Goal: Transaction & Acquisition: Book appointment/travel/reservation

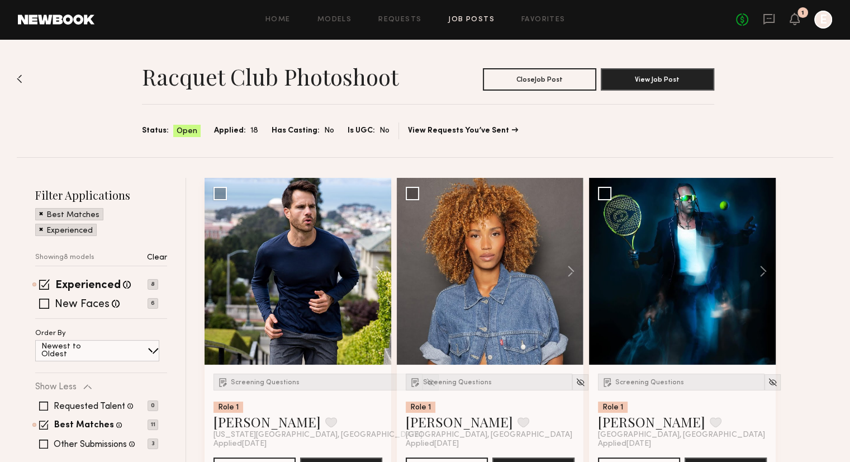
click at [485, 14] on div "Home Models Requests Job Posts Favorites Sign Out No fees up to $5,000 1 E" at bounding box center [463, 20] width 738 height 18
click at [480, 21] on link "Job Posts" at bounding box center [471, 19] width 46 height 7
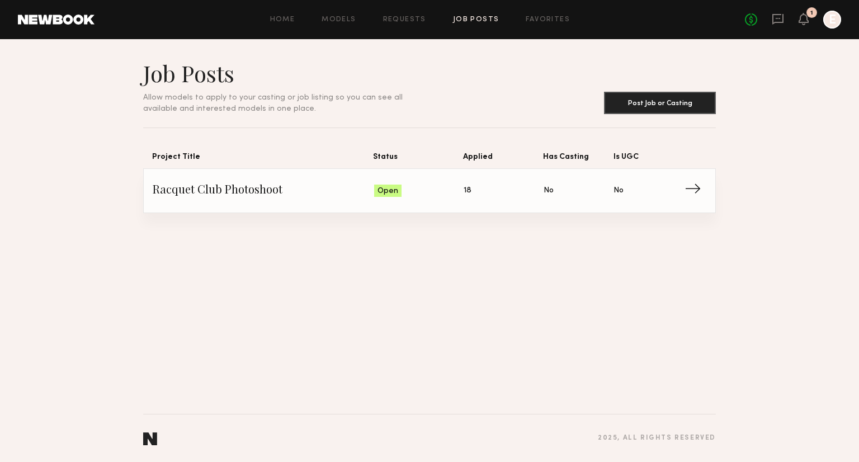
click at [333, 187] on span "Racquet Club Photoshoot" at bounding box center [263, 190] width 221 height 17
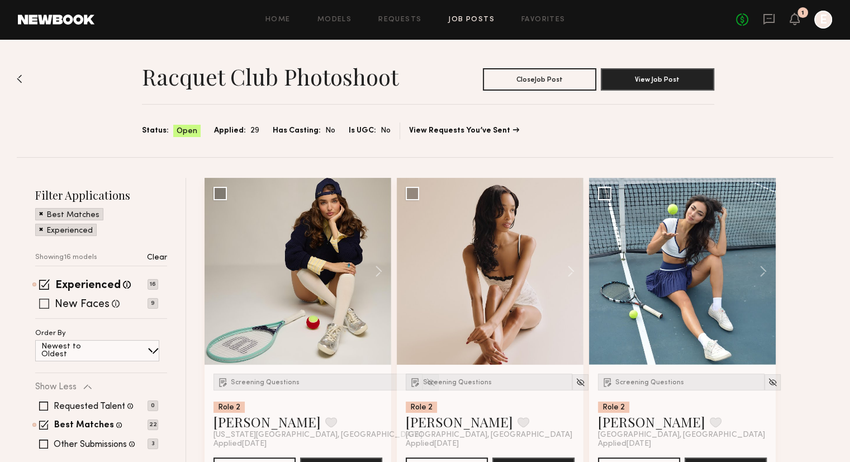
click at [41, 302] on span at bounding box center [44, 304] width 10 height 10
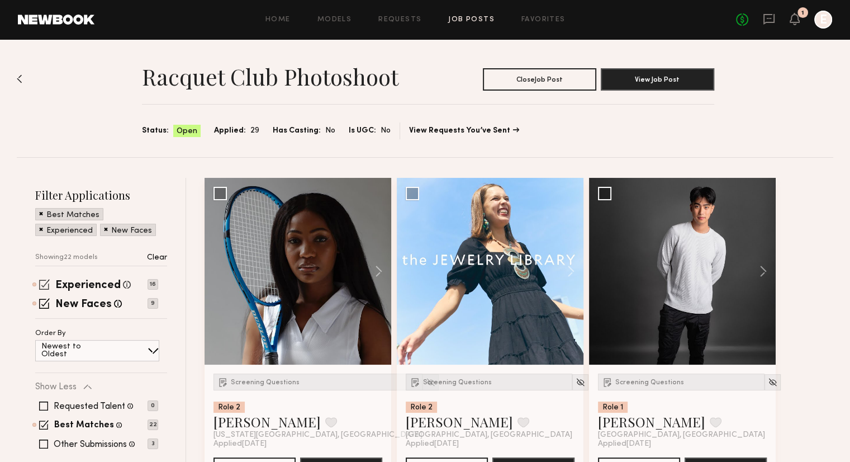
click at [42, 280] on span at bounding box center [44, 284] width 11 height 11
click at [41, 293] on div "Experienced Talent we've deemed to have ample paid, professional modeling exper…" at bounding box center [101, 299] width 132 height 39
click at [45, 298] on span at bounding box center [44, 303] width 11 height 11
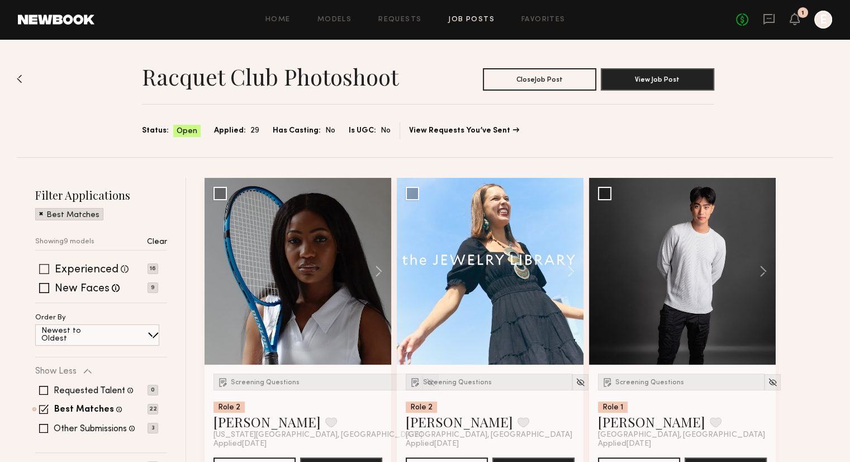
click at [42, 271] on span at bounding box center [44, 269] width 10 height 10
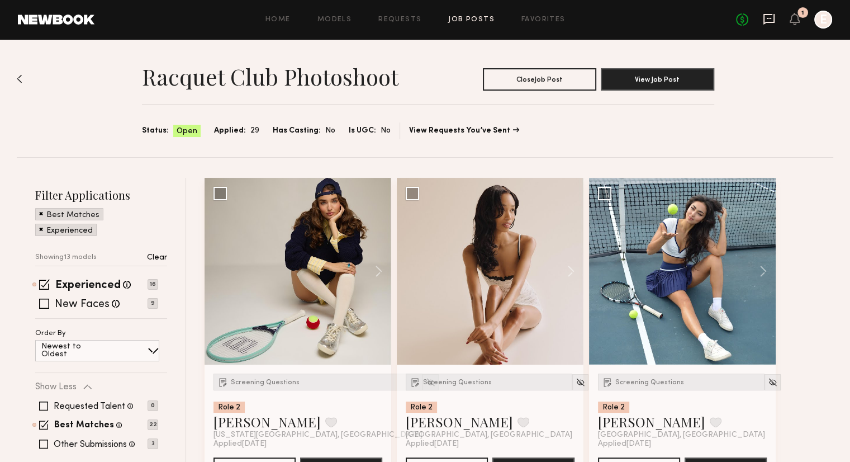
click at [768, 23] on icon at bounding box center [769, 19] width 12 height 12
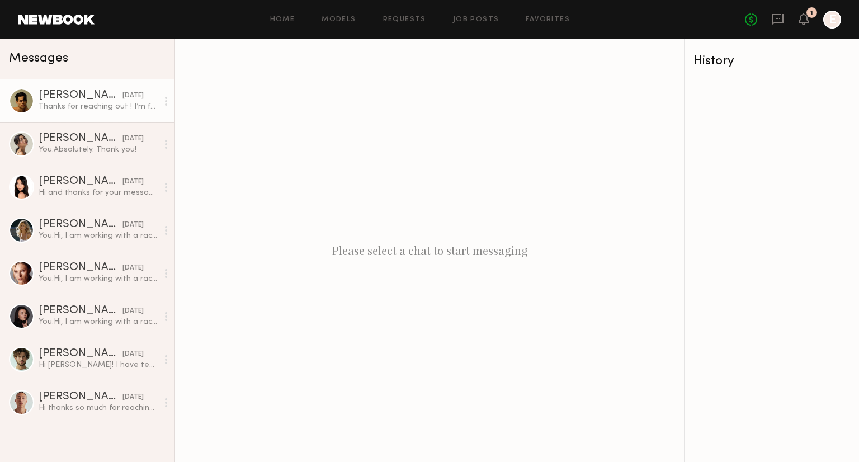
click at [114, 102] on div "Thanks for reaching out ! I’m free but I haven’t played tennis in a few years" at bounding box center [98, 106] width 119 height 11
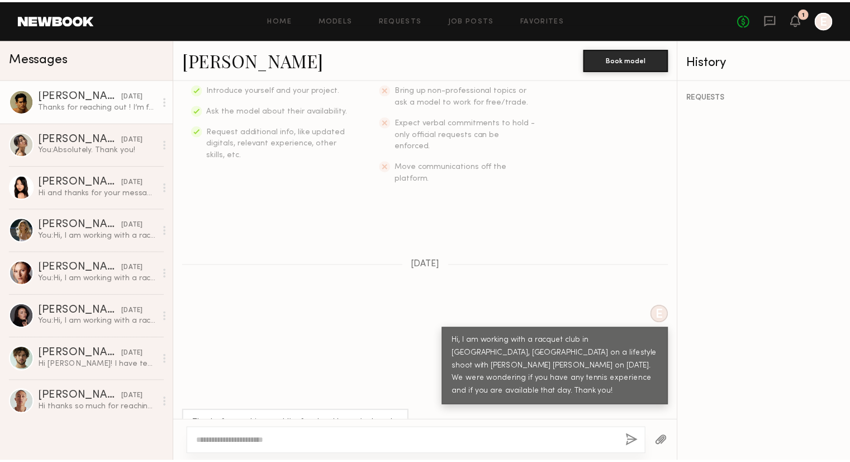
scroll to position [208, 0]
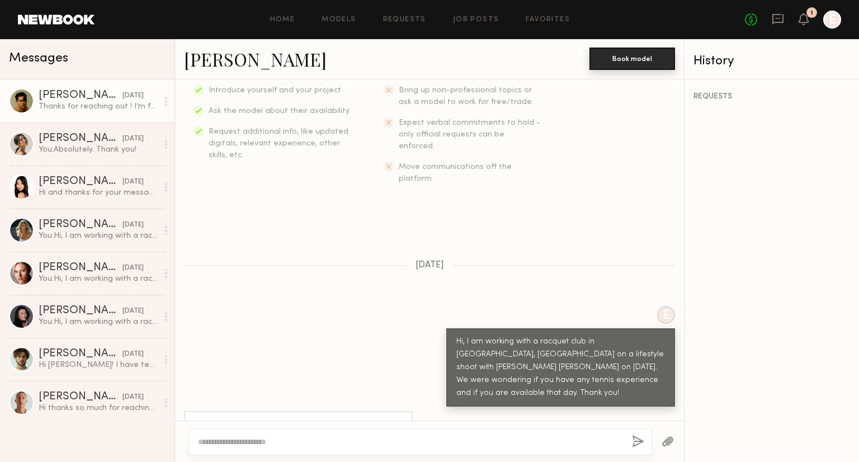
click at [644, 61] on button "Book model" at bounding box center [632, 59] width 86 height 22
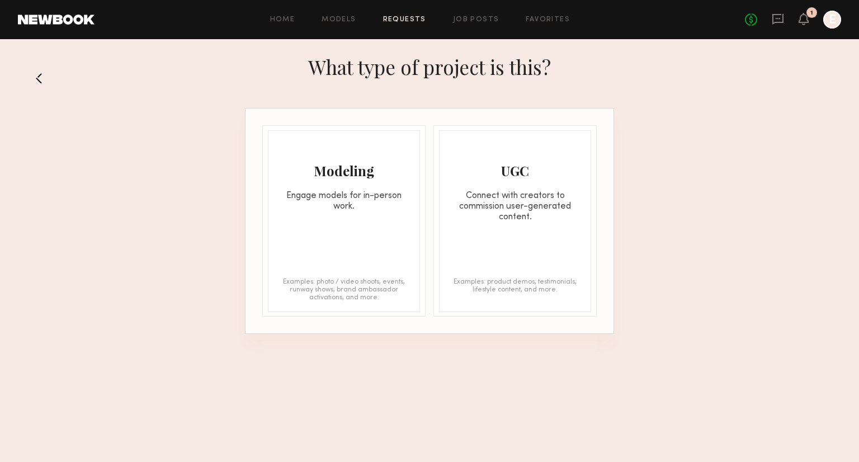
click at [359, 222] on div "Modeling Engage models for in-person work. Examples: photo / video shoots, even…" at bounding box center [344, 221] width 152 height 182
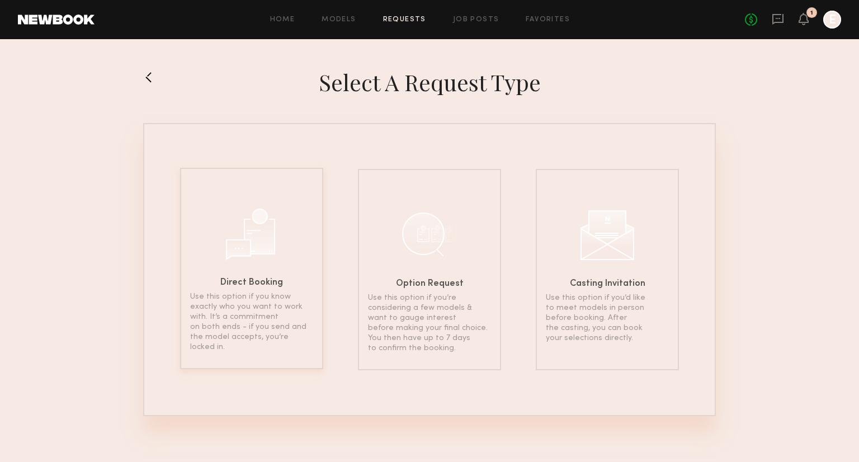
click at [274, 340] on p "Use this option if you know exactly who you want to work with. It’s a commitmen…" at bounding box center [251, 322] width 123 height 60
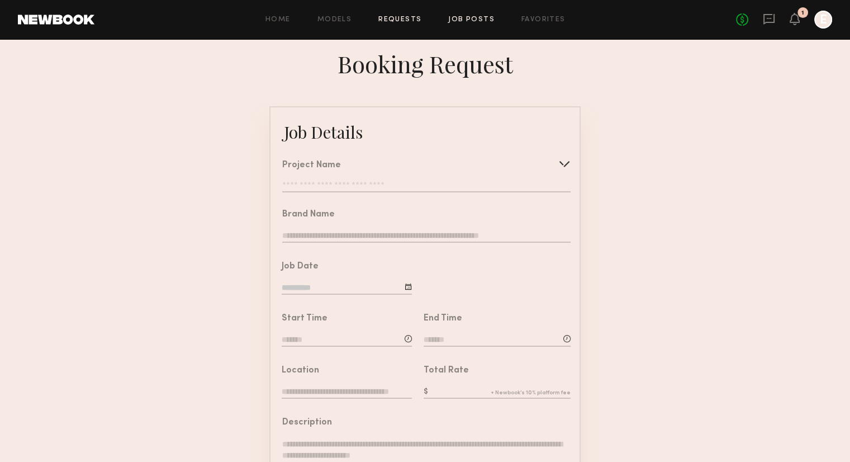
click at [454, 20] on link "Job Posts" at bounding box center [471, 19] width 46 height 7
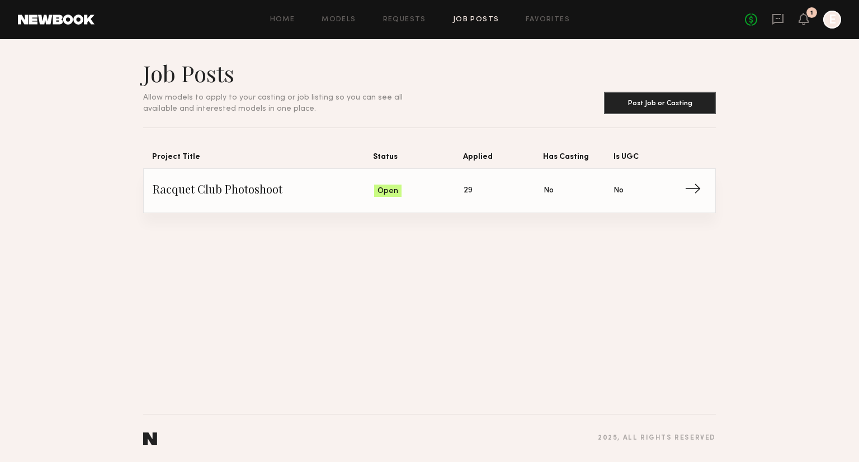
click at [443, 205] on link "Racquet Club Photoshoot Status: Open Applied: 29 Has Casting: No Is UGC: No →" at bounding box center [429, 191] width 553 height 44
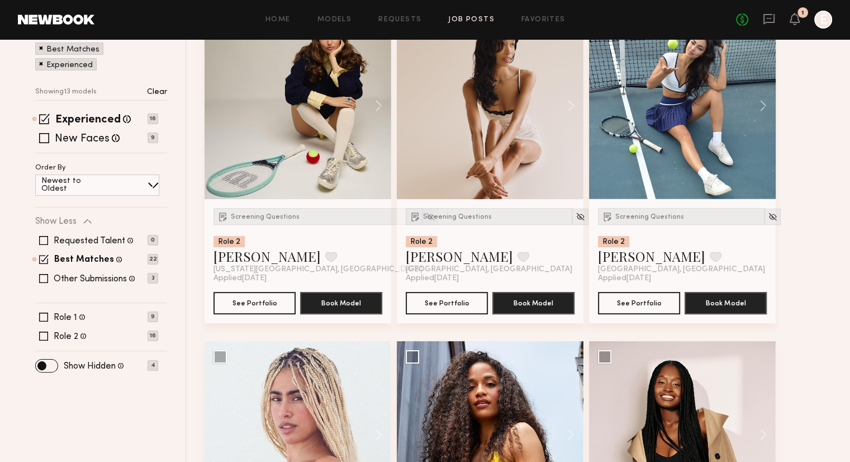
scroll to position [165, 0]
click at [250, 310] on button "See Portfolio" at bounding box center [255, 302] width 82 height 22
click at [262, 226] on div "Screening Questions Role 2 Olviya K. Favorite New York City, NY" at bounding box center [318, 241] width 209 height 66
click at [262, 224] on div "Screening Questions" at bounding box center [318, 216] width 209 height 17
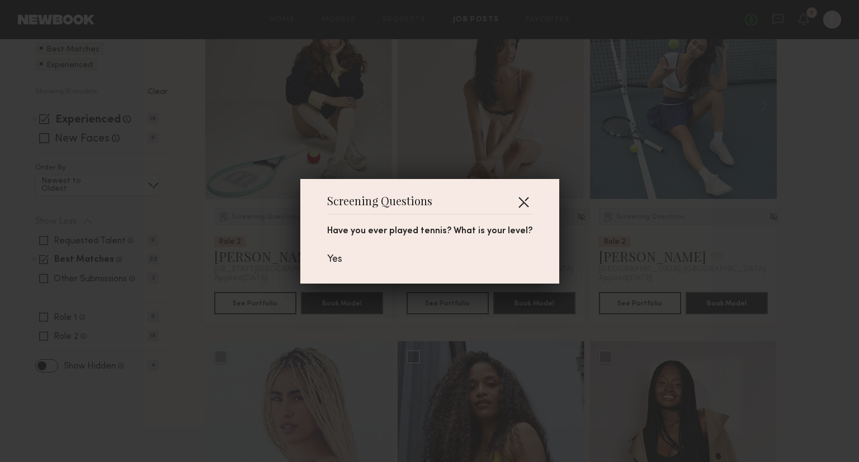
click at [522, 196] on button "button" at bounding box center [523, 202] width 18 height 18
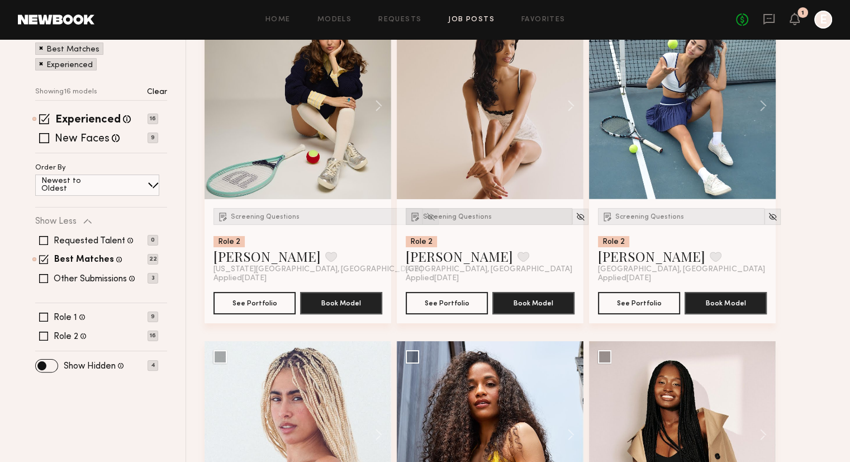
click at [449, 215] on span "Screening Questions" at bounding box center [457, 217] width 69 height 7
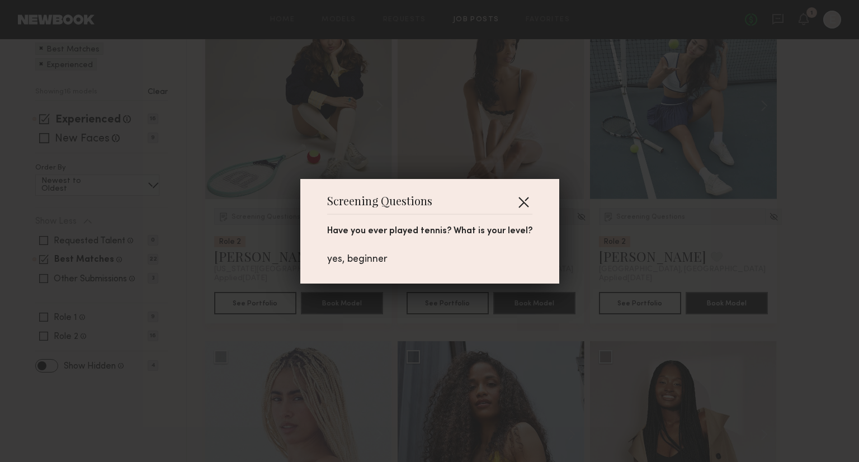
click at [523, 195] on button "button" at bounding box center [523, 202] width 18 height 18
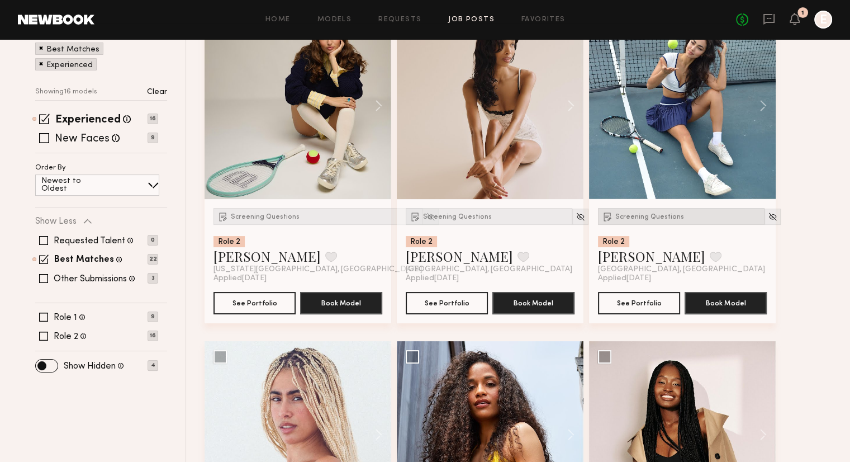
click at [627, 215] on span "Screening Questions" at bounding box center [649, 217] width 69 height 7
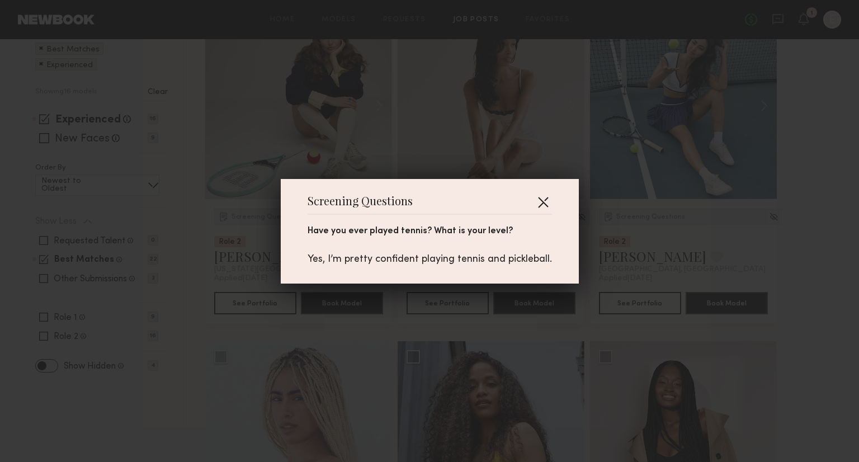
click at [539, 201] on button "button" at bounding box center [543, 202] width 18 height 18
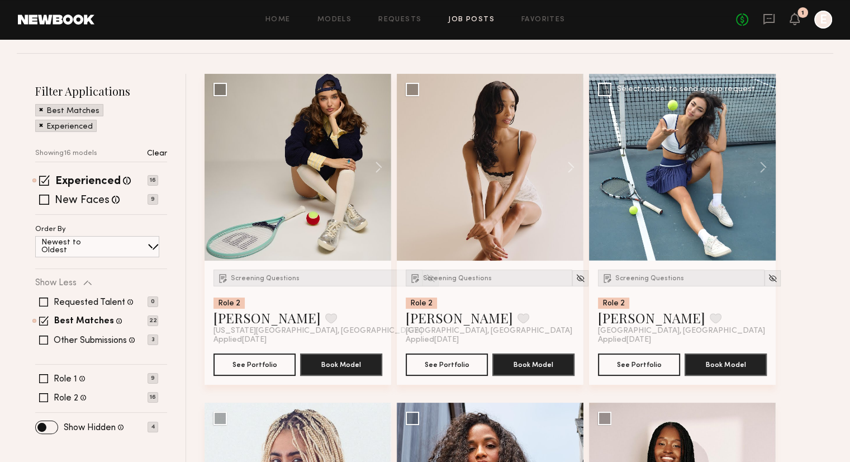
scroll to position [98, 0]
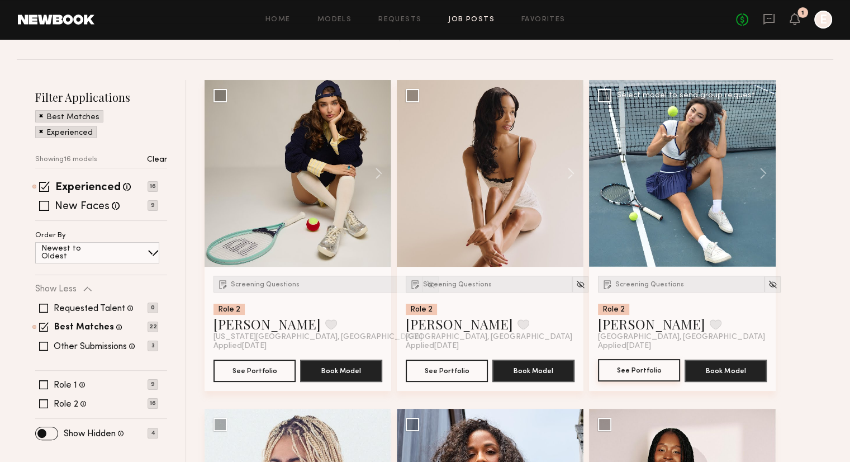
click at [646, 372] on button "See Portfolio" at bounding box center [639, 370] width 82 height 22
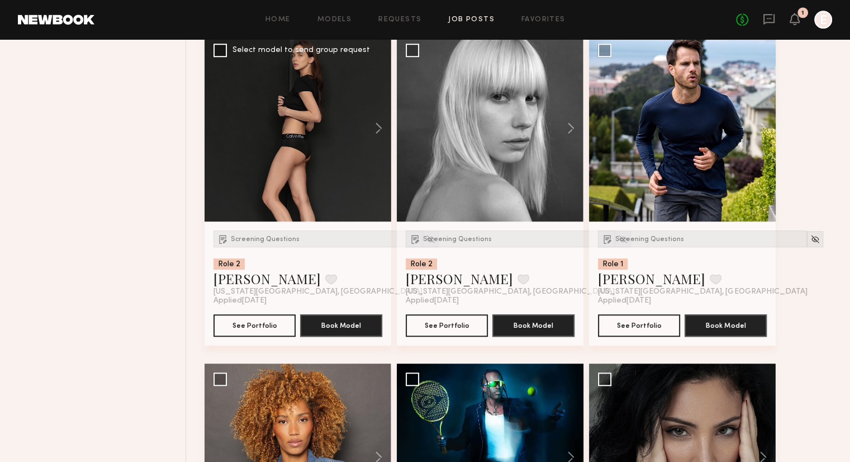
scroll to position [803, 0]
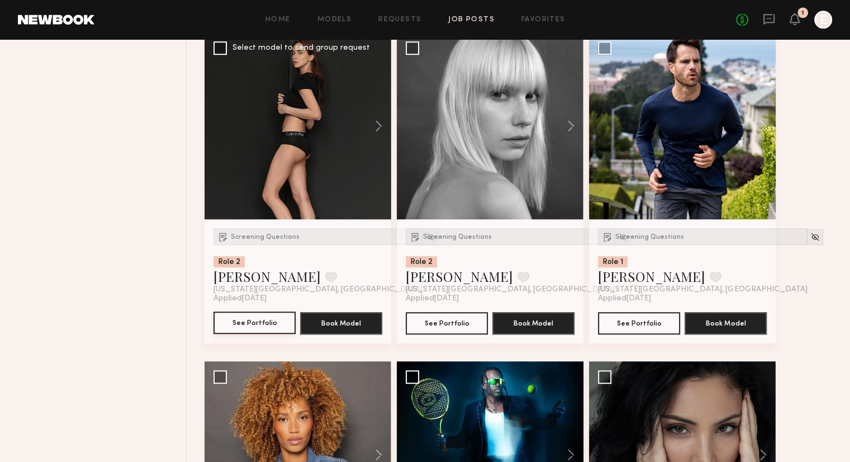
click at [225, 329] on button "See Portfolio" at bounding box center [255, 322] width 82 height 22
click at [237, 242] on div "Screening Questions" at bounding box center [318, 236] width 209 height 17
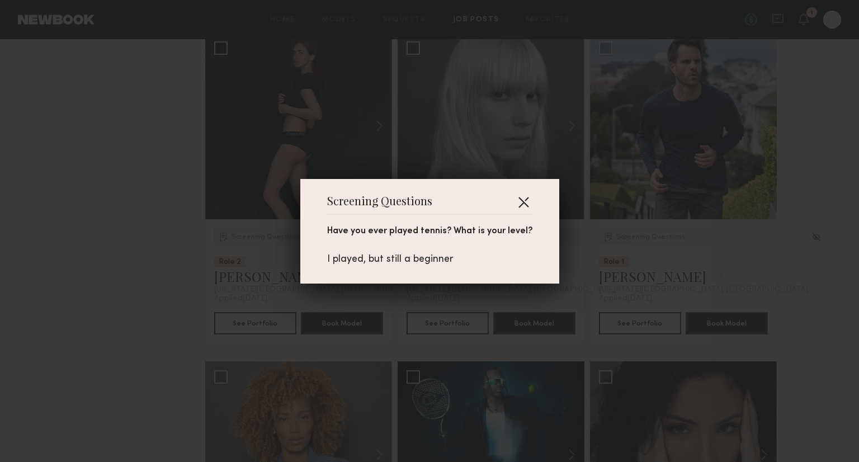
click at [517, 202] on button "button" at bounding box center [523, 202] width 18 height 18
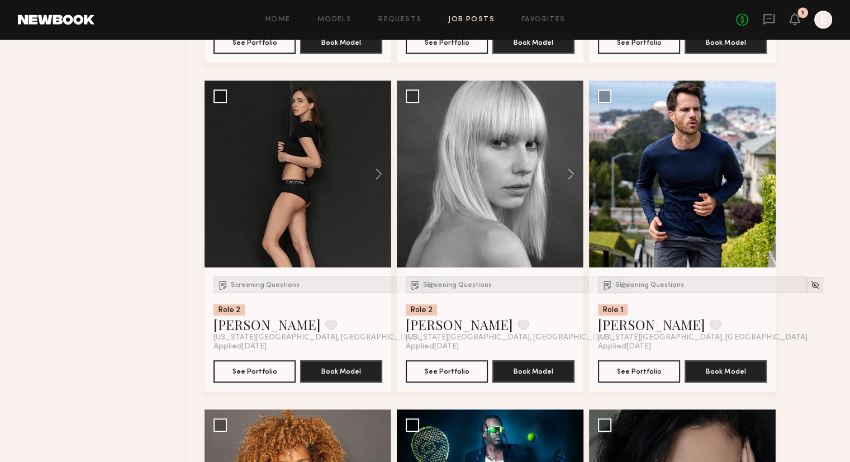
scroll to position [754, 0]
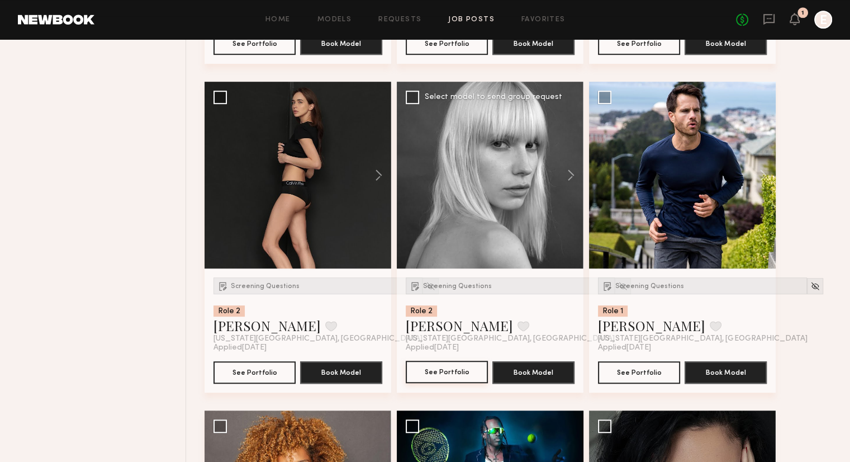
click at [472, 364] on button "See Portfolio" at bounding box center [447, 372] width 82 height 22
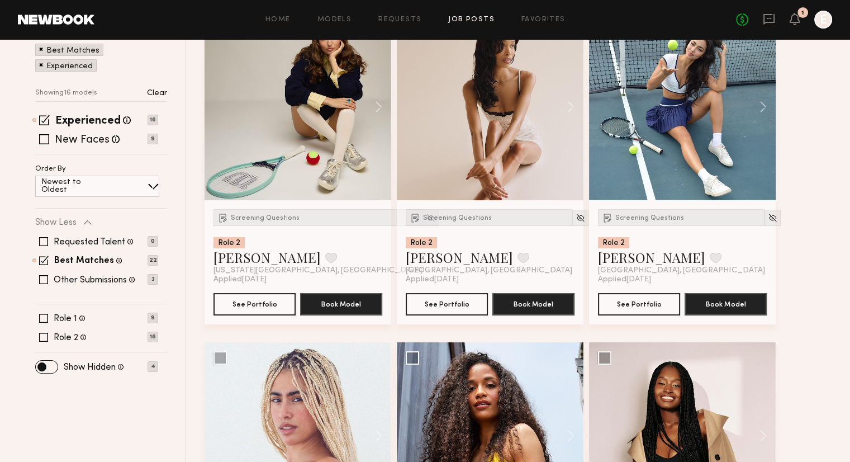
scroll to position [0, 0]
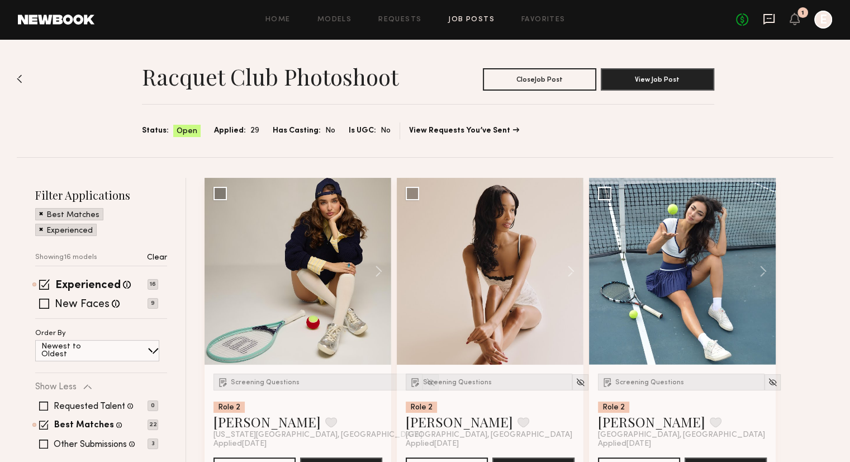
click at [774, 15] on icon at bounding box center [769, 19] width 11 height 11
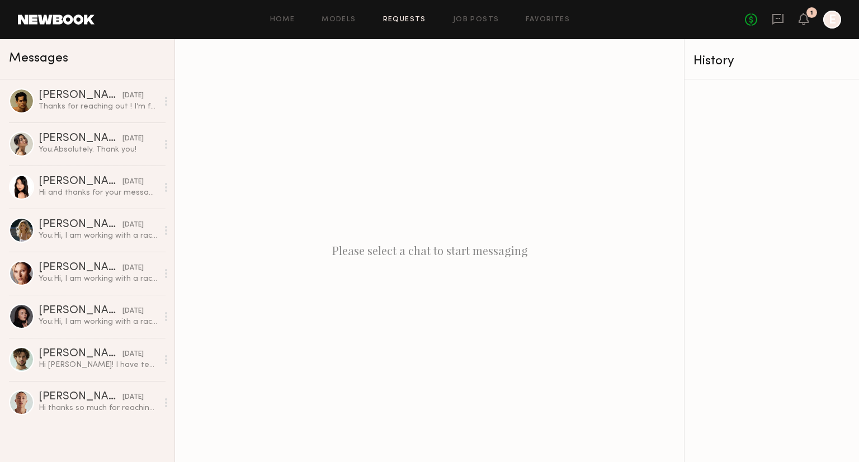
click at [414, 21] on link "Requests" at bounding box center [404, 19] width 43 height 7
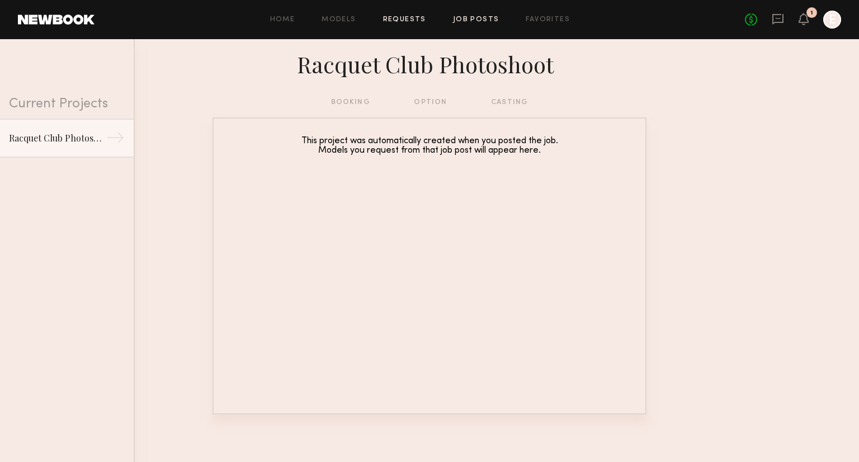
click at [480, 23] on link "Job Posts" at bounding box center [476, 19] width 46 height 7
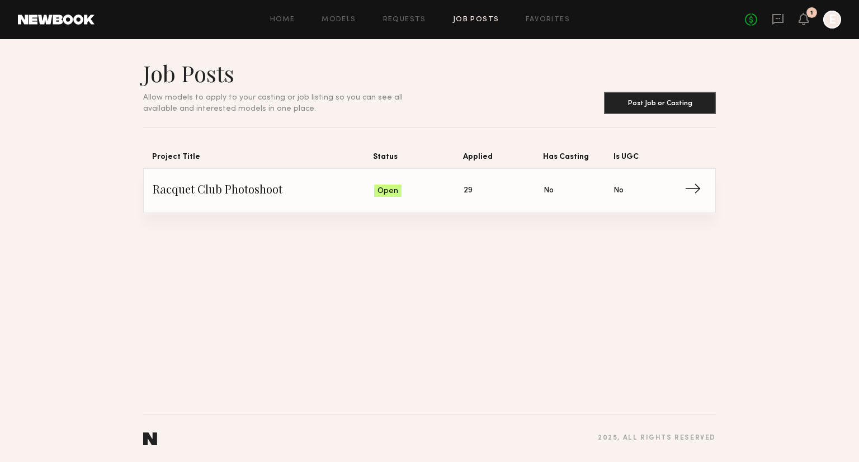
click at [681, 190] on span "Is UGC: No" at bounding box center [648, 190] width 70 height 17
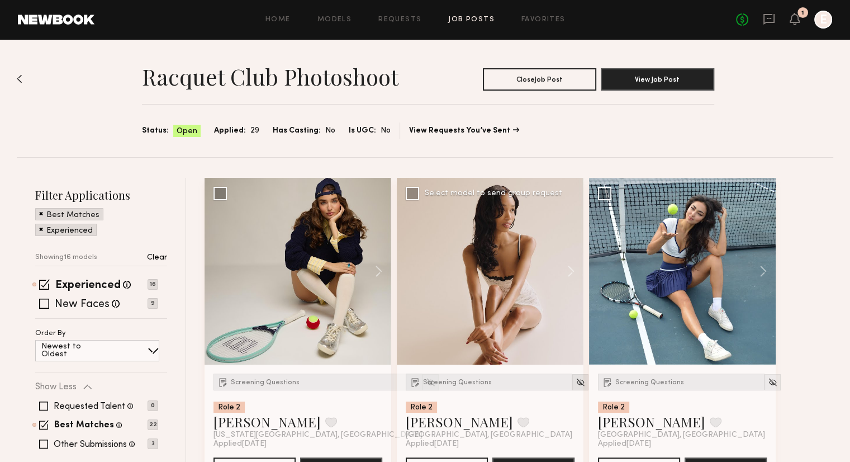
click at [576, 378] on img at bounding box center [581, 382] width 10 height 10
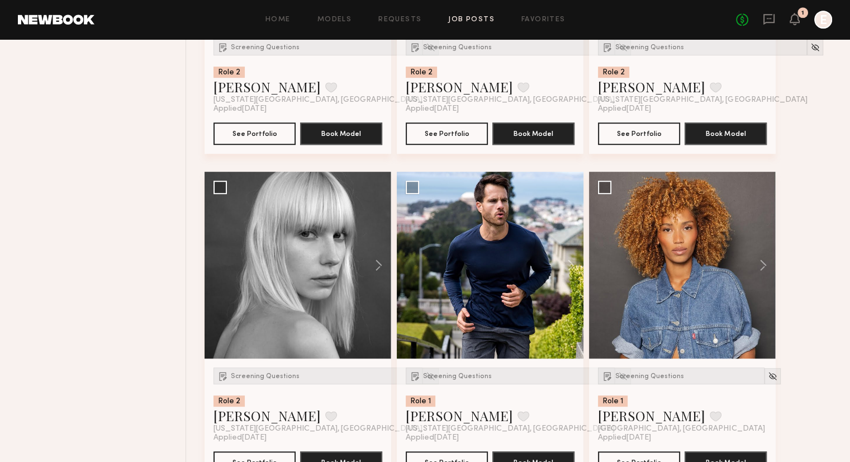
scroll to position [507, 0]
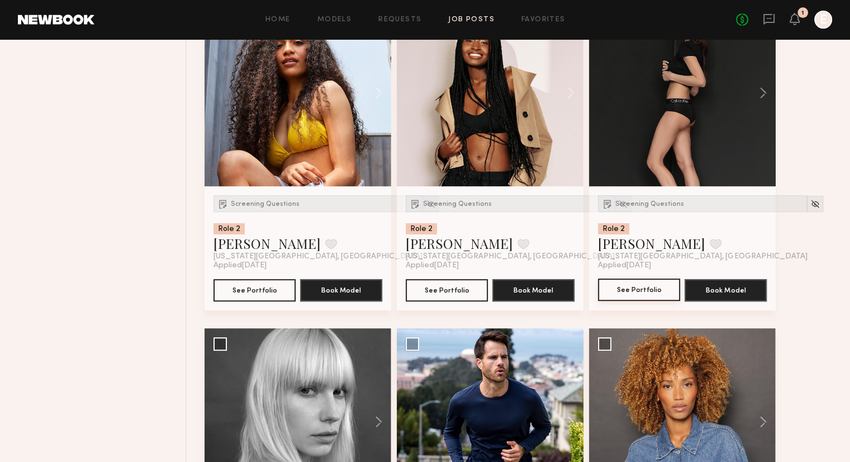
click at [662, 287] on button "See Portfolio" at bounding box center [639, 289] width 82 height 22
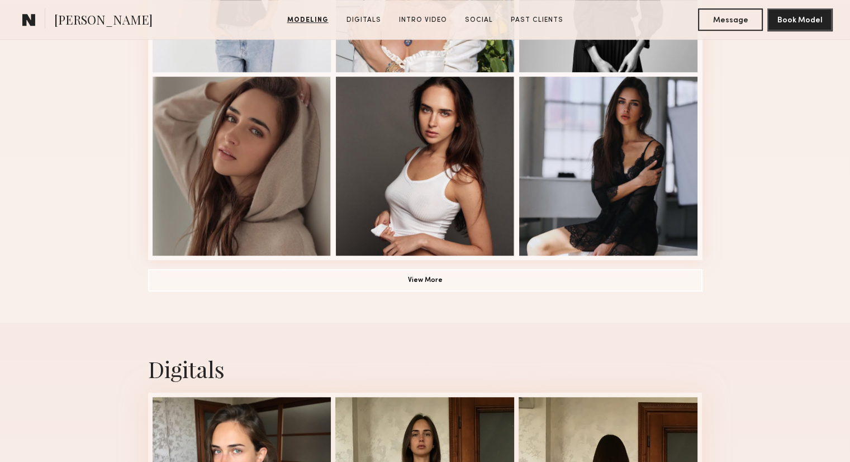
scroll to position [804, 0]
click at [357, 278] on button "View More" at bounding box center [425, 279] width 555 height 22
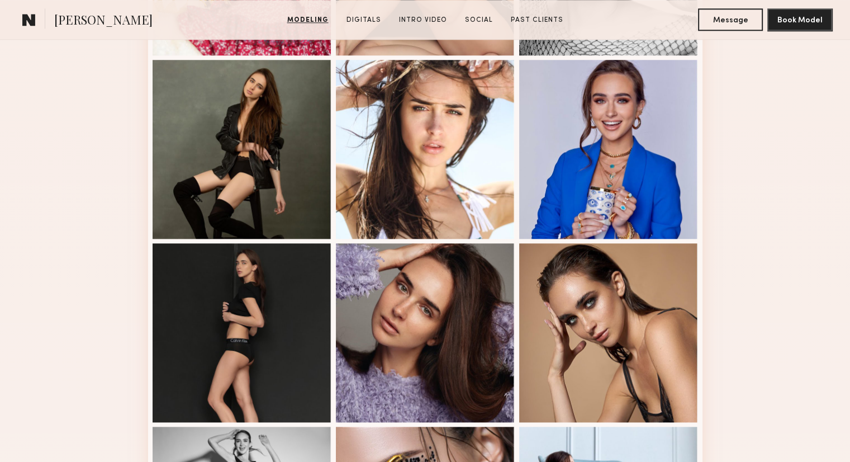
scroll to position [1191, 0]
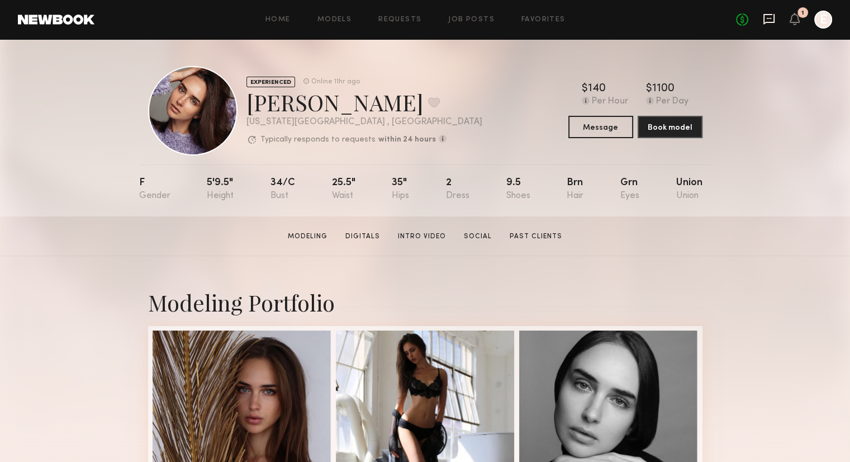
click at [773, 21] on icon at bounding box center [769, 19] width 11 height 11
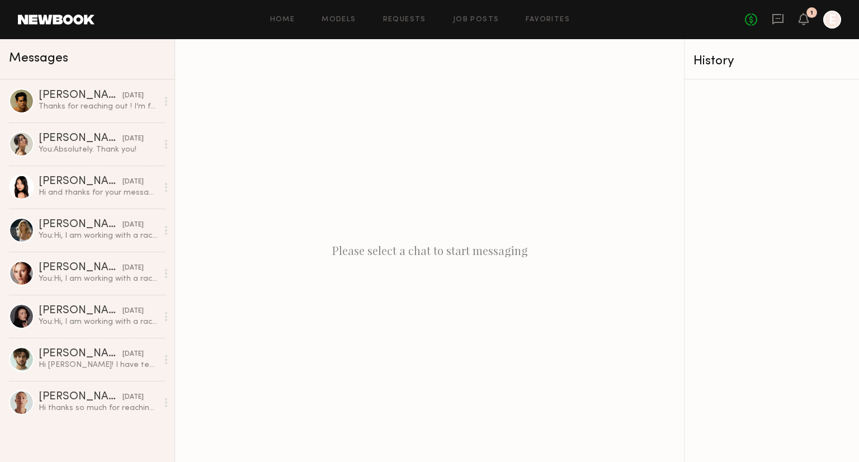
drag, startPoint x: 285, startPoint y: 276, endPoint x: 263, endPoint y: 195, distance: 84.1
click at [263, 195] on div "Please select a chat to start messaging" at bounding box center [429, 250] width 509 height 423
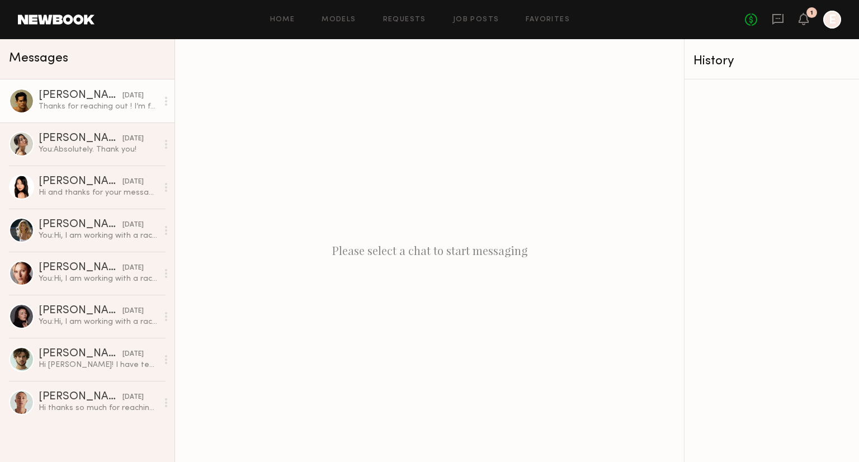
click at [98, 106] on div "Thanks for reaching out ! I’m free but I haven’t played tennis in a few years" at bounding box center [98, 106] width 119 height 11
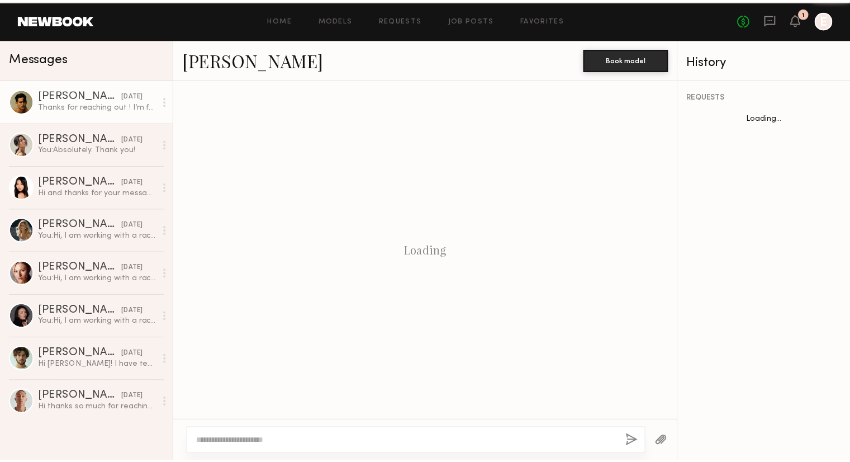
scroll to position [209, 0]
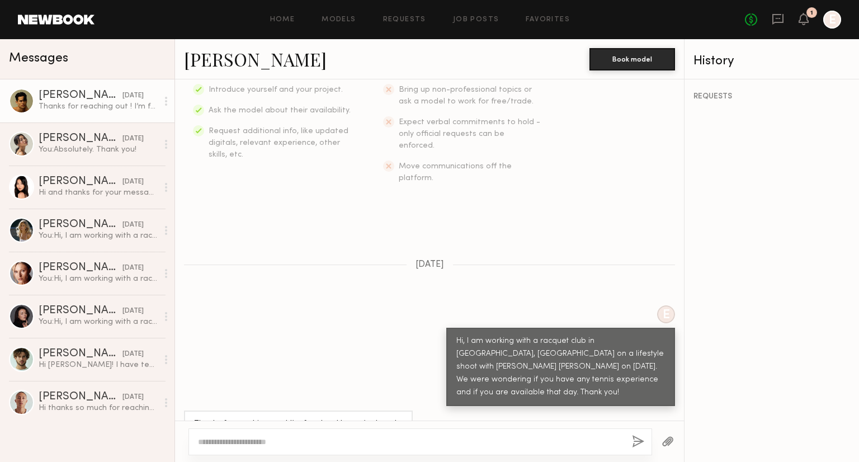
click at [219, 67] on link "Noah S." at bounding box center [255, 59] width 143 height 24
click at [458, 27] on div "Home Models Requests Job Posts Favorites Sign Out No fees up to $5,000 1 E" at bounding box center [467, 20] width 746 height 18
click at [470, 17] on link "Job Posts" at bounding box center [476, 19] width 46 height 7
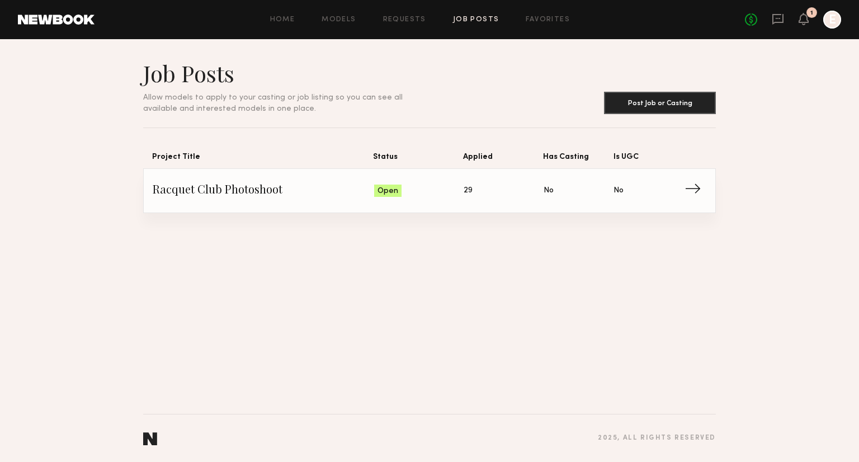
click at [475, 178] on link "Racquet Club Photoshoot Status: Open Applied: 29 Has Casting: No Is UGC: No →" at bounding box center [429, 191] width 553 height 44
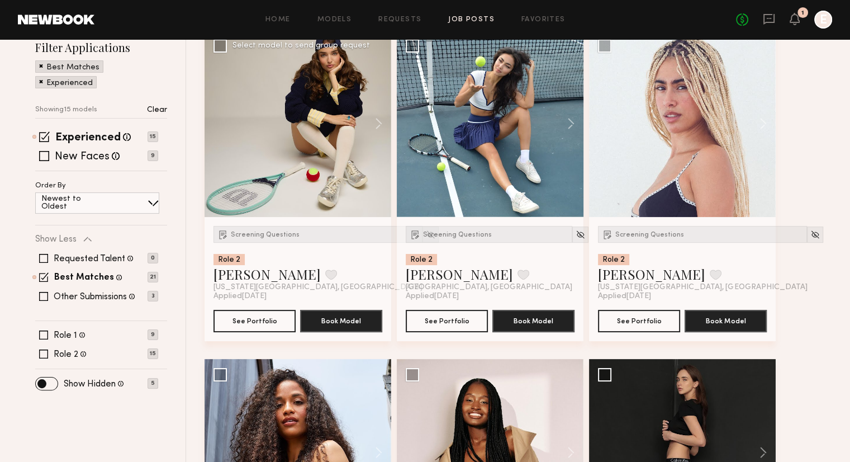
scroll to position [149, 0]
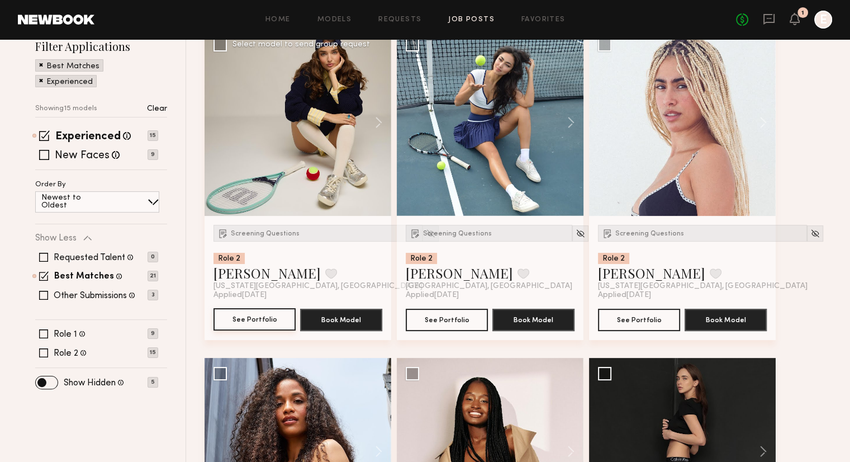
click at [259, 313] on button "See Portfolio" at bounding box center [255, 319] width 82 height 22
click at [765, 25] on link at bounding box center [769, 20] width 12 height 14
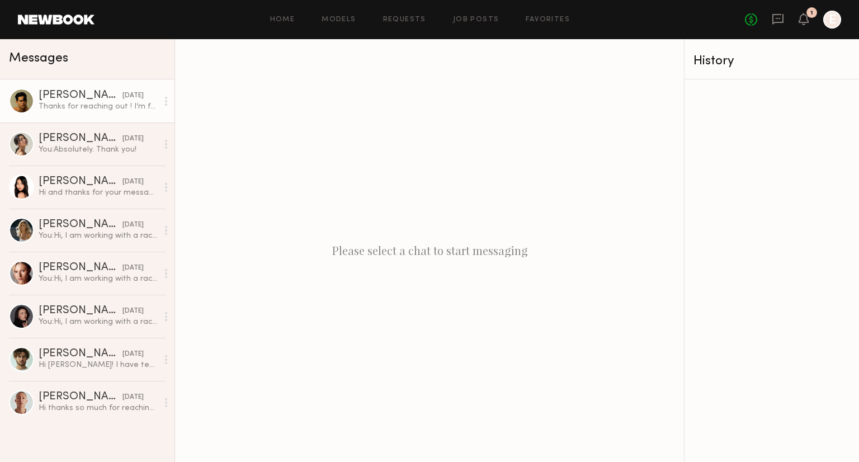
click at [74, 96] on div "Noah S." at bounding box center [81, 95] width 84 height 11
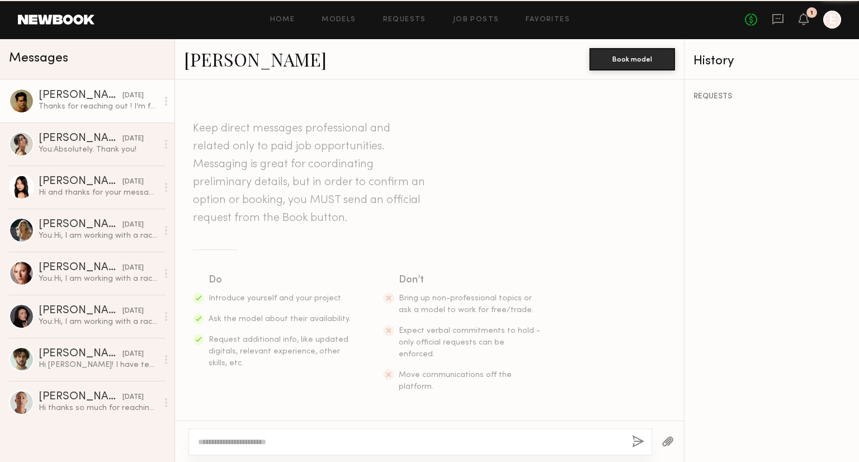
scroll to position [209, 0]
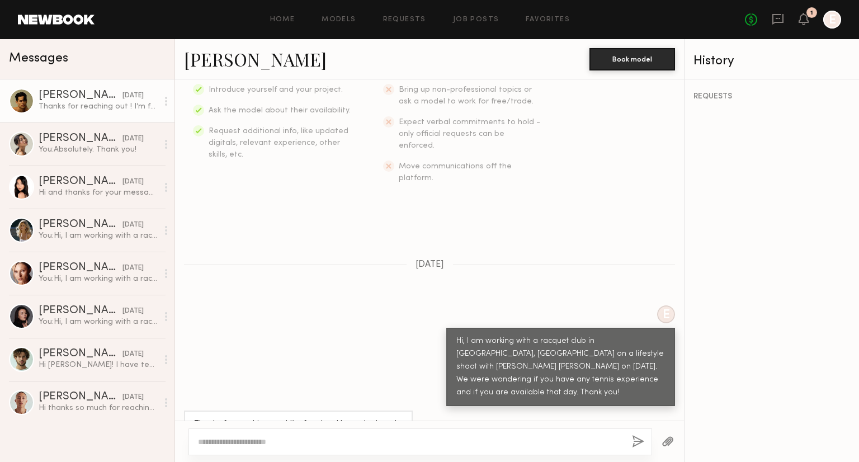
click at [228, 64] on link "Noah S." at bounding box center [255, 59] width 143 height 24
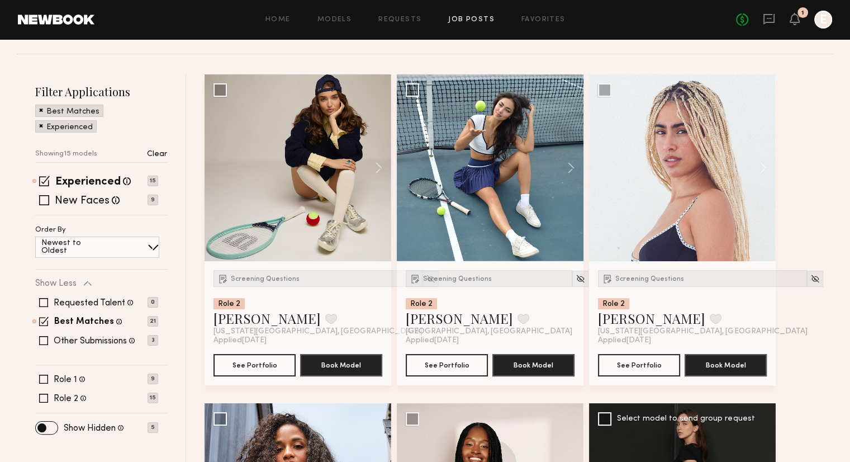
scroll to position [104, 0]
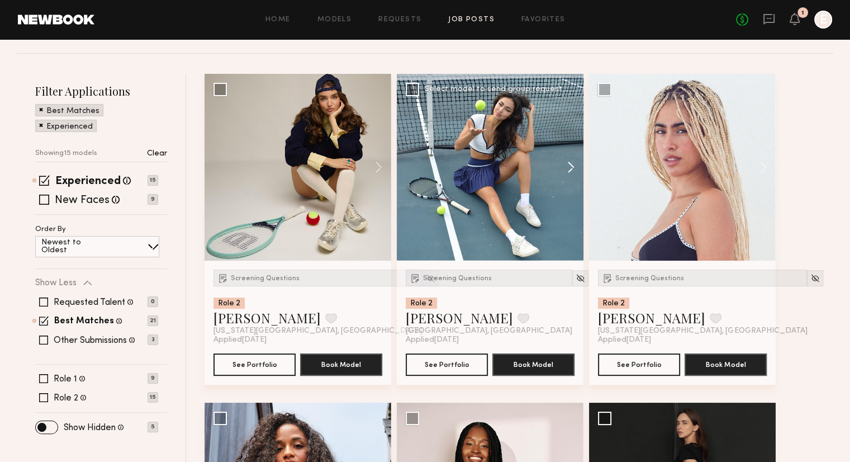
click at [572, 167] on button at bounding box center [566, 167] width 36 height 187
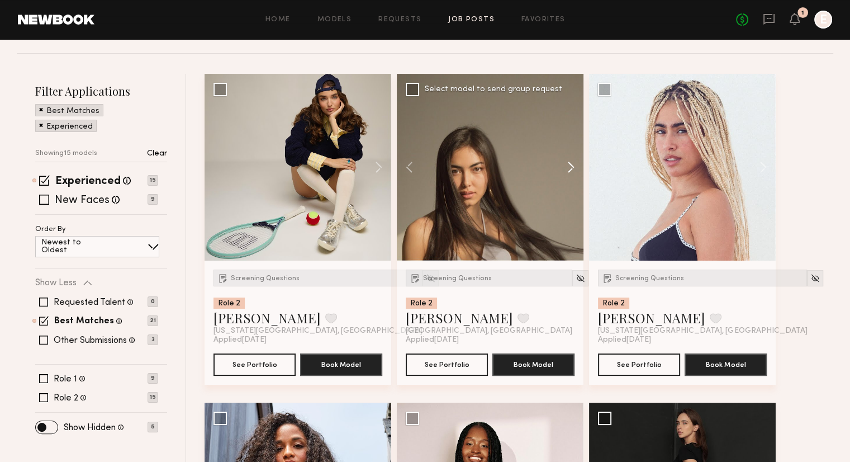
click at [572, 167] on button at bounding box center [566, 167] width 36 height 187
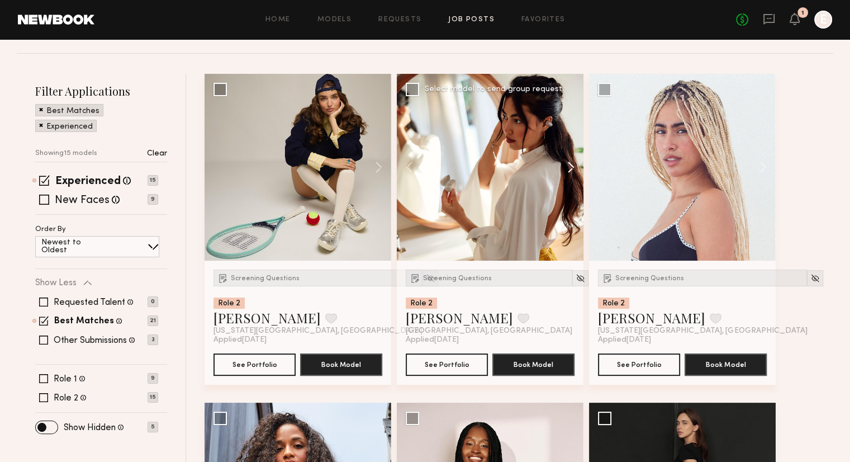
click at [572, 167] on button at bounding box center [566, 167] width 36 height 187
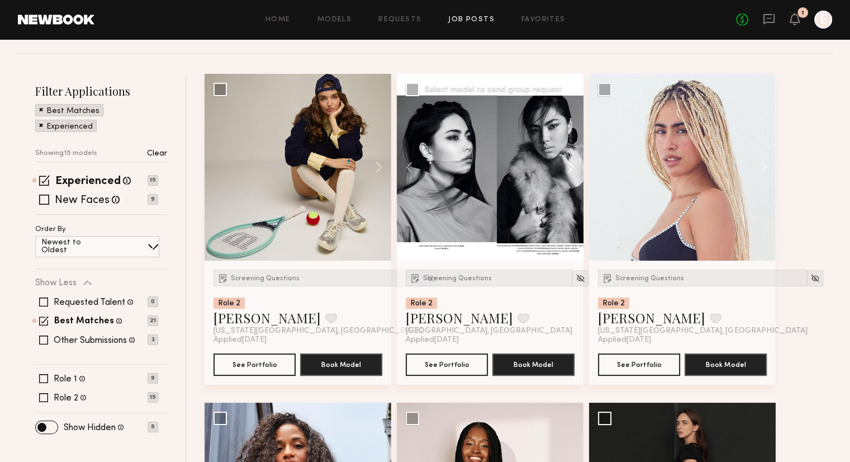
click at [572, 167] on button at bounding box center [566, 167] width 36 height 187
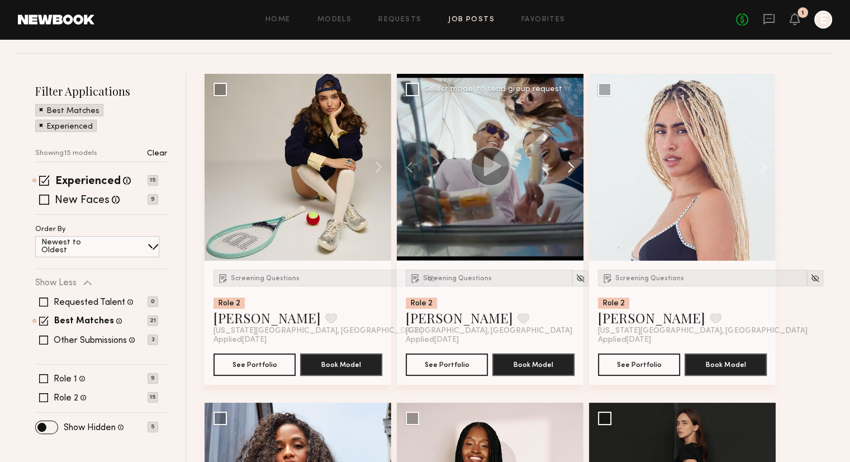
click at [572, 167] on button at bounding box center [566, 167] width 36 height 187
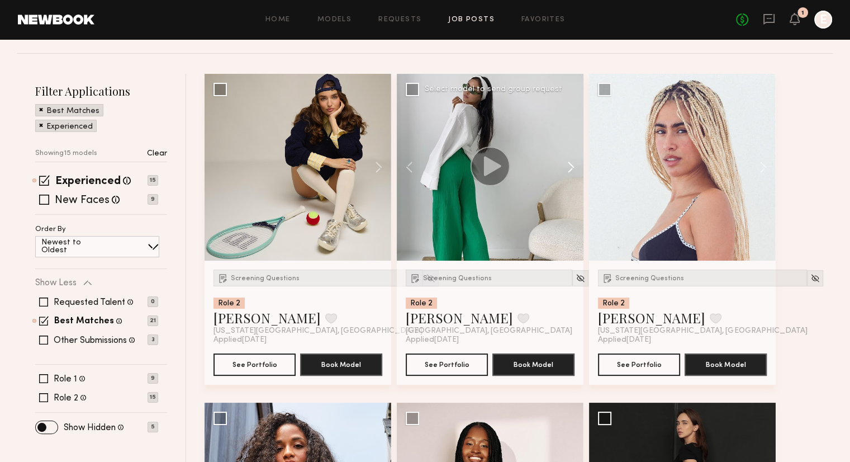
click at [572, 167] on button at bounding box center [566, 167] width 36 height 187
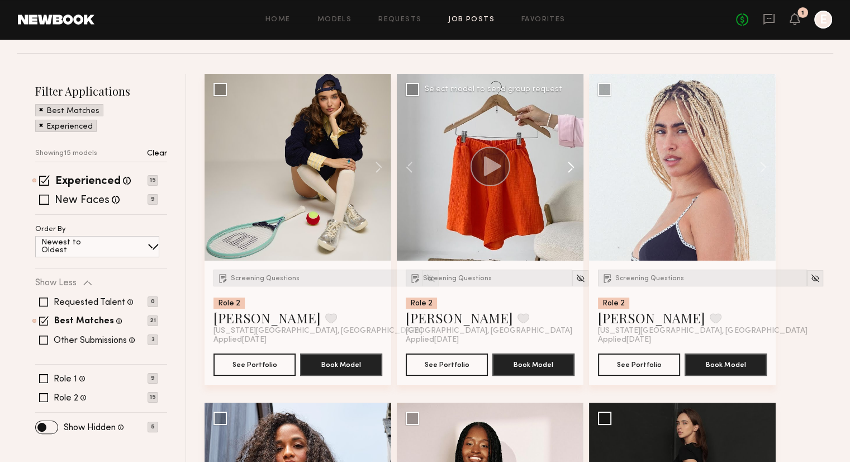
click at [572, 167] on button at bounding box center [566, 167] width 36 height 187
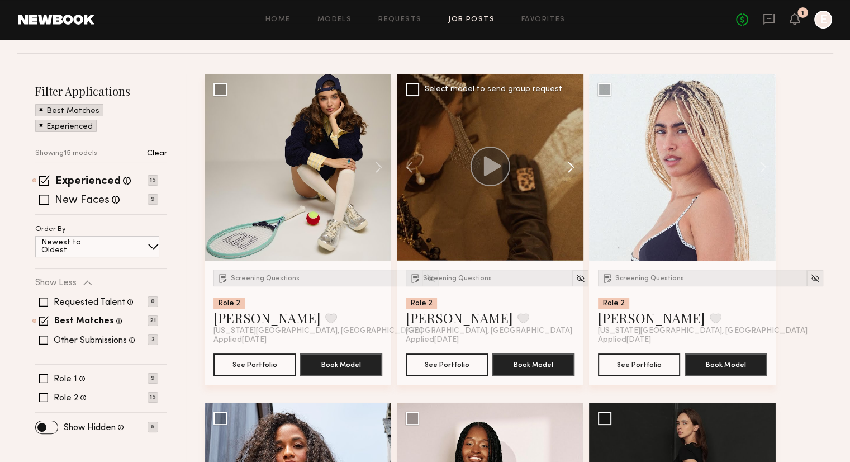
click at [572, 167] on button at bounding box center [566, 167] width 36 height 187
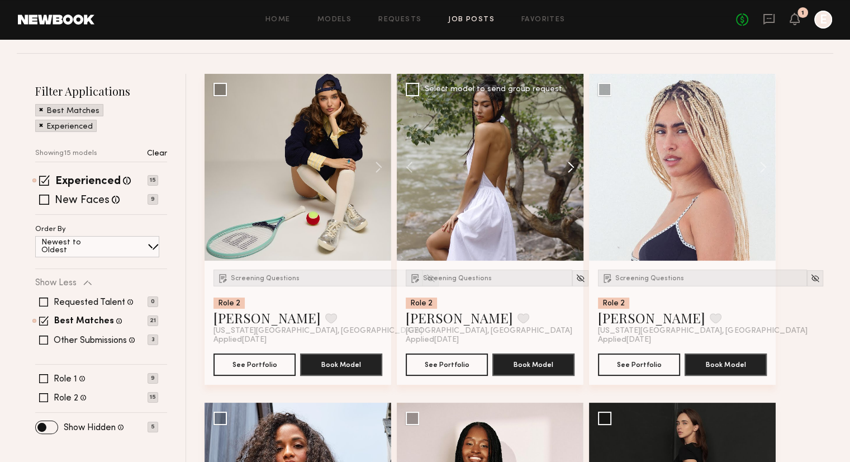
click at [572, 167] on button at bounding box center [566, 167] width 36 height 187
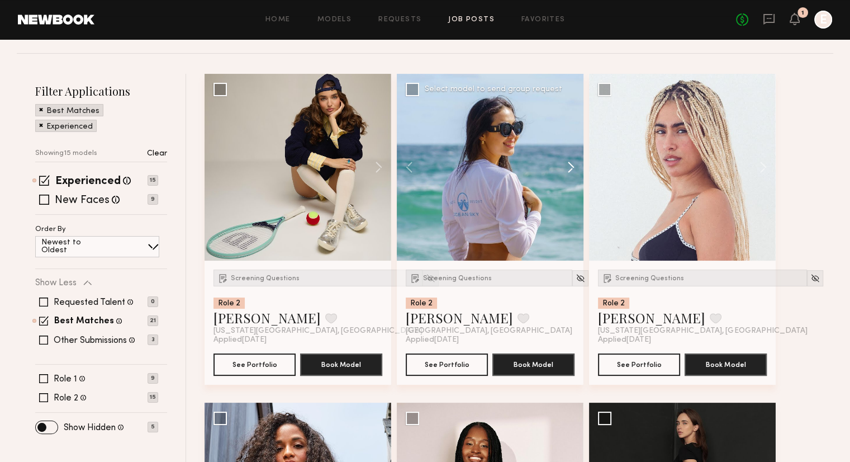
click at [572, 167] on button at bounding box center [566, 167] width 36 height 187
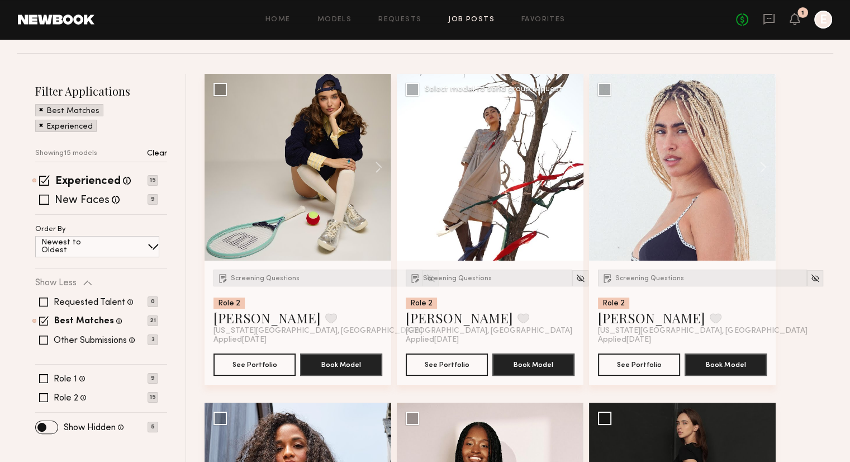
click at [572, 167] on button at bounding box center [566, 167] width 36 height 187
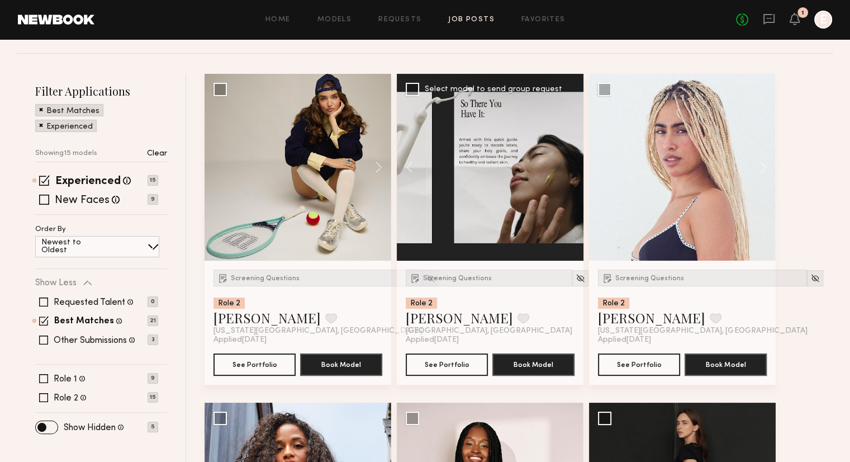
click at [572, 167] on div at bounding box center [490, 167] width 187 height 187
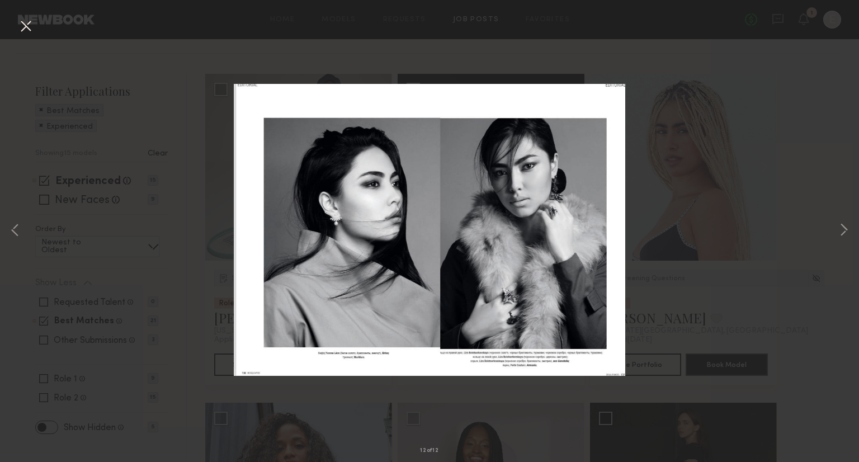
click at [27, 29] on button at bounding box center [26, 27] width 18 height 20
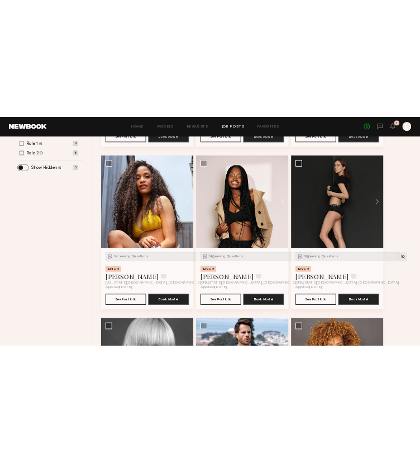
scroll to position [427, 0]
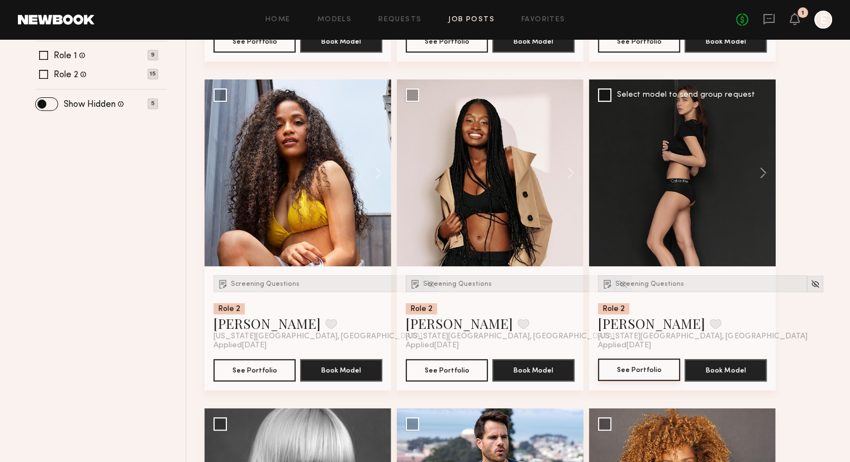
click at [643, 369] on button "See Portfolio" at bounding box center [639, 369] width 82 height 22
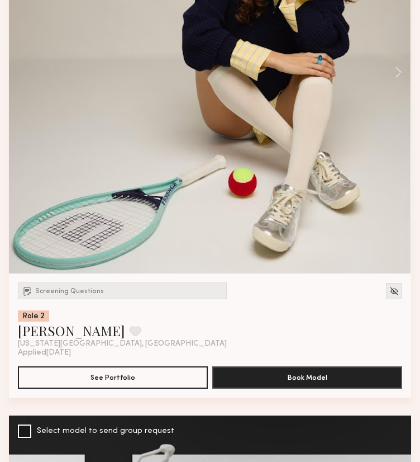
scroll to position [475, 0]
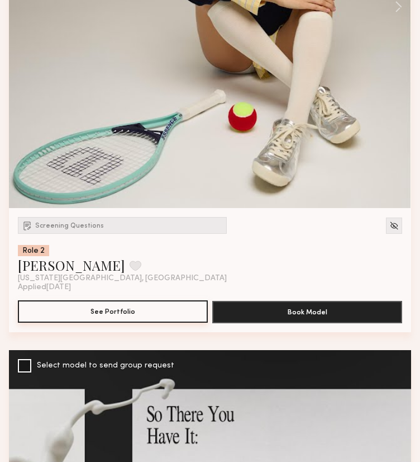
click at [92, 312] on button "See Portfolio" at bounding box center [113, 311] width 190 height 22
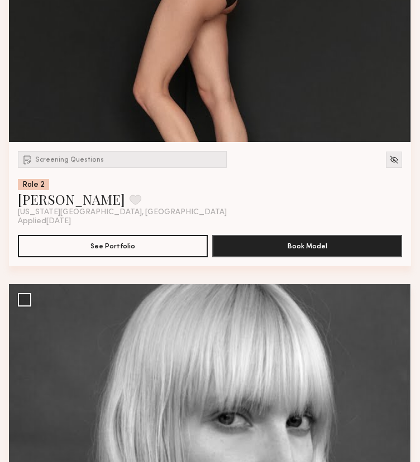
scroll to position [3278, 0]
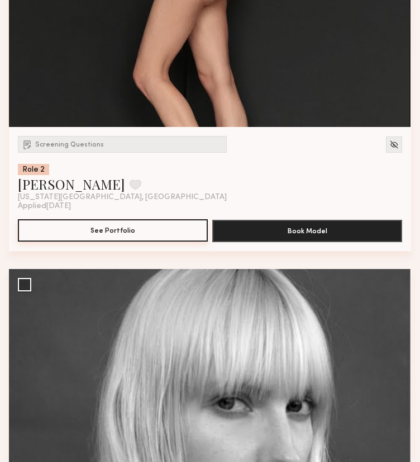
click at [132, 230] on button "See Portfolio" at bounding box center [113, 230] width 190 height 22
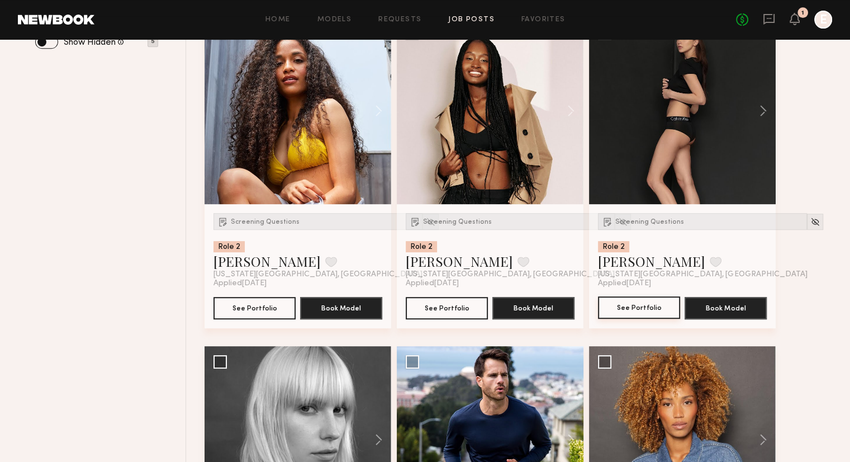
scroll to position [96, 0]
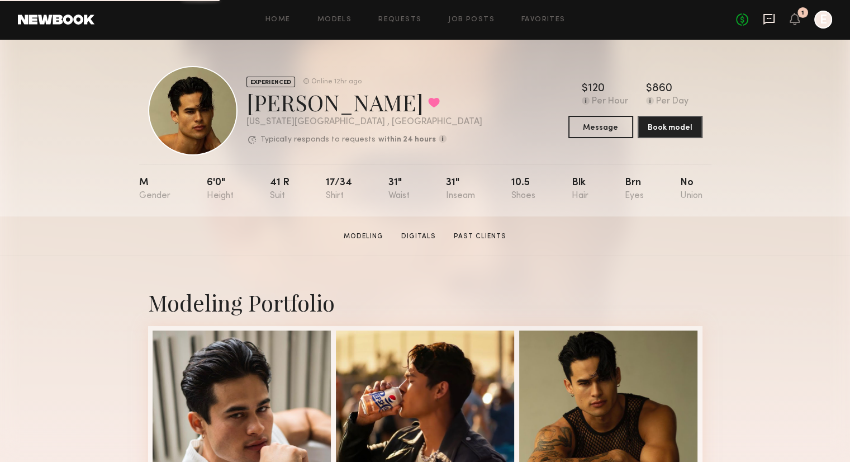
click at [774, 20] on icon at bounding box center [769, 19] width 11 height 11
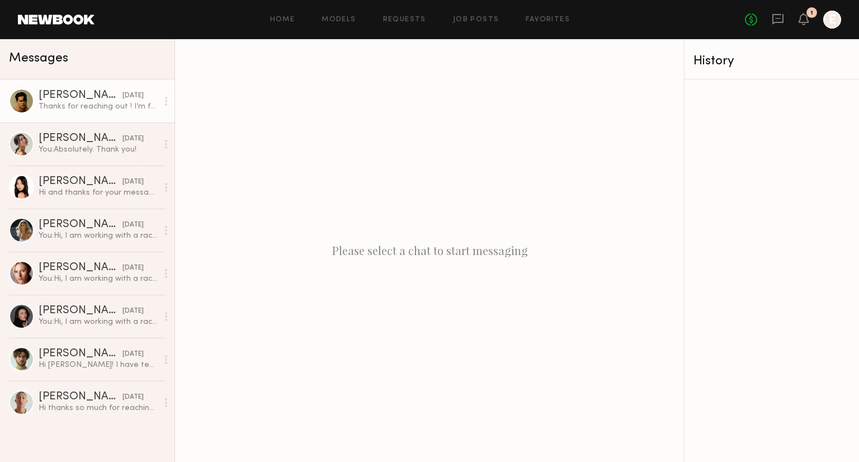
click at [106, 106] on div "Thanks for reaching out ! I’m free but I haven’t played tennis in a few years" at bounding box center [98, 106] width 119 height 11
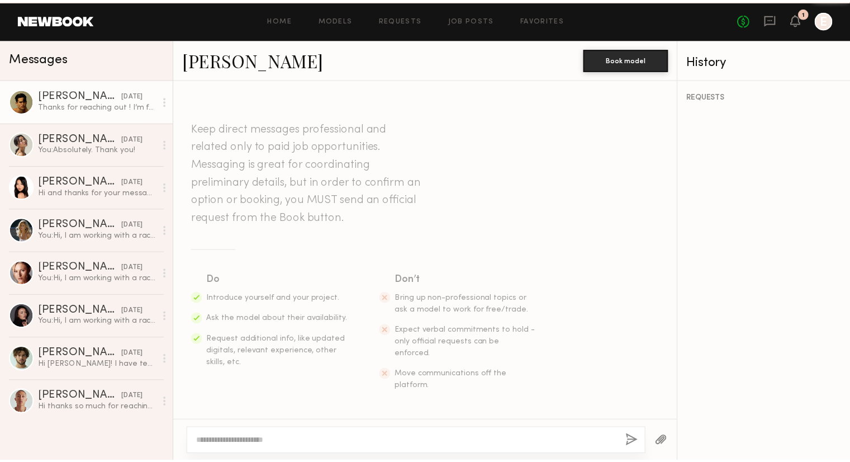
scroll to position [209, 0]
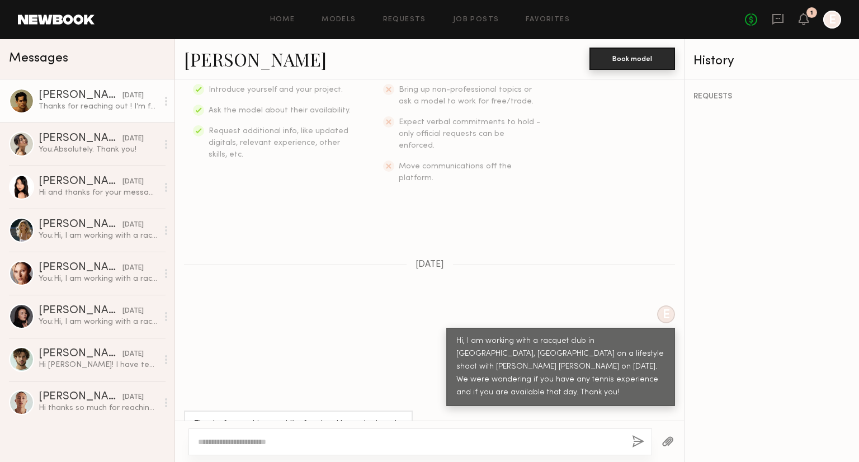
click at [591, 61] on button "Book model" at bounding box center [632, 59] width 86 height 22
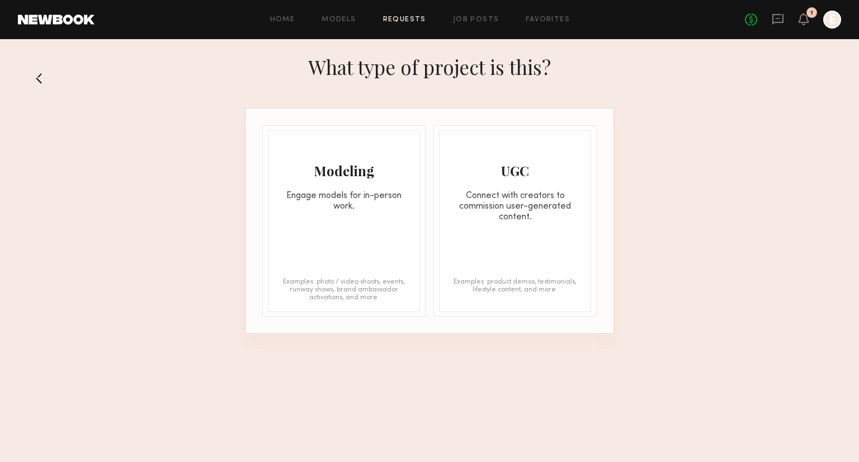
click at [281, 246] on div "Modeling Engage models for in-person work. Examples: photo / video shoots, even…" at bounding box center [344, 221] width 152 height 182
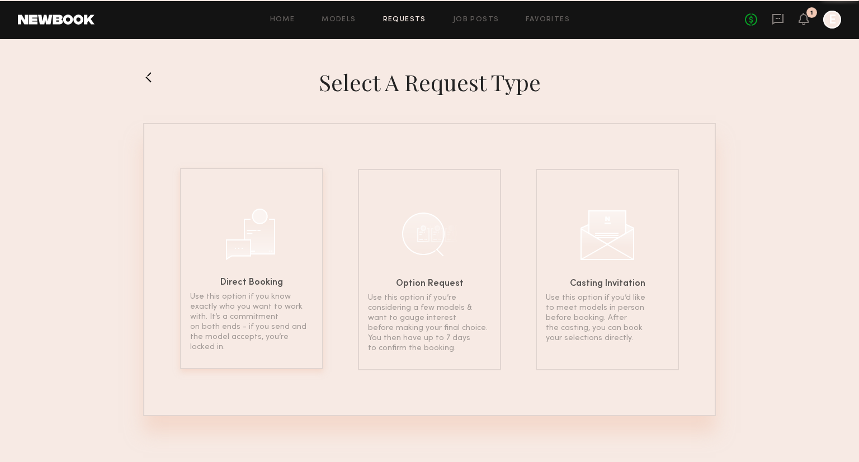
click at [283, 244] on div "Direct Booking Use this option if you know exactly who you want to work with. I…" at bounding box center [251, 268] width 143 height 201
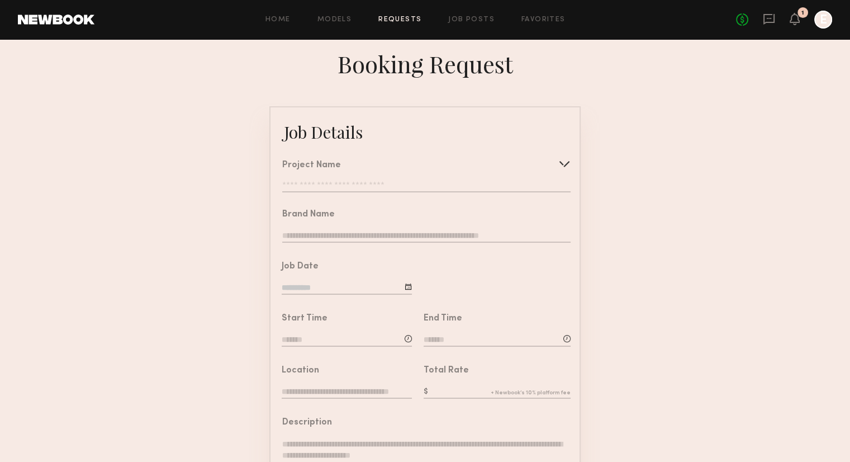
click at [421, 178] on div "Project Name Create Use recent modeling project Racquet Club Photoshoot" at bounding box center [426, 176] width 288 height 31
click at [420, 190] on input "text" at bounding box center [426, 186] width 288 height 11
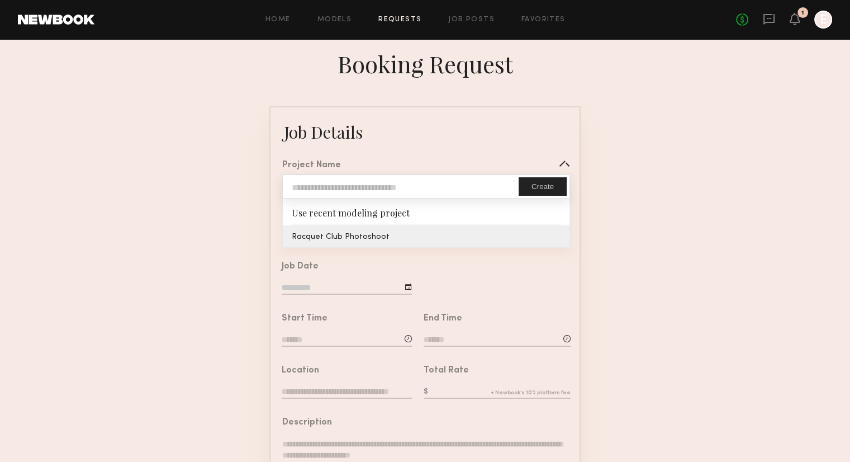
type input "**********"
type textarea "**********"
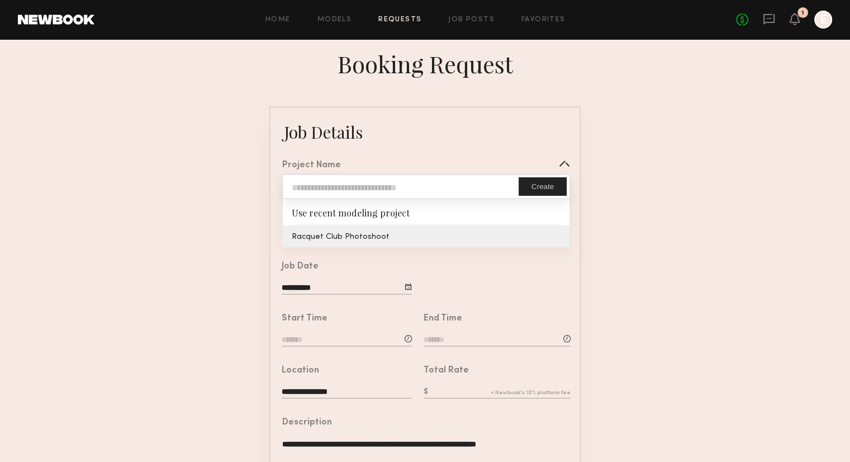
click at [414, 244] on common-border "**********" at bounding box center [424, 417] width 311 height 623
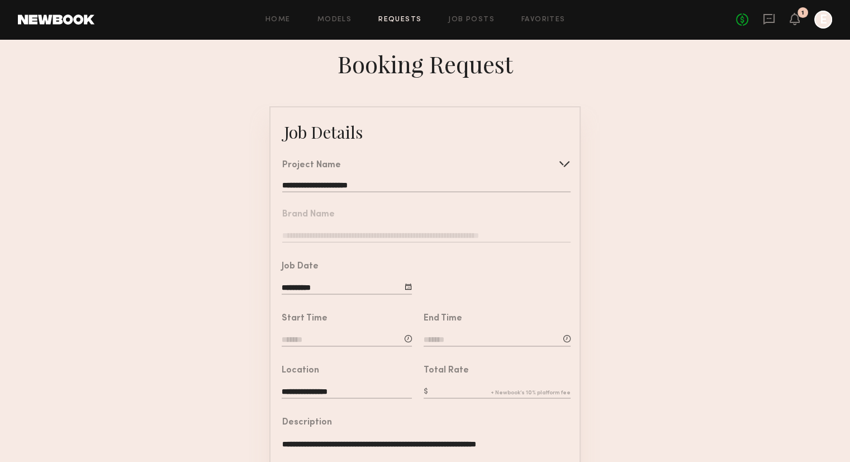
click at [378, 233] on nb-form-field "Brand Name" at bounding box center [425, 223] width 309 height 52
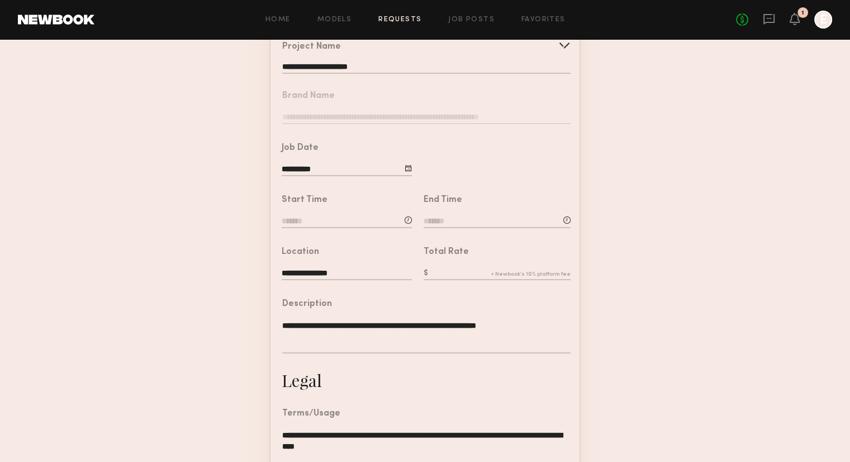
scroll to position [134, 0]
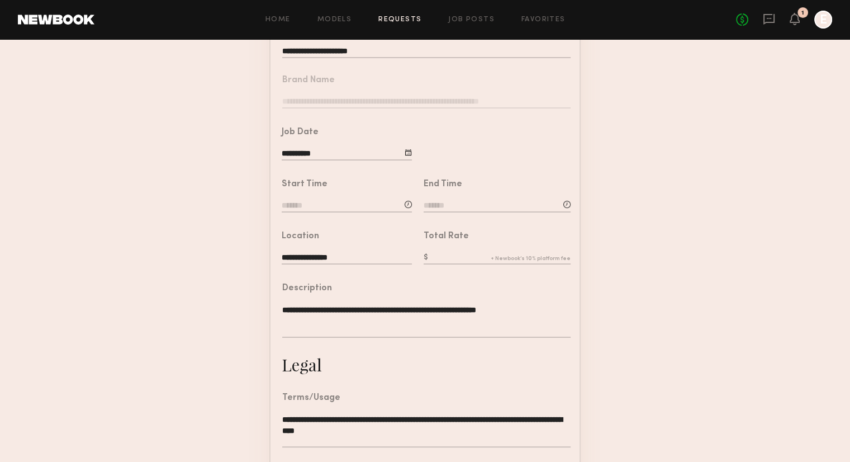
click at [385, 211] on input at bounding box center [347, 206] width 130 height 12
click at [323, 261] on input "text" at bounding box center [313, 253] width 41 height 20
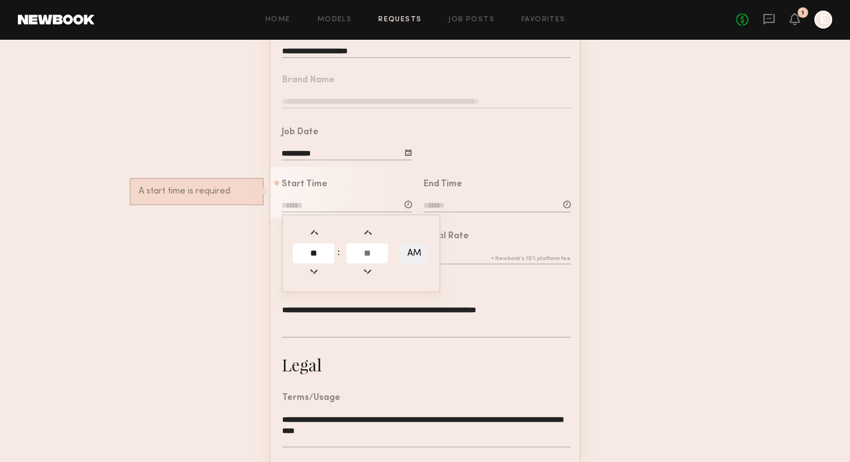
type input "**"
click at [370, 262] on input "text" at bounding box center [367, 253] width 41 height 20
type input "**"
type input "*******"
click at [515, 210] on input at bounding box center [497, 206] width 147 height 12
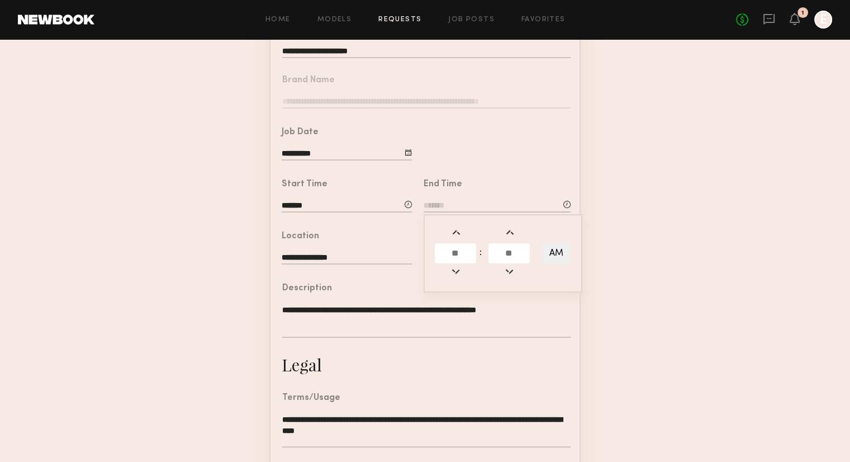
click at [515, 210] on input at bounding box center [497, 206] width 147 height 12
click at [483, 212] on input at bounding box center [497, 206] width 147 height 12
click at [454, 272] on span at bounding box center [456, 271] width 12 height 12
type input "********"
type input "**"
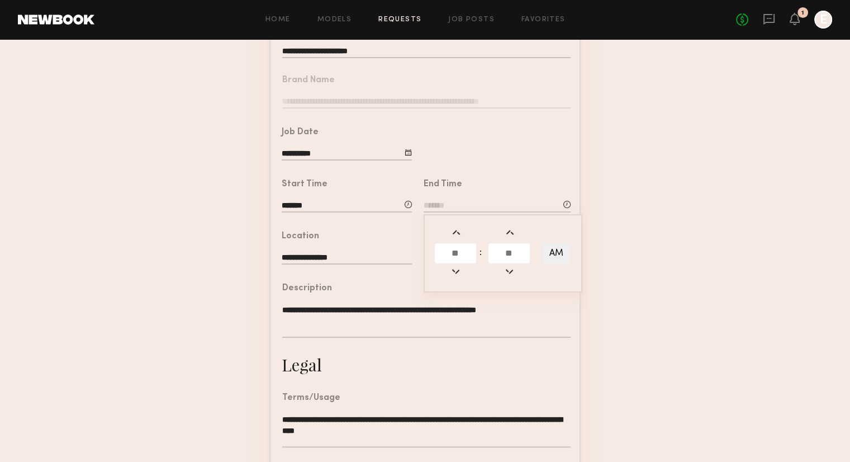
type input "**"
click at [515, 239] on span at bounding box center [510, 232] width 12 height 12
type input "********"
type input "**"
click at [515, 239] on span at bounding box center [510, 232] width 12 height 12
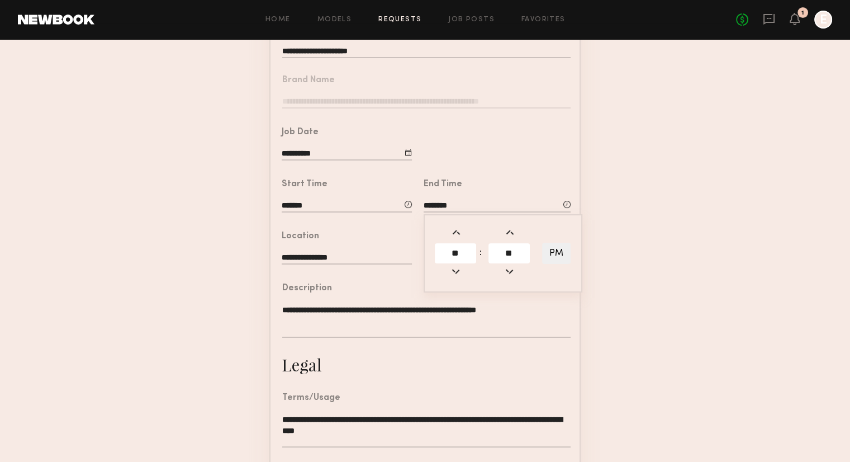
type input "********"
type input "**"
click at [506, 277] on span at bounding box center [510, 271] width 12 height 12
type input "********"
type input "**"
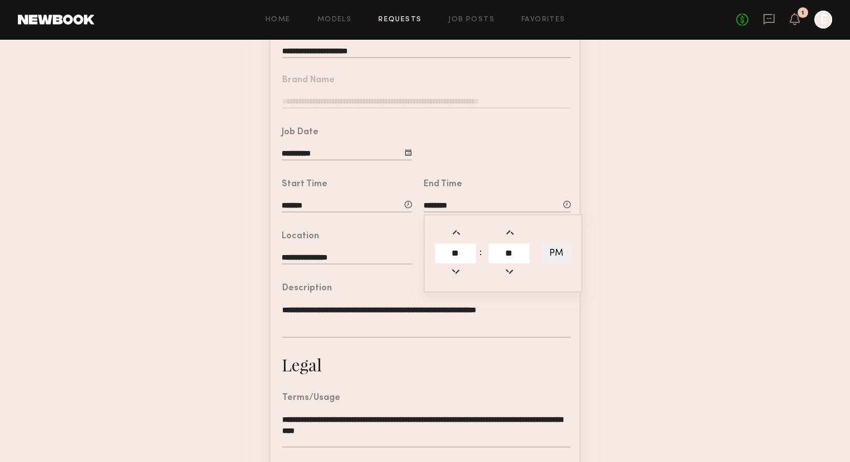
click at [506, 277] on span at bounding box center [510, 271] width 12 height 12
type input "********"
type input "**"
click at [457, 277] on span at bounding box center [456, 271] width 12 height 12
type input "********"
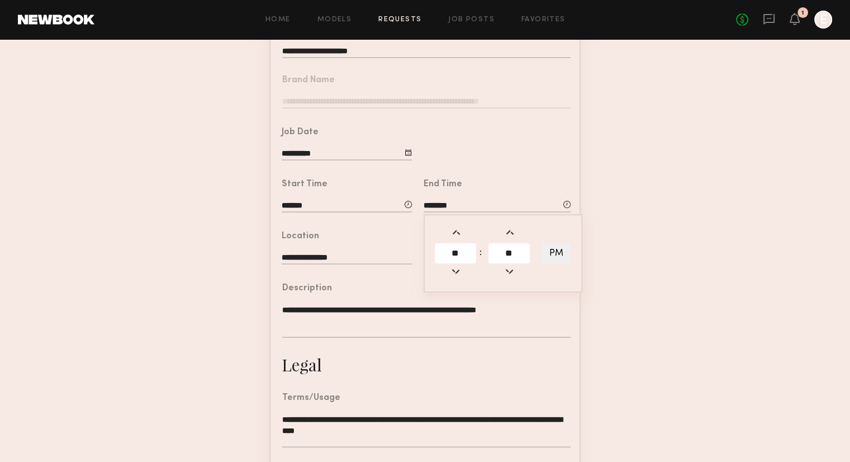
type input "**"
click at [454, 239] on span at bounding box center [456, 232] width 12 height 12
type input "********"
type input "**"
click at [454, 239] on span at bounding box center [456, 232] width 12 height 12
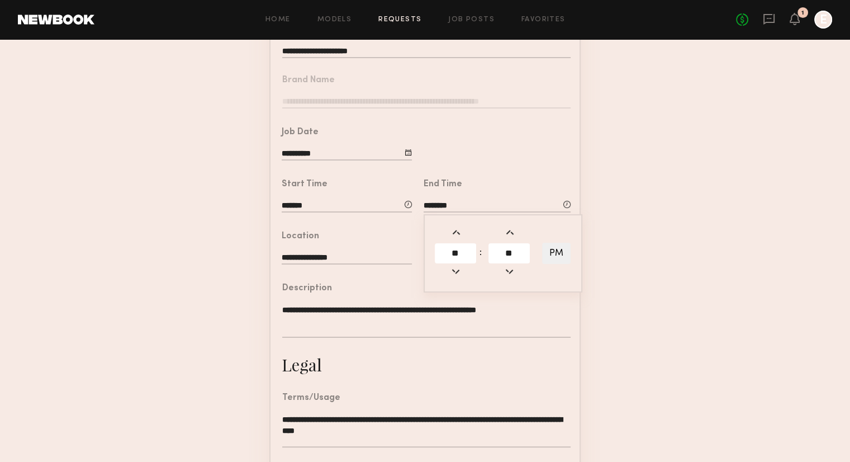
type input "********"
type input "**"
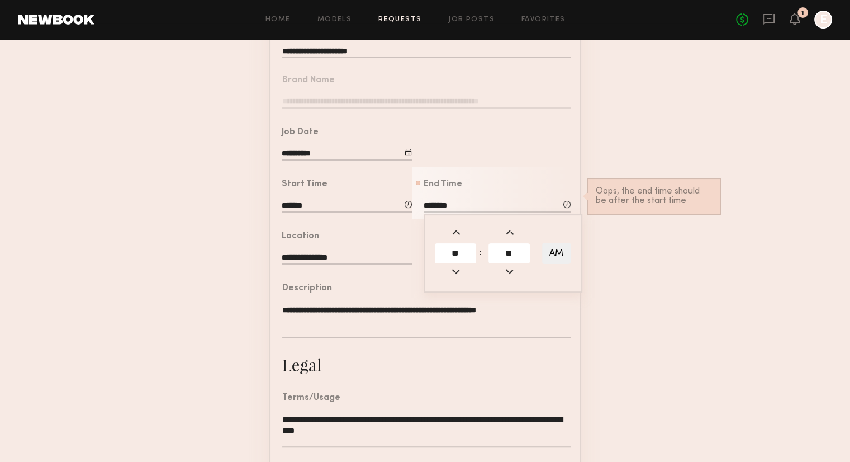
click at [557, 262] on button "AM" at bounding box center [556, 253] width 29 height 21
type input "********"
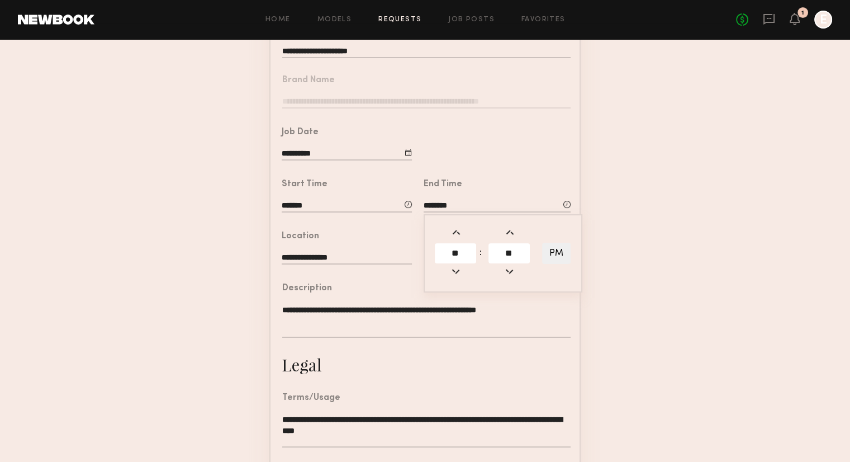
click at [650, 239] on form "**********" at bounding box center [425, 283] width 850 height 623
click at [477, 264] on input "text" at bounding box center [497, 258] width 147 height 12
click at [587, 277] on form "**********" at bounding box center [425, 283] width 850 height 623
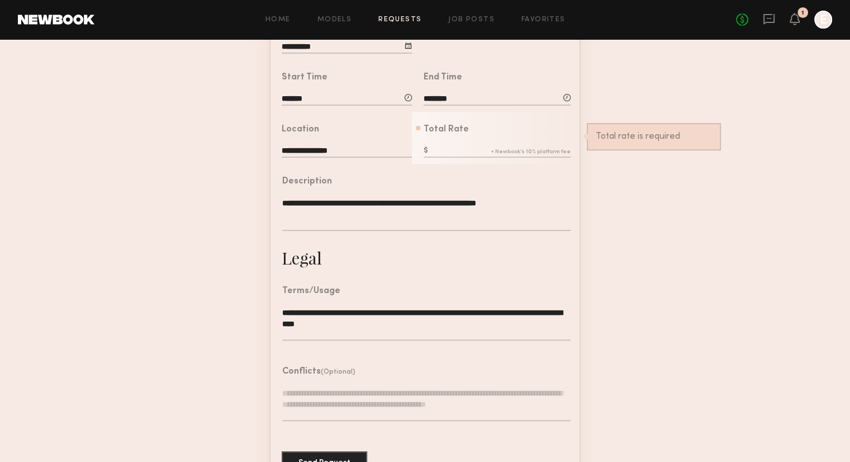
scroll to position [181, 0]
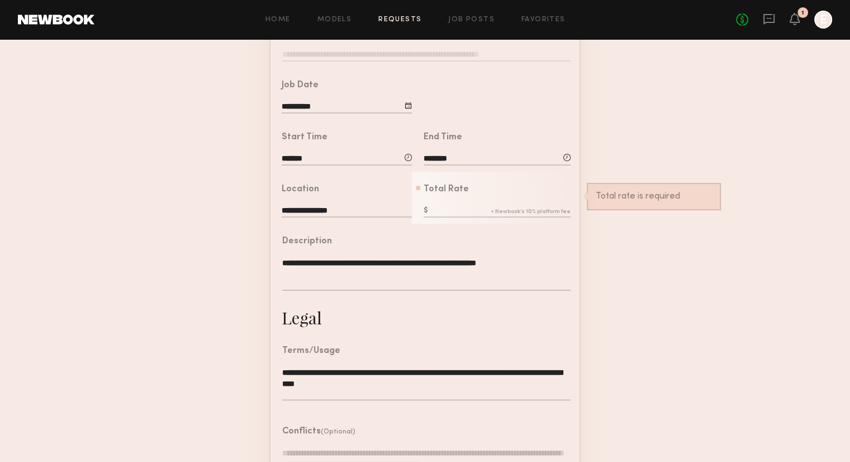
click at [454, 213] on div "Total Rate Total rate is required" at bounding box center [497, 202] width 147 height 34
click at [458, 217] on input "text" at bounding box center [497, 211] width 147 height 12
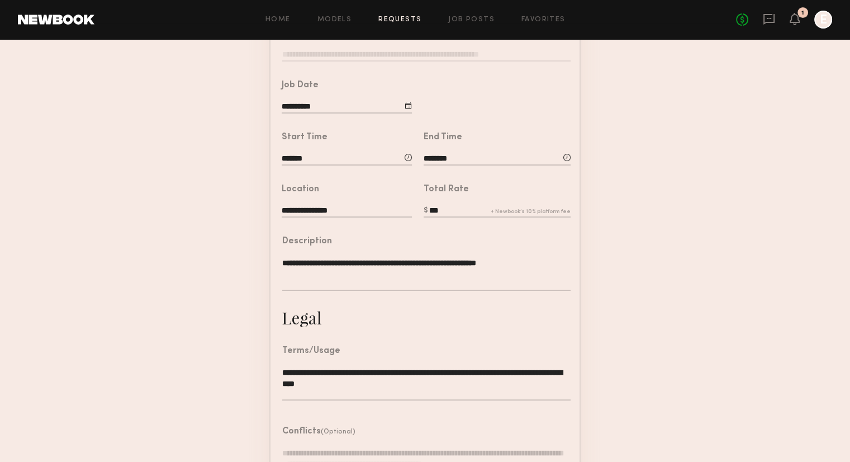
type input "***"
click at [650, 322] on form "**********" at bounding box center [425, 236] width 850 height 623
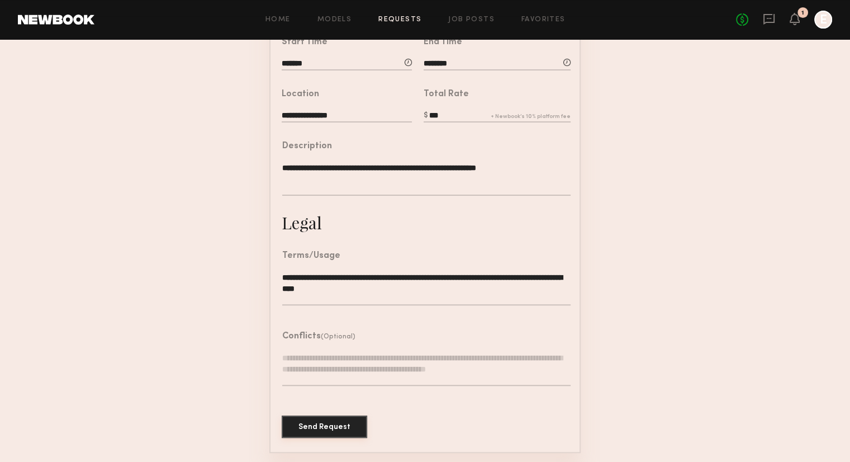
click at [320, 431] on button "Send Request" at bounding box center [325, 426] width 86 height 22
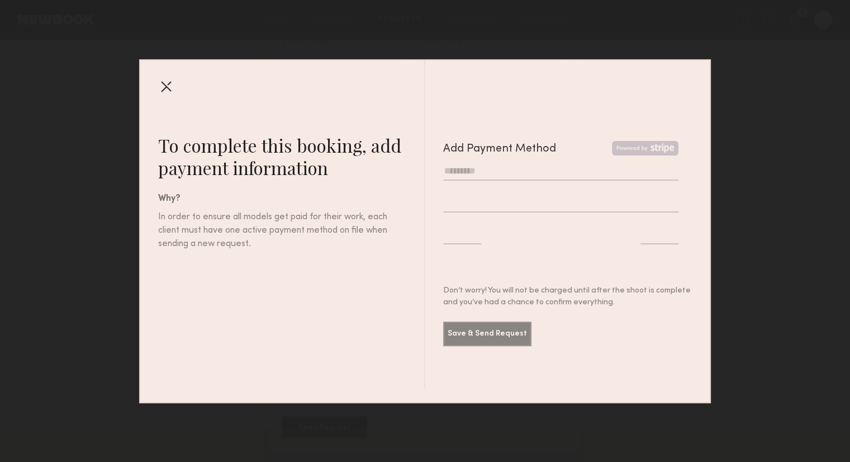
click at [520, 173] on input "text" at bounding box center [561, 171] width 236 height 18
click at [169, 85] on div at bounding box center [166, 86] width 18 height 18
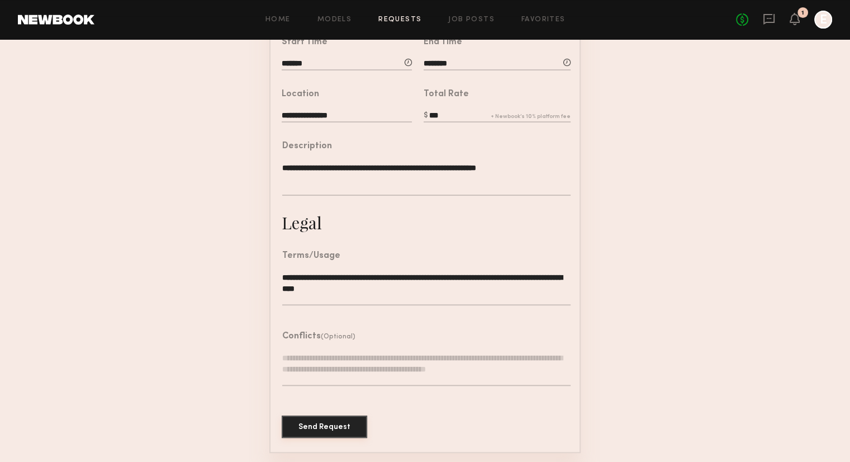
click at [343, 424] on button "Send Request" at bounding box center [325, 426] width 86 height 22
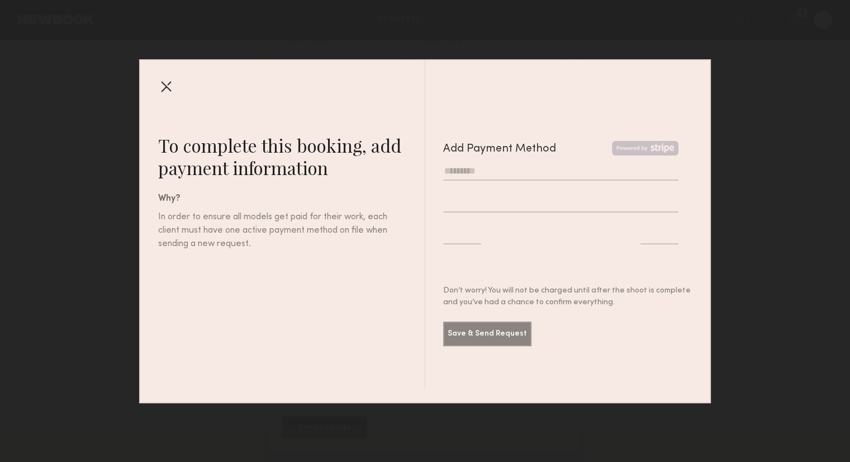
click at [500, 174] on input "text" at bounding box center [561, 171] width 236 height 18
type input "**********"
click at [487, 330] on button "Save & Send Request" at bounding box center [487, 333] width 88 height 25
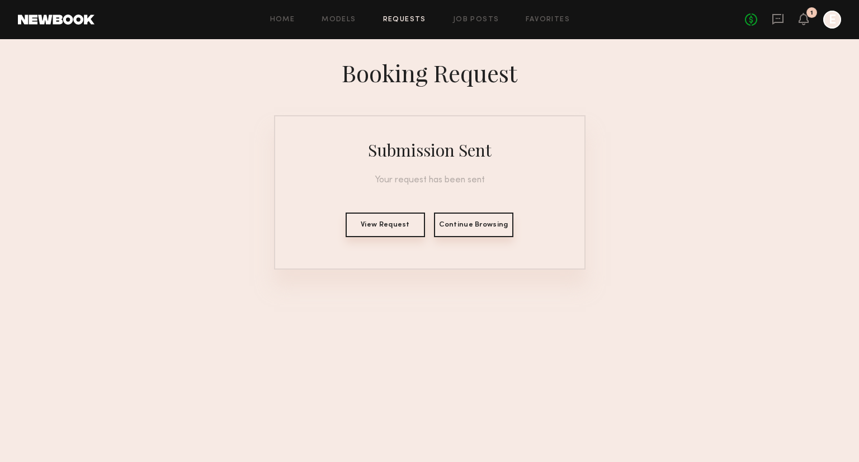
click at [454, 159] on div "Submission Sent" at bounding box center [430, 150] width 124 height 22
click at [398, 230] on button "View Request" at bounding box center [384, 224] width 79 height 25
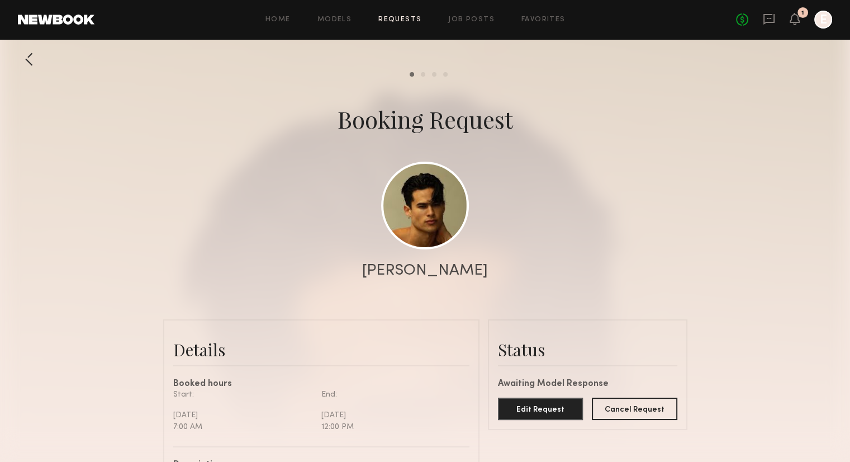
click at [425, 16] on div "Home Models Requests Job Posts Favorites Sign Out" at bounding box center [415, 19] width 642 height 7
click at [402, 23] on link "Requests" at bounding box center [399, 19] width 43 height 7
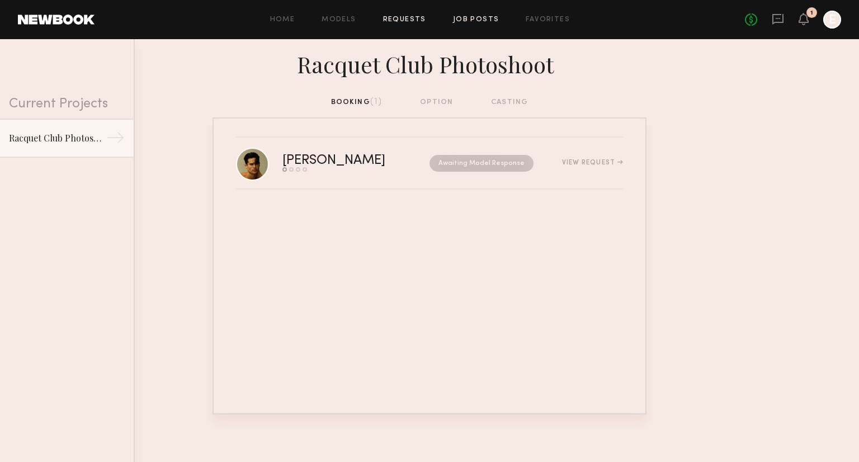
click at [465, 22] on link "Job Posts" at bounding box center [476, 19] width 46 height 7
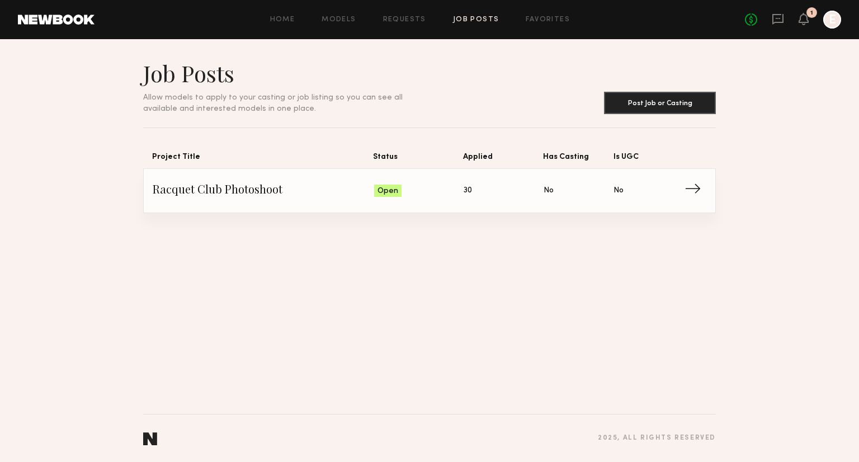
click at [681, 188] on span "Is UGC: No" at bounding box center [648, 190] width 70 height 17
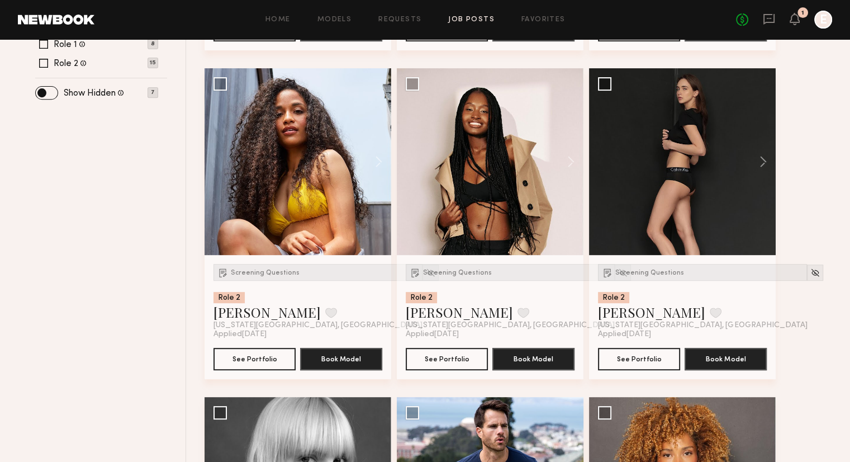
scroll to position [438, 0]
click at [568, 158] on button at bounding box center [566, 161] width 36 height 187
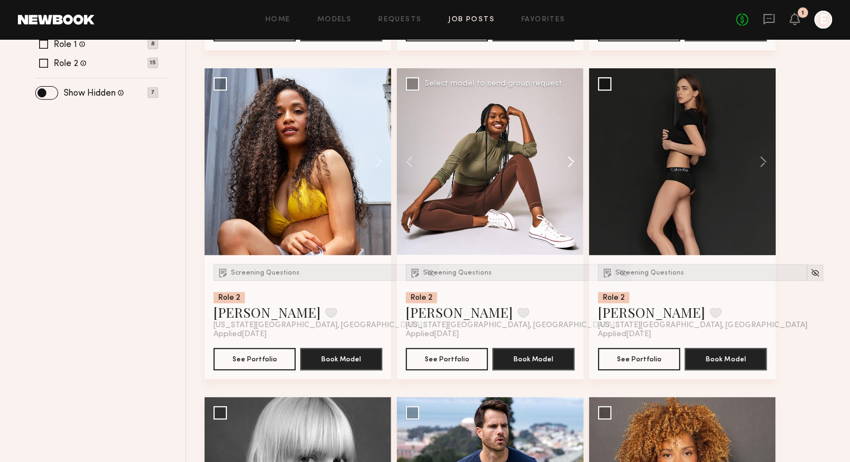
click at [568, 158] on button at bounding box center [566, 161] width 36 height 187
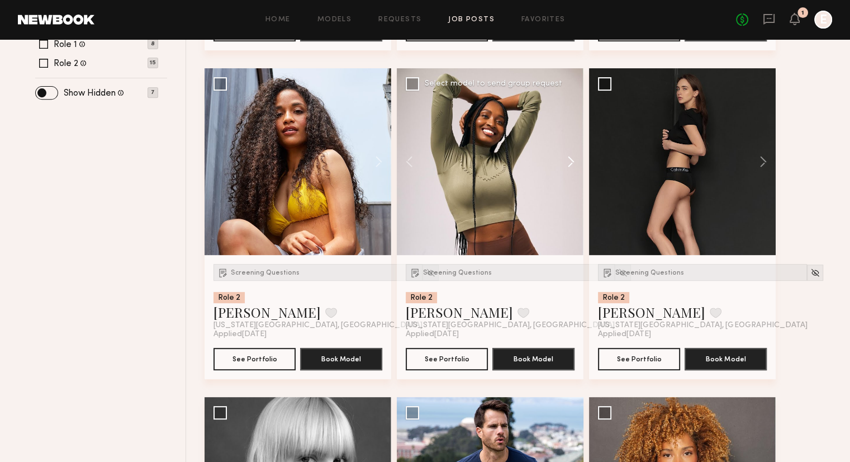
click at [568, 158] on button at bounding box center [566, 161] width 36 height 187
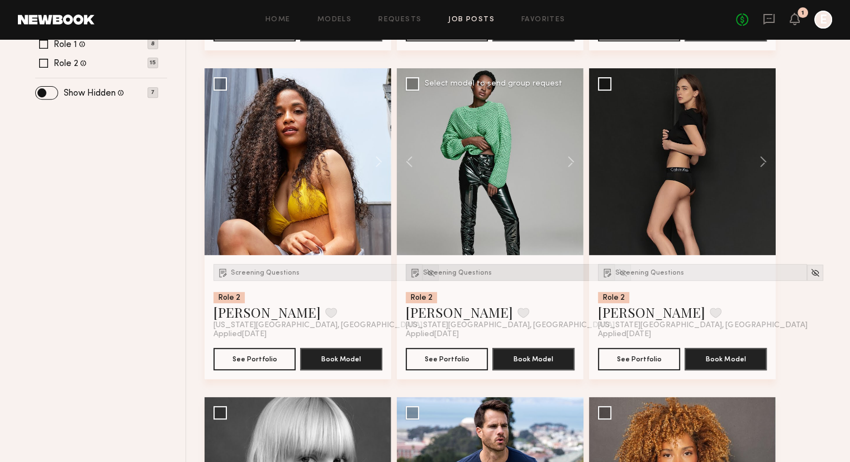
click at [457, 273] on span "Screening Questions" at bounding box center [457, 272] width 69 height 7
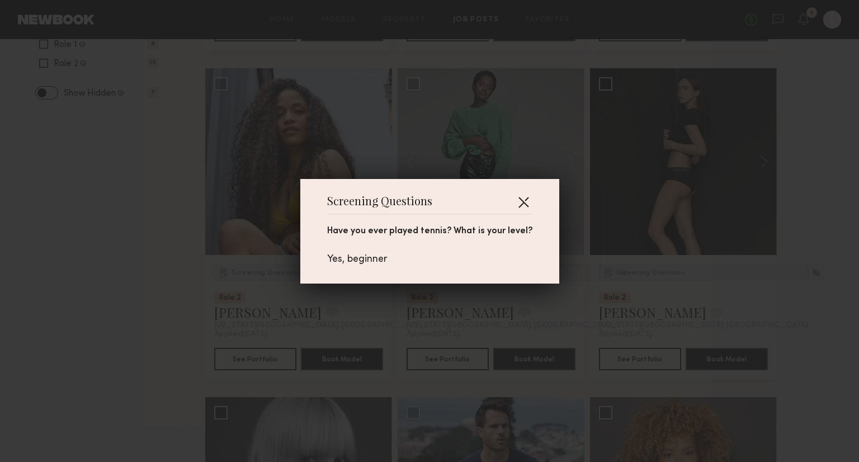
click at [515, 200] on button "button" at bounding box center [523, 202] width 18 height 18
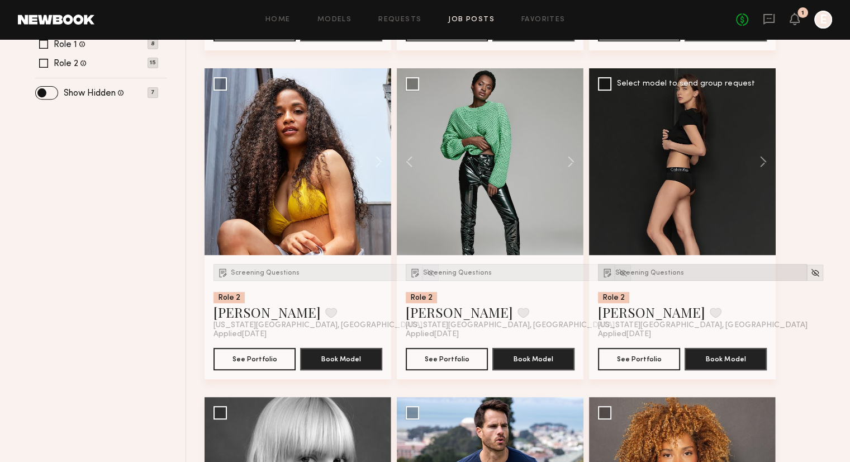
click at [635, 266] on div "Screening Questions" at bounding box center [702, 272] width 209 height 17
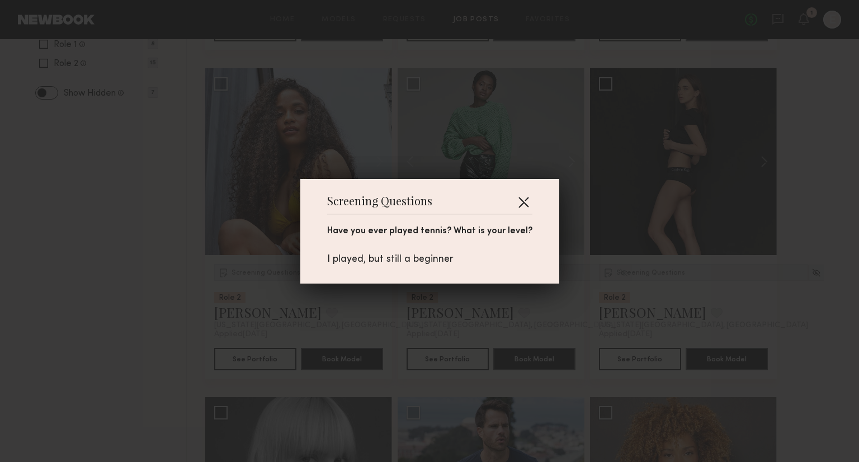
click at [519, 200] on button "button" at bounding box center [523, 202] width 18 height 18
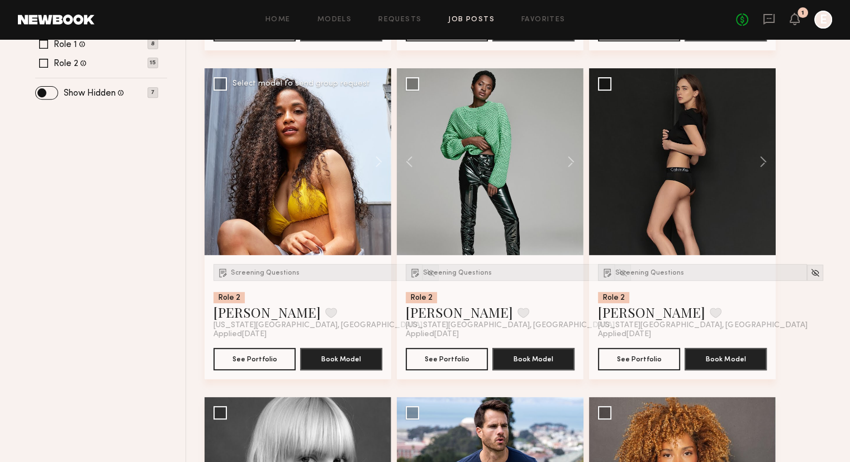
click at [212, 274] on div "Screening Questions Role 2 Maria G. Favorite New York City, NY Applied 09/17/20…" at bounding box center [298, 317] width 187 height 124
click at [233, 271] on span "Screening Questions" at bounding box center [265, 272] width 69 height 7
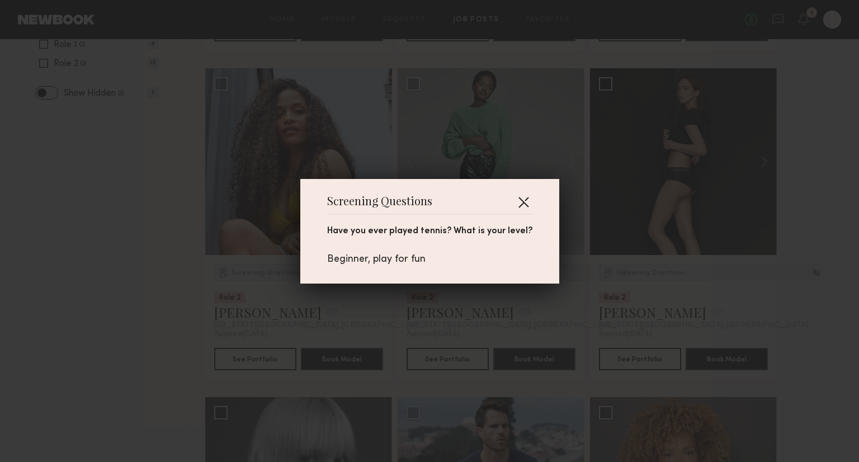
click at [514, 204] on button "button" at bounding box center [523, 202] width 18 height 18
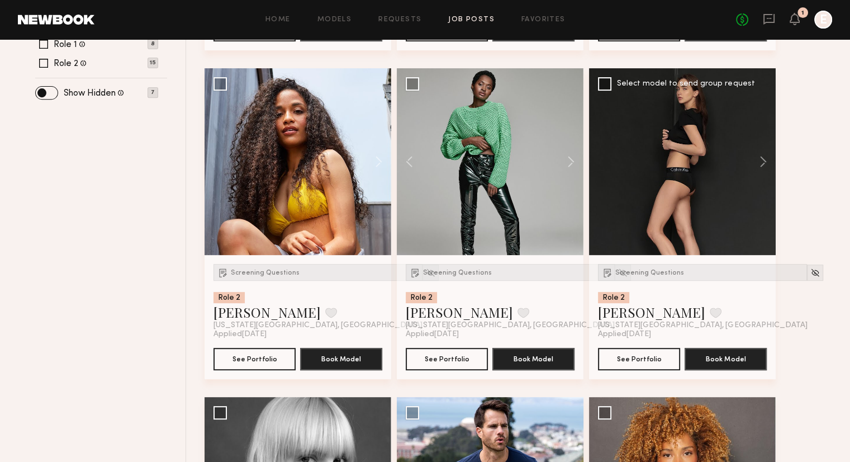
click at [634, 282] on div "Screening Questions Role 2 Kristina B. Favorite New York City, NY" at bounding box center [702, 297] width 209 height 66
click at [635, 274] on span "Screening Questions" at bounding box center [649, 272] width 69 height 7
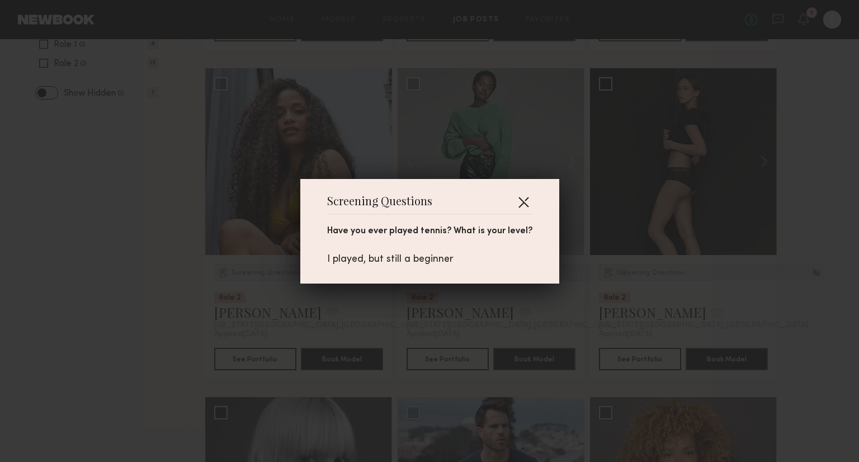
click at [517, 205] on button "button" at bounding box center [523, 202] width 18 height 18
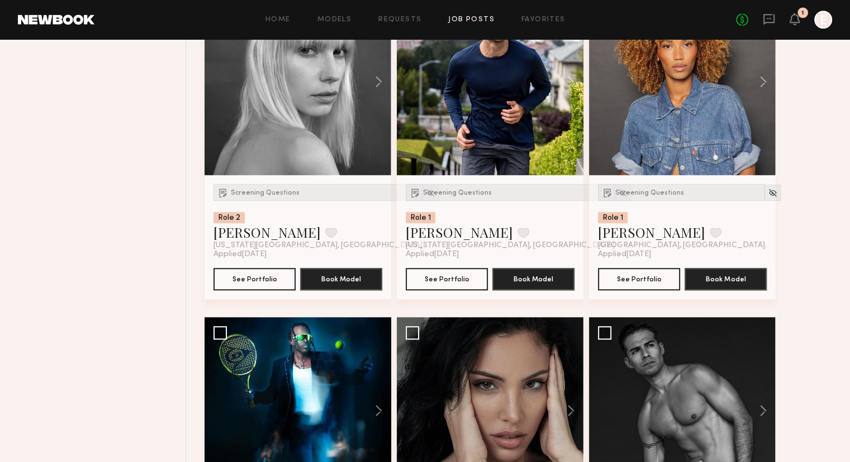
scroll to position [802, 0]
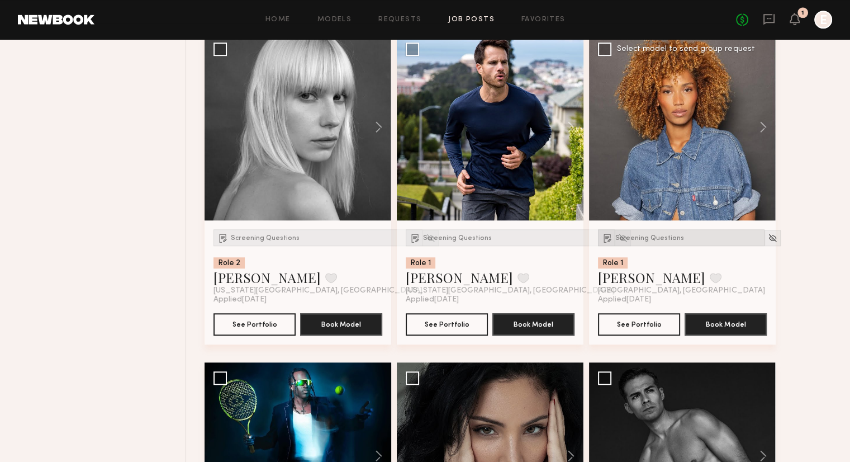
click at [640, 236] on span "Screening Questions" at bounding box center [649, 238] width 69 height 7
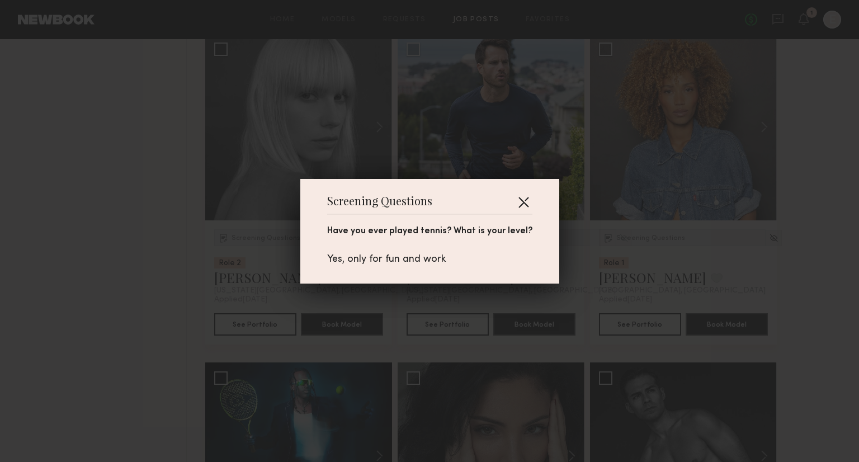
click at [517, 198] on button "button" at bounding box center [523, 202] width 18 height 18
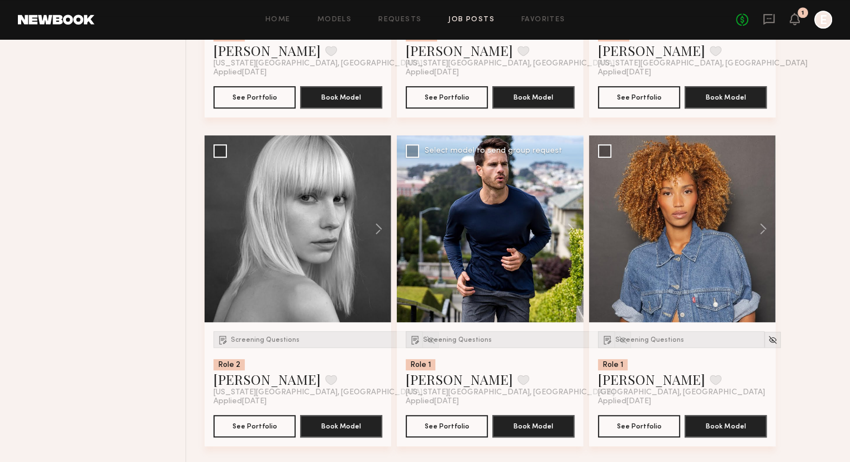
scroll to position [699, 0]
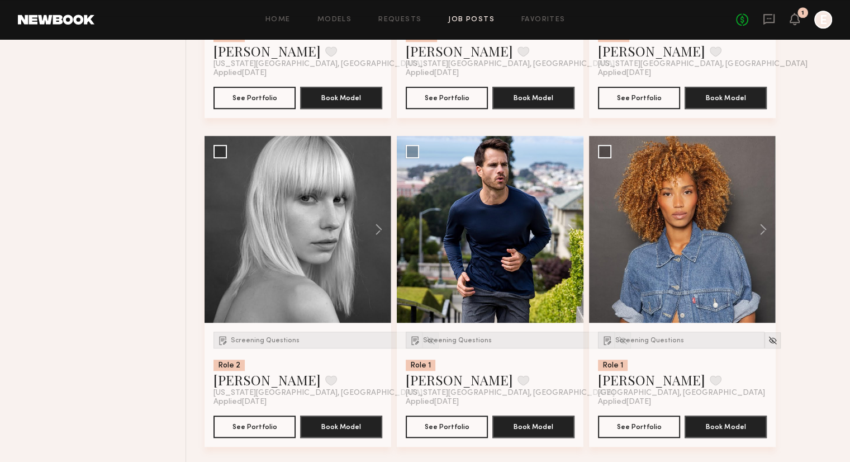
click at [779, 231] on div "Screening Questions Role 2 Olviya K. Favorite New York City, NY Applied 09/18/2…" at bounding box center [522, 299] width 634 height 1643
click at [767, 226] on button at bounding box center [758, 229] width 36 height 187
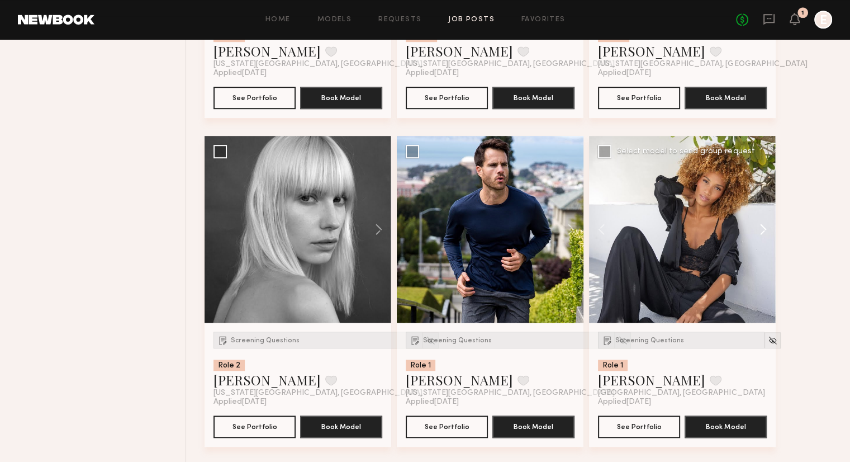
click at [766, 226] on button at bounding box center [758, 229] width 36 height 187
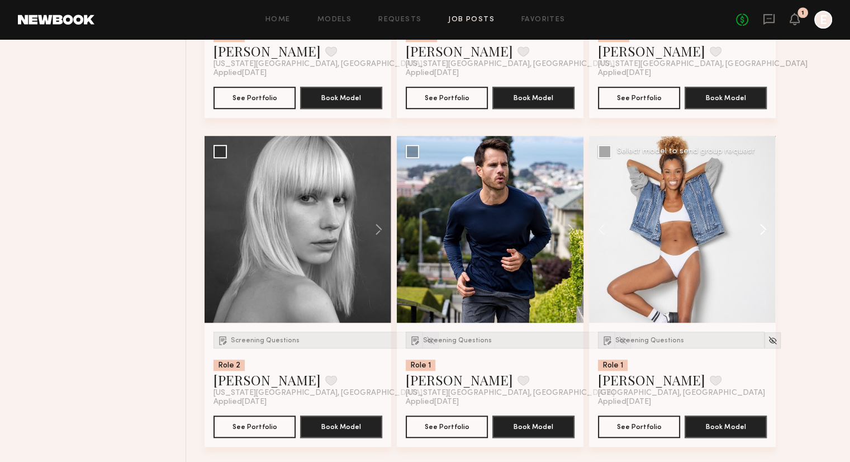
click at [766, 226] on button at bounding box center [758, 229] width 36 height 187
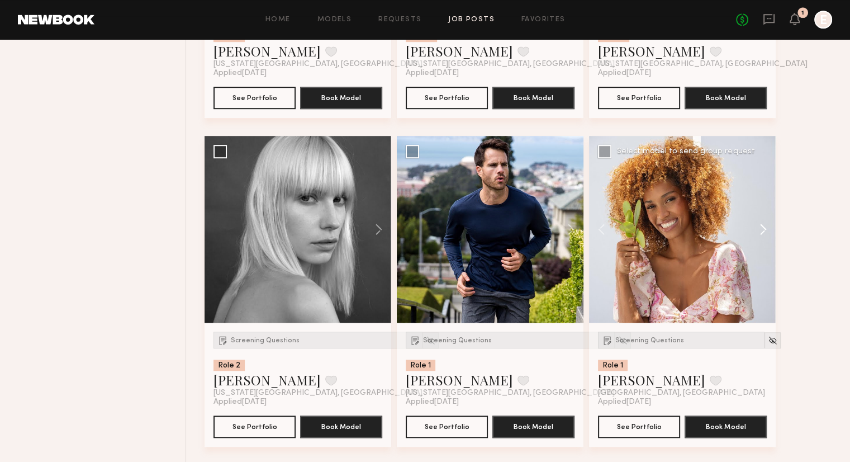
click at [766, 226] on button at bounding box center [758, 229] width 36 height 187
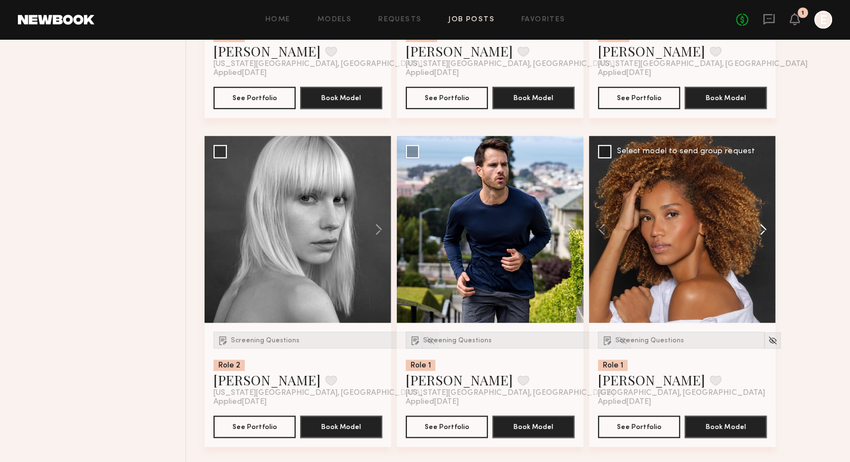
click at [766, 226] on button at bounding box center [758, 229] width 36 height 187
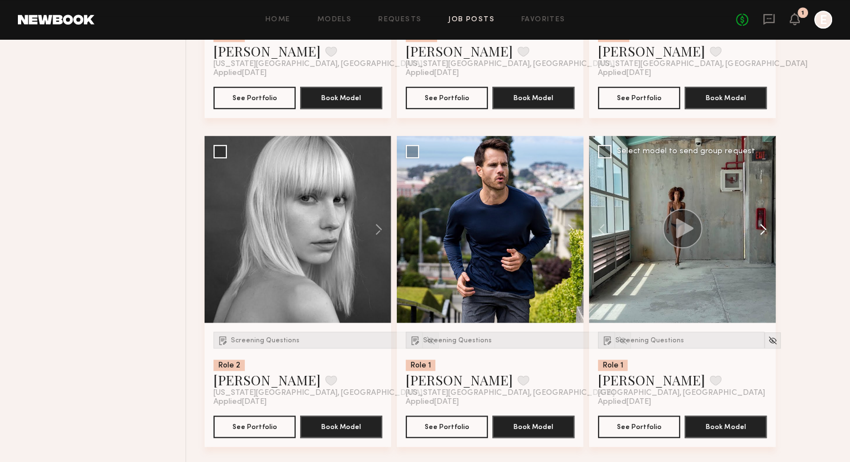
click at [766, 226] on button at bounding box center [758, 229] width 36 height 187
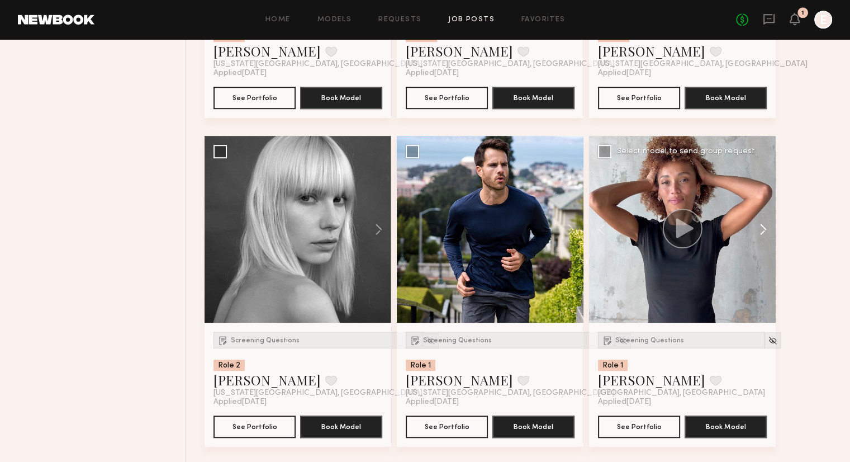
click at [766, 226] on button at bounding box center [758, 229] width 36 height 187
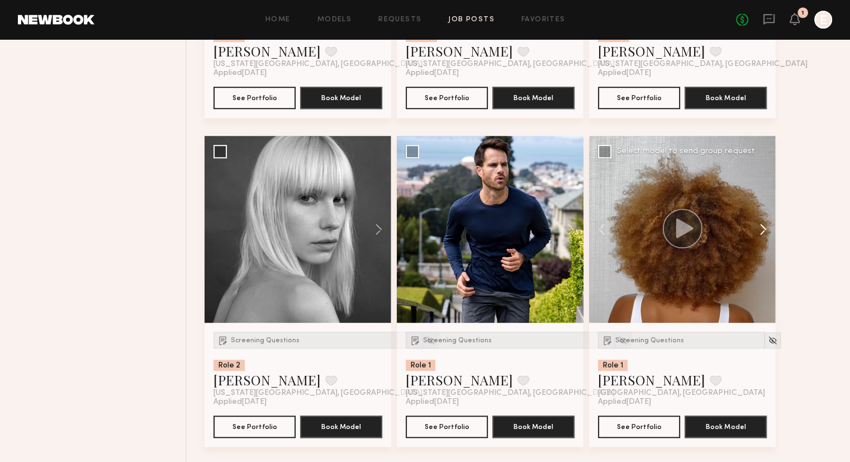
click at [766, 226] on button at bounding box center [758, 229] width 36 height 187
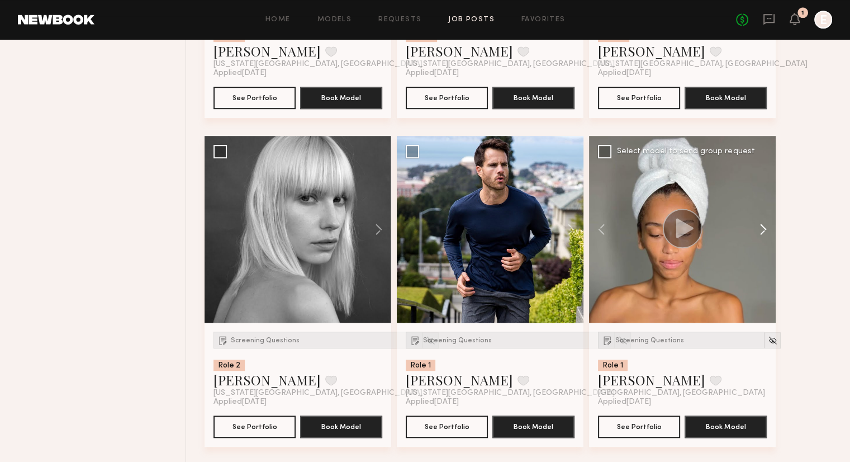
click at [766, 226] on button at bounding box center [758, 229] width 36 height 187
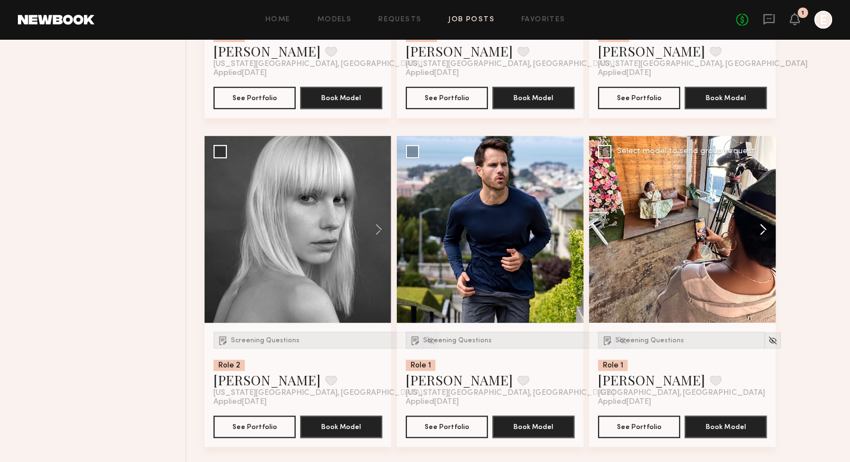
click at [766, 226] on button at bounding box center [758, 229] width 36 height 187
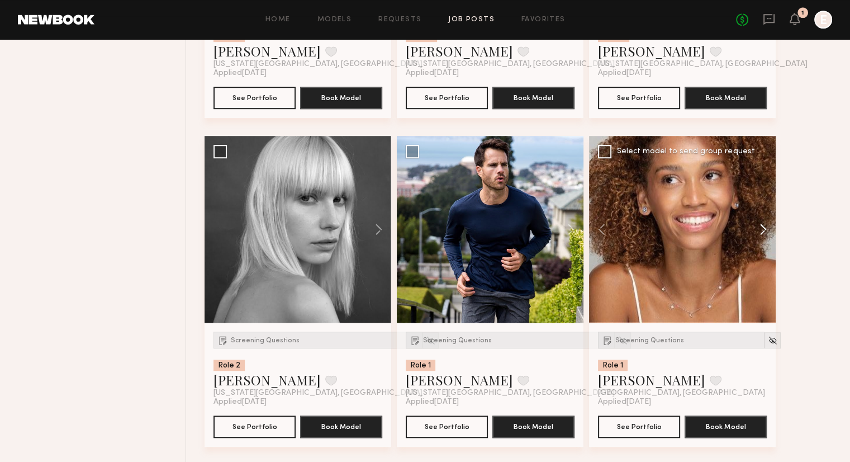
click at [766, 226] on button at bounding box center [758, 229] width 36 height 187
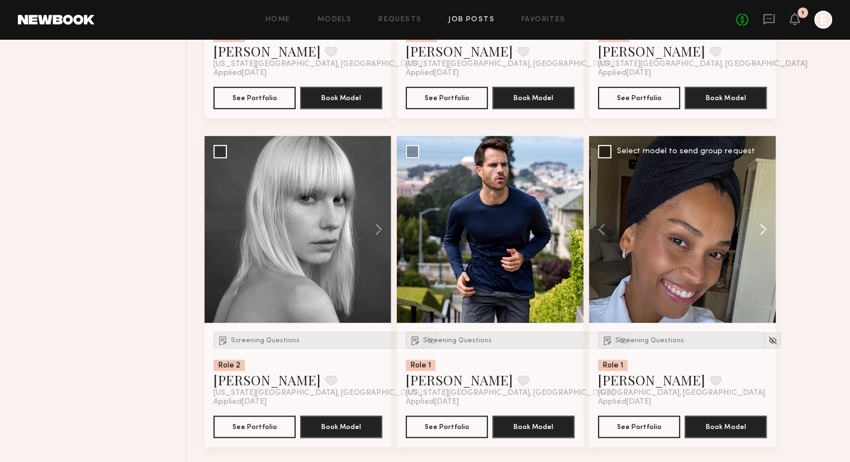
click at [766, 226] on button at bounding box center [758, 229] width 36 height 187
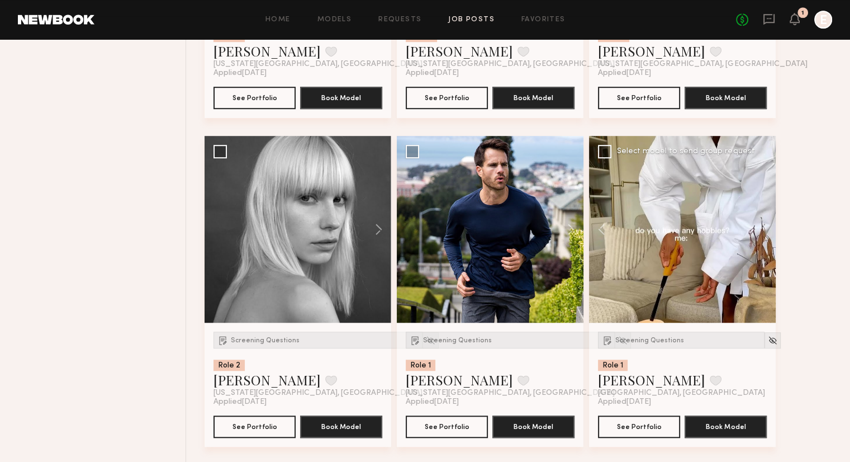
click at [766, 226] on div at bounding box center [682, 229] width 187 height 187
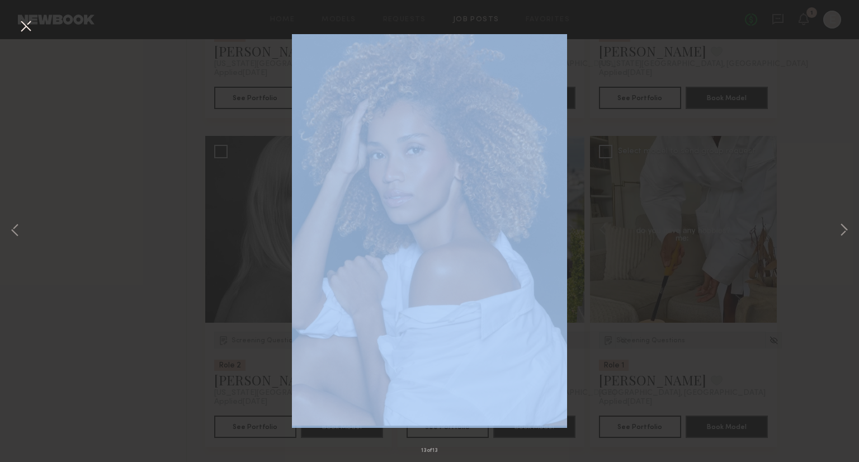
click at [766, 226] on div "13 of 13" at bounding box center [429, 231] width 859 height 462
click at [799, 231] on div "13 of 13" at bounding box center [429, 231] width 859 height 462
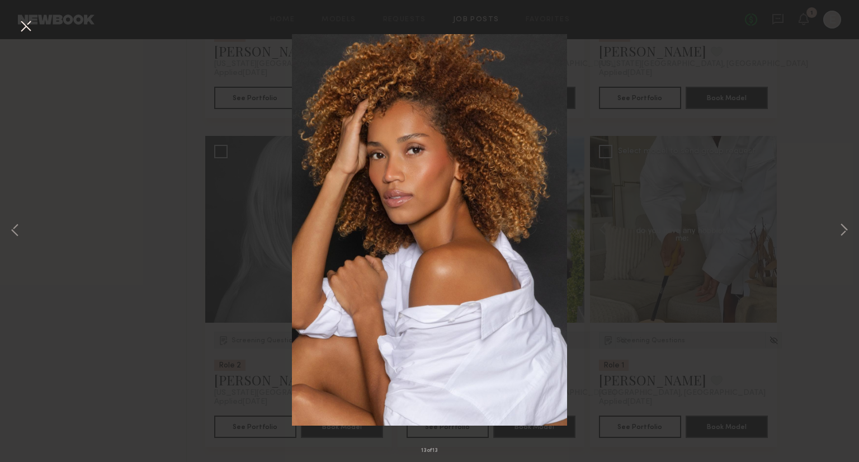
click at [24, 16] on div "13 of 13" at bounding box center [429, 231] width 859 height 462
click at [22, 30] on button at bounding box center [26, 27] width 18 height 20
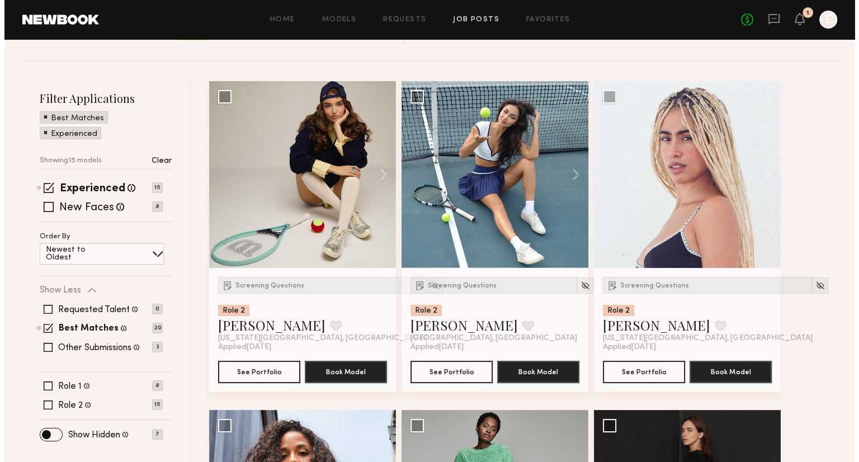
scroll to position [0, 0]
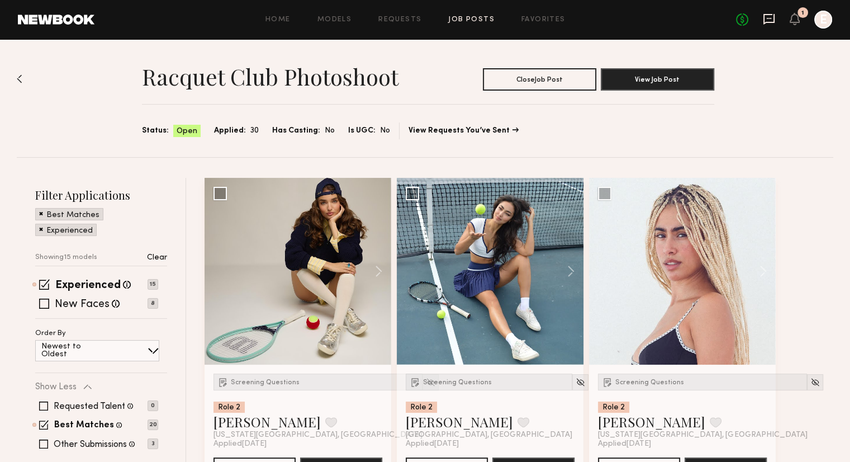
click at [774, 21] on icon at bounding box center [769, 19] width 11 height 11
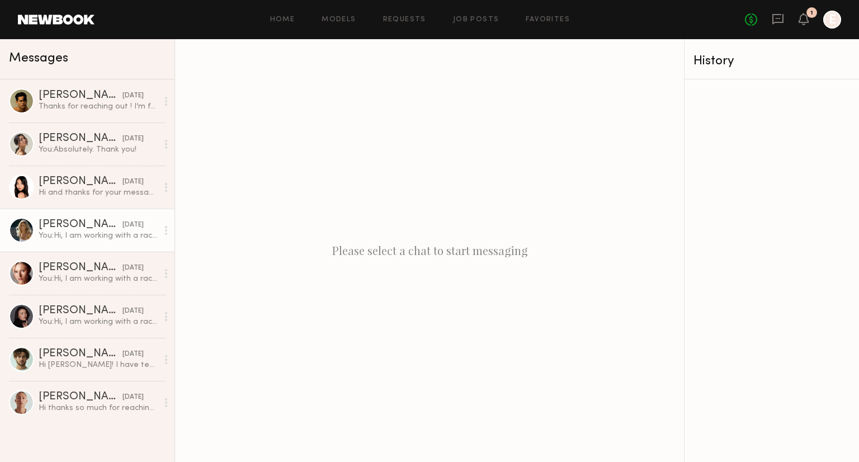
click at [46, 228] on div "[PERSON_NAME]" at bounding box center [81, 224] width 84 height 11
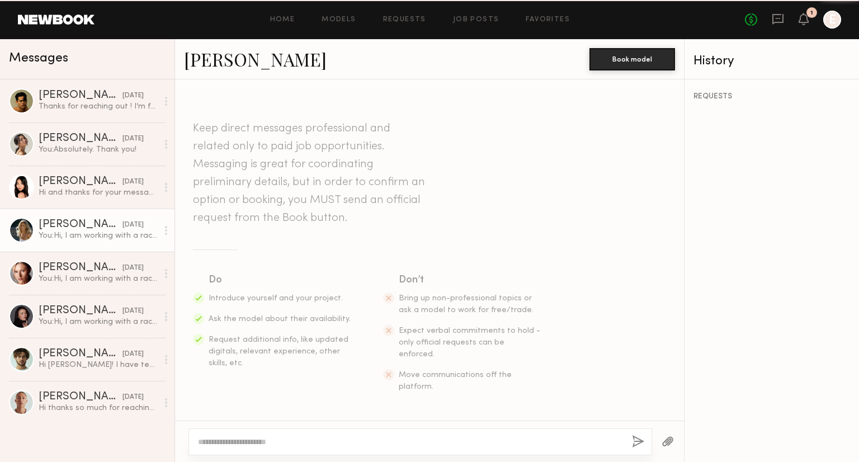
scroll to position [165, 0]
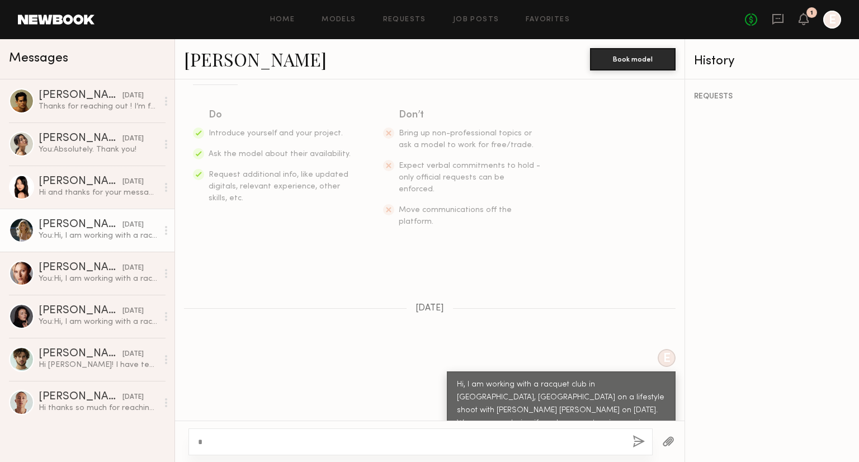
type textarea "*"
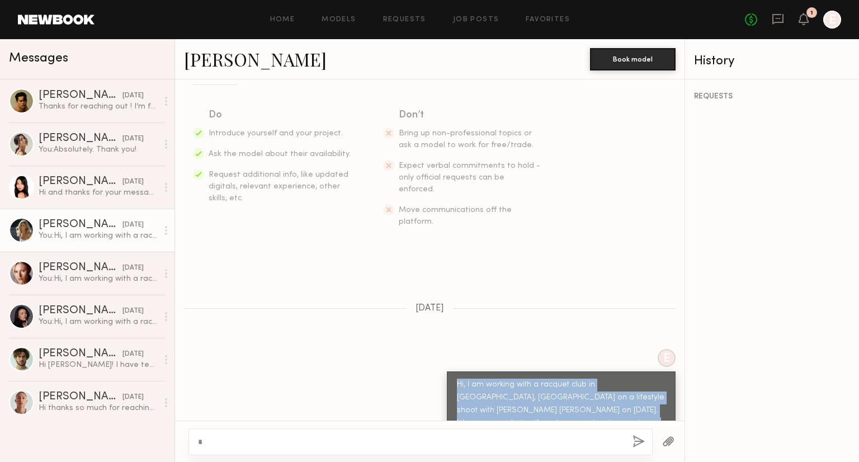
drag, startPoint x: 599, startPoint y: 396, endPoint x: 441, endPoint y: 351, distance: 164.2
click at [447, 371] on div "Hi, I am working with a racquet club in [GEOGRAPHIC_DATA], [GEOGRAPHIC_DATA] on…" at bounding box center [561, 410] width 229 height 78
copy div "Hi, I am working with a racquet club in [GEOGRAPHIC_DATA], [GEOGRAPHIC_DATA] on…"
click at [326, 21] on link "Models" at bounding box center [338, 19] width 34 height 7
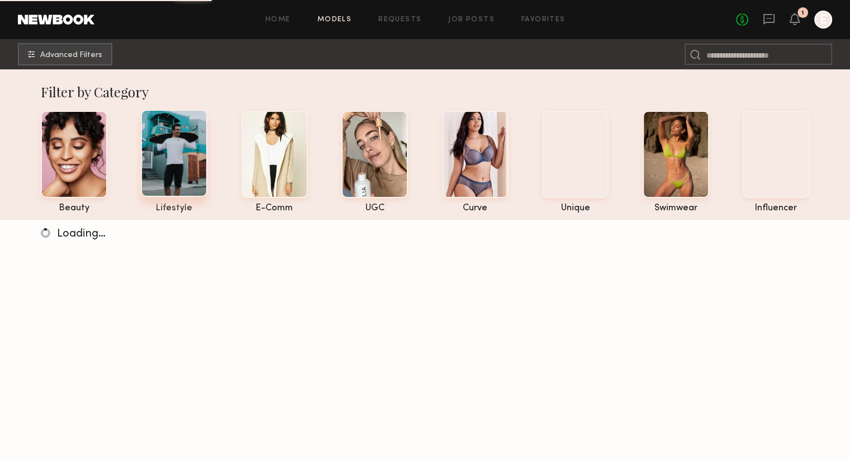
click at [189, 188] on div at bounding box center [174, 153] width 67 height 87
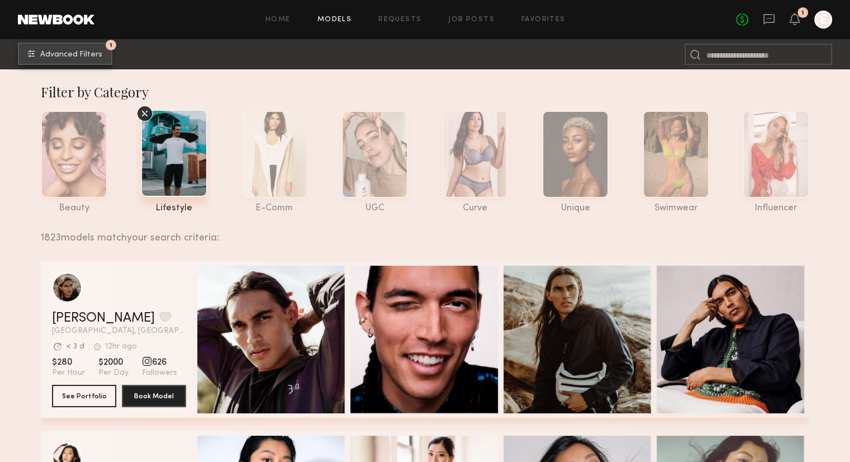
click at [74, 51] on span "Advanced Filters" at bounding box center [71, 55] width 62 height 8
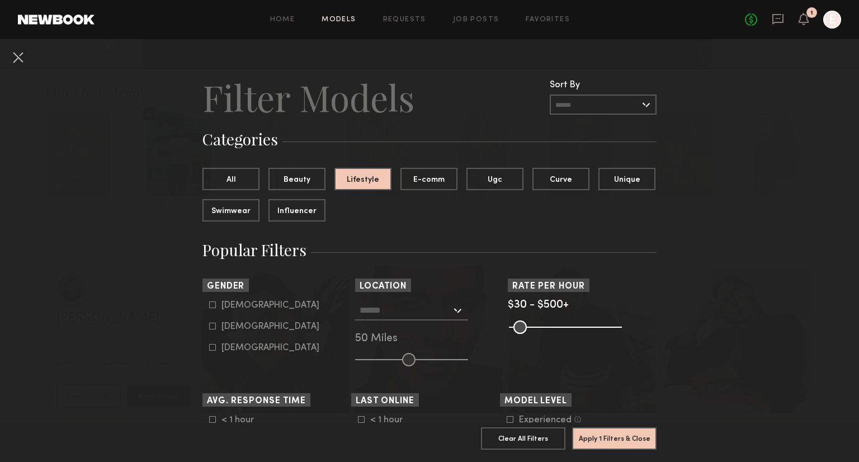
click at [209, 324] on icon at bounding box center [212, 326] width 7 height 7
type input "**"
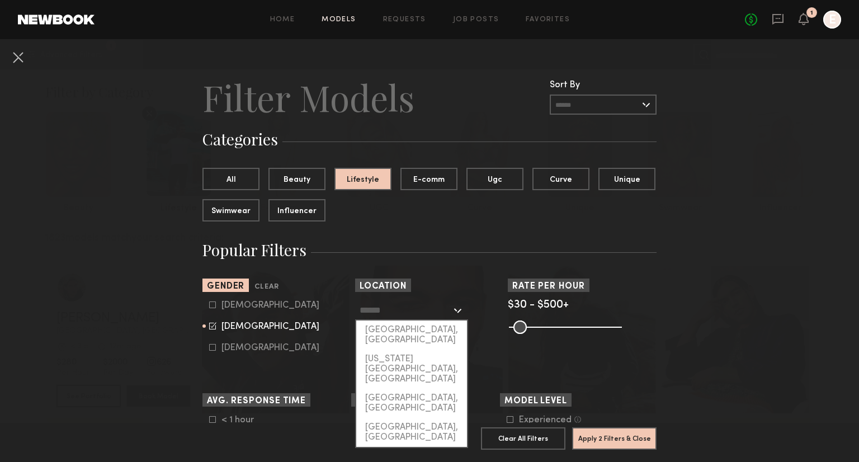
click at [427, 319] on input "text" at bounding box center [405, 309] width 92 height 19
drag, startPoint x: 400, startPoint y: 362, endPoint x: 400, endPoint y: 350, distance: 11.7
click at [400, 350] on div "Los Angeles, CA New York City, NY Brooklyn, NY Chicago, IL" at bounding box center [411, 383] width 113 height 127
click at [400, 350] on div "New York City, NY" at bounding box center [411, 368] width 111 height 39
type input "**********"
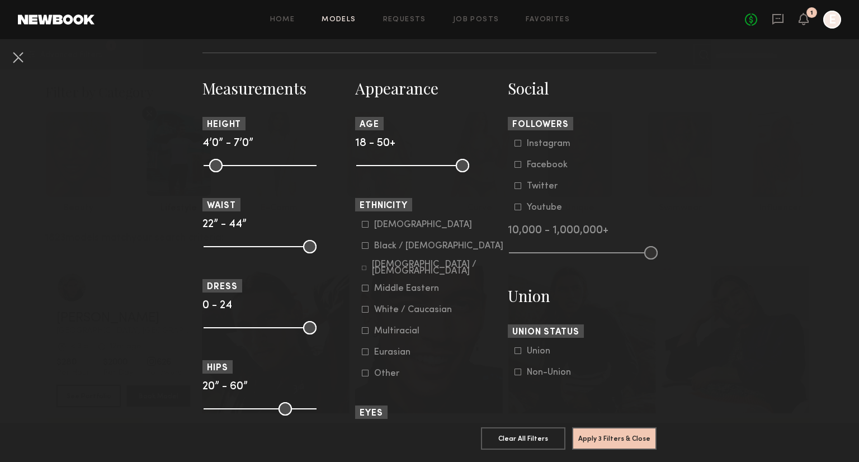
scroll to position [462, 0]
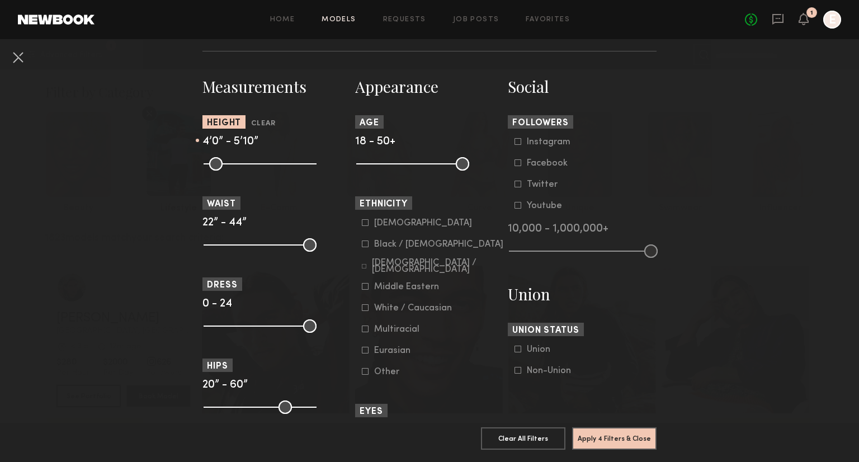
drag, startPoint x: 304, startPoint y: 164, endPoint x: 266, endPoint y: 166, distance: 38.1
type input "**"
click at [266, 166] on input "range" at bounding box center [259, 163] width 113 height 13
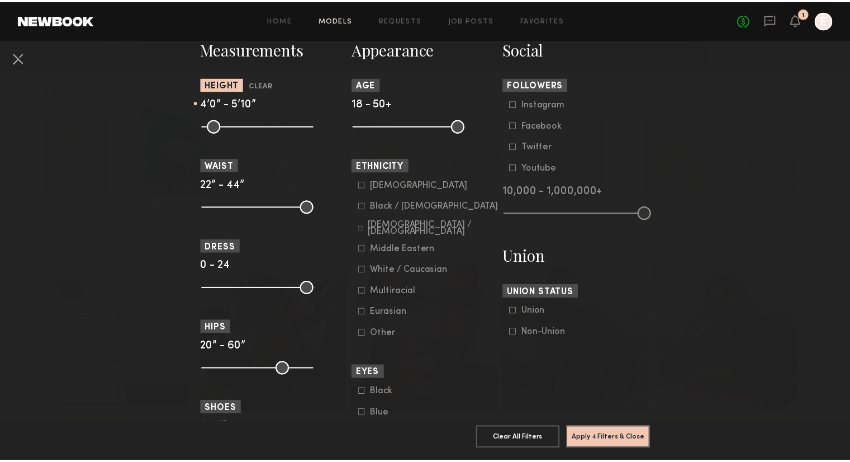
scroll to position [501, 0]
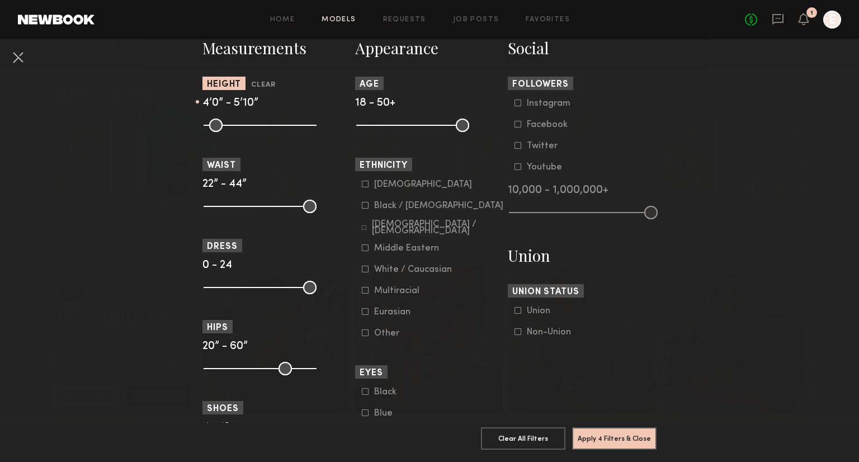
click at [362, 271] on icon at bounding box center [365, 269] width 6 height 6
click at [588, 428] on button "Apply 5 Filters & Close" at bounding box center [614, 438] width 84 height 22
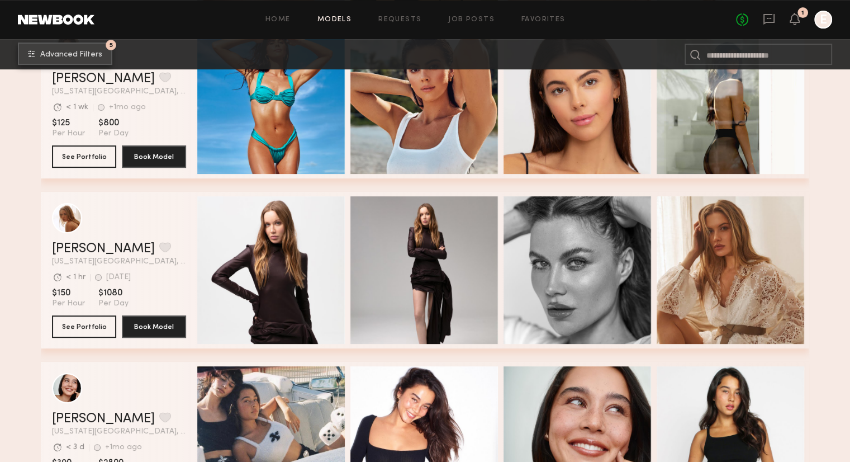
scroll to position [445, 0]
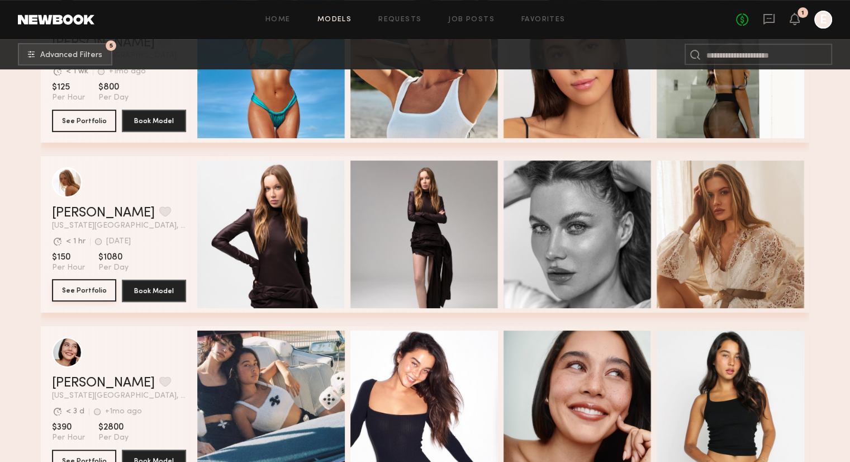
click at [69, 299] on button "See Portfolio" at bounding box center [84, 290] width 64 height 22
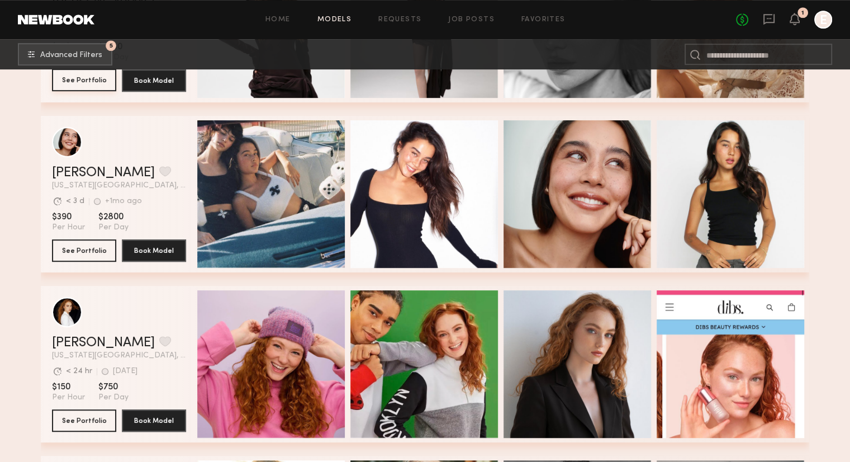
scroll to position [655, 0]
click at [77, 250] on button "See Portfolio" at bounding box center [84, 250] width 64 height 22
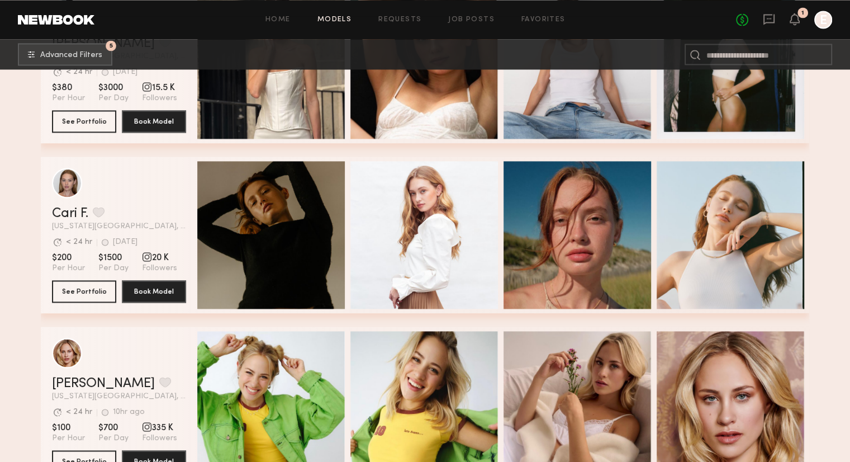
scroll to position [1804, 0]
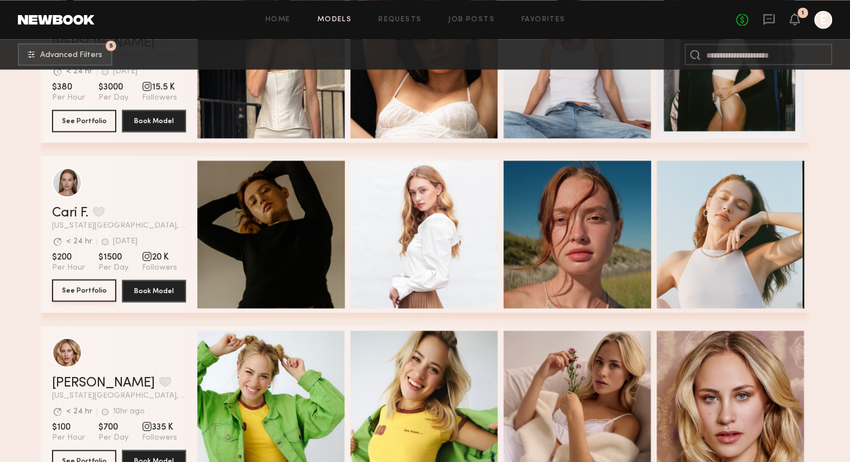
click at [73, 291] on button "See Portfolio" at bounding box center [84, 290] width 64 height 22
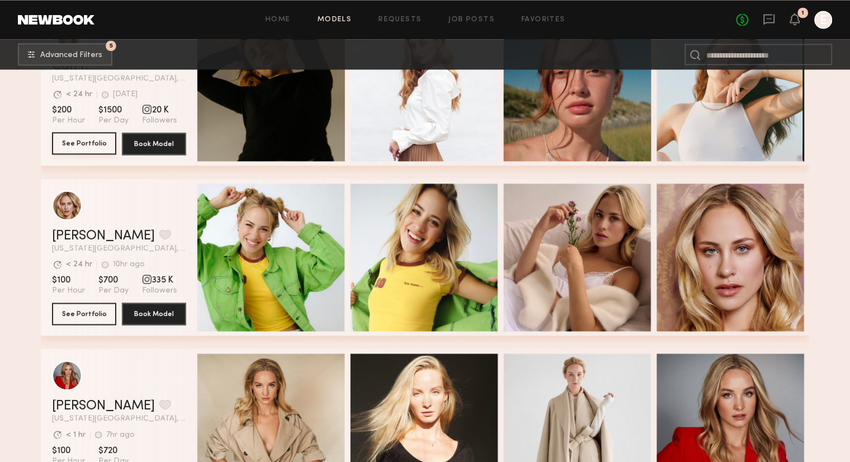
scroll to position [2149, 0]
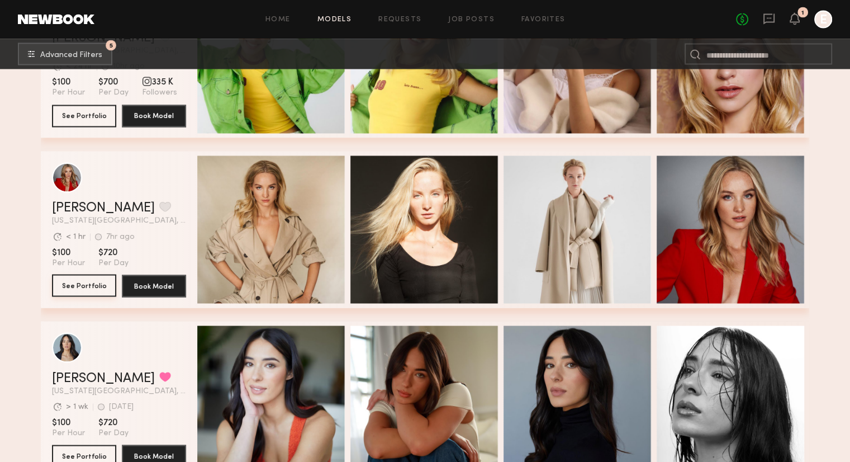
click at [91, 287] on button "See Portfolio" at bounding box center [84, 285] width 64 height 22
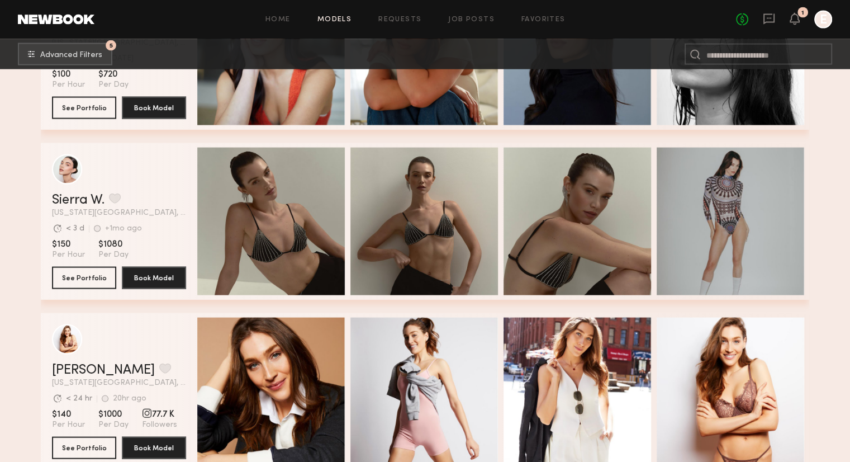
scroll to position [2568, 0]
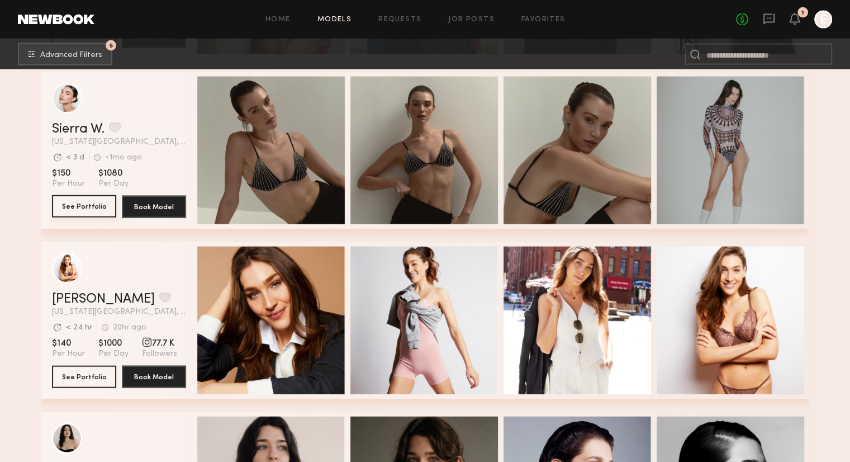
click at [100, 209] on button "See Portfolio" at bounding box center [84, 206] width 64 height 22
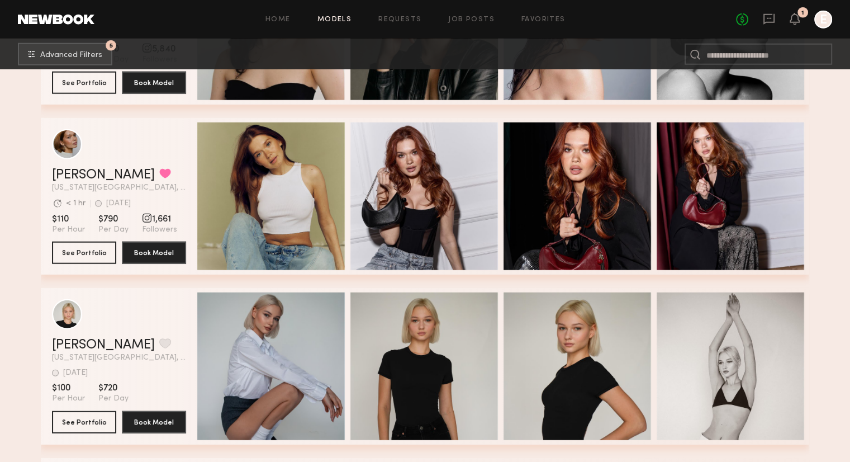
scroll to position [3032, 0]
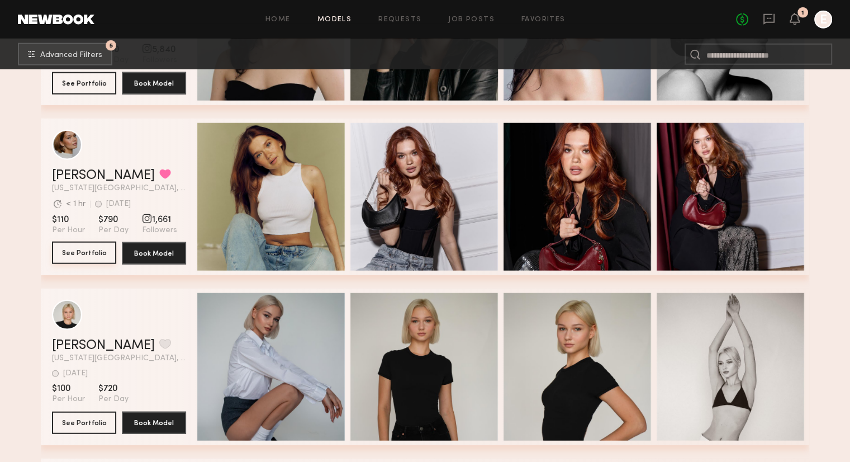
click at [94, 257] on button "See Portfolio" at bounding box center [84, 252] width 64 height 22
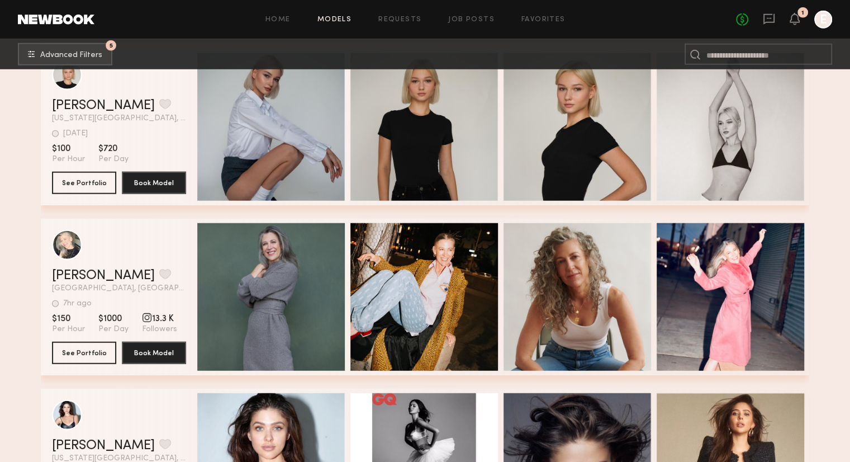
scroll to position [3242, 0]
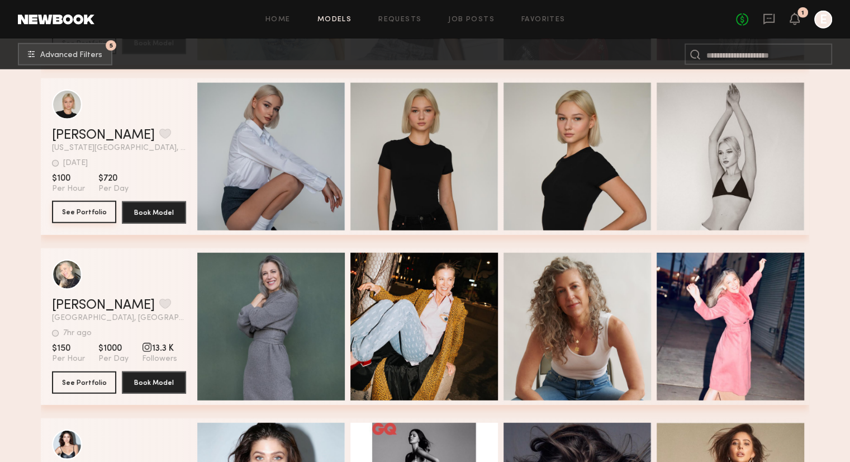
click at [82, 211] on button "See Portfolio" at bounding box center [84, 212] width 64 height 22
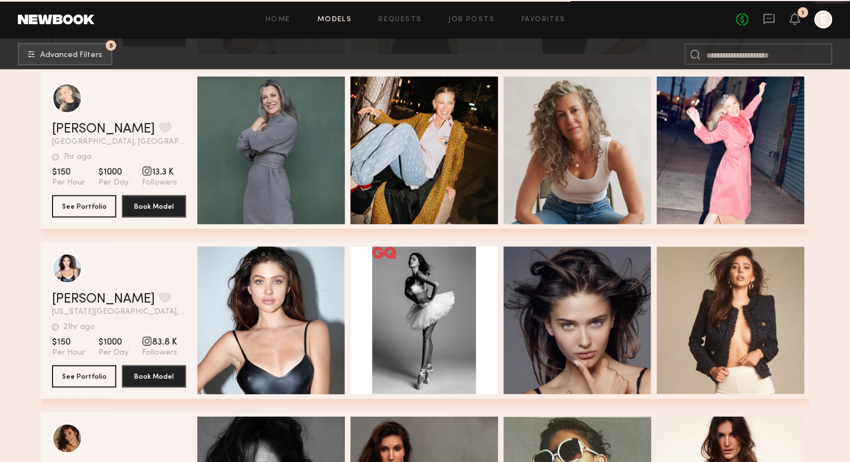
scroll to position [3539, 0]
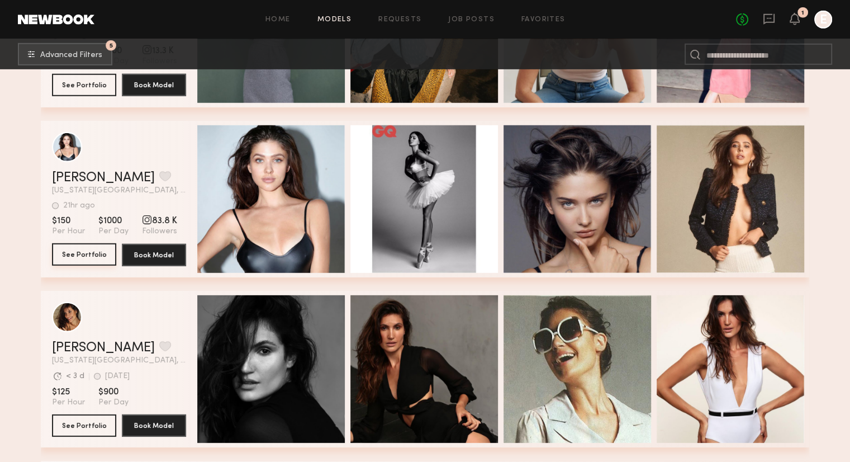
click at [84, 252] on button "See Portfolio" at bounding box center [84, 254] width 64 height 22
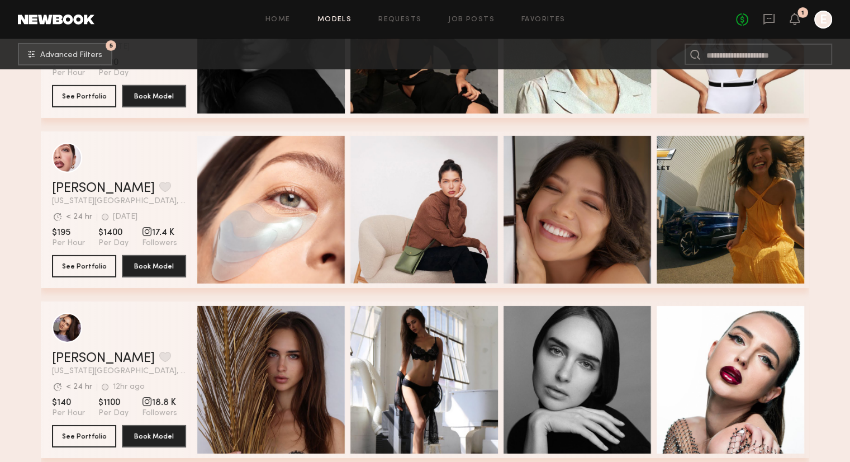
scroll to position [3872, 0]
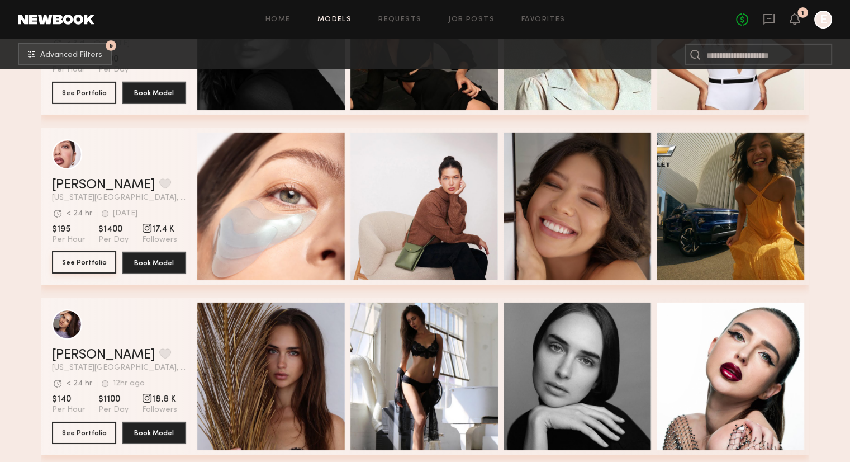
click at [107, 262] on button "See Portfolio" at bounding box center [84, 262] width 64 height 22
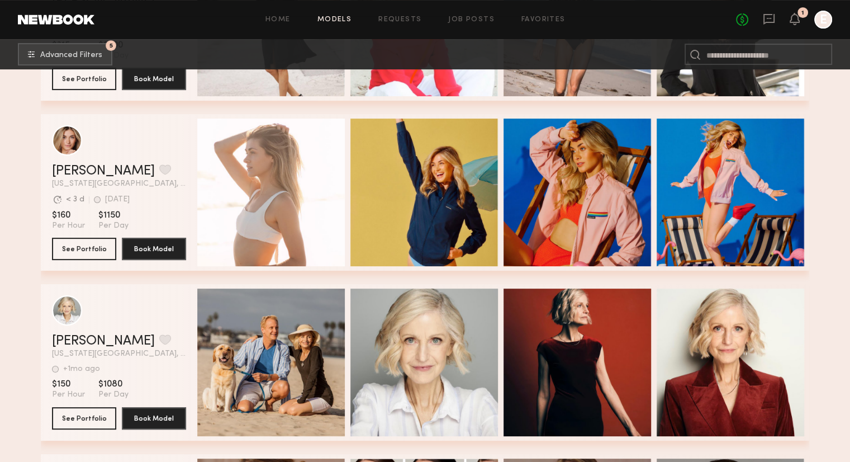
scroll to position [4566, 0]
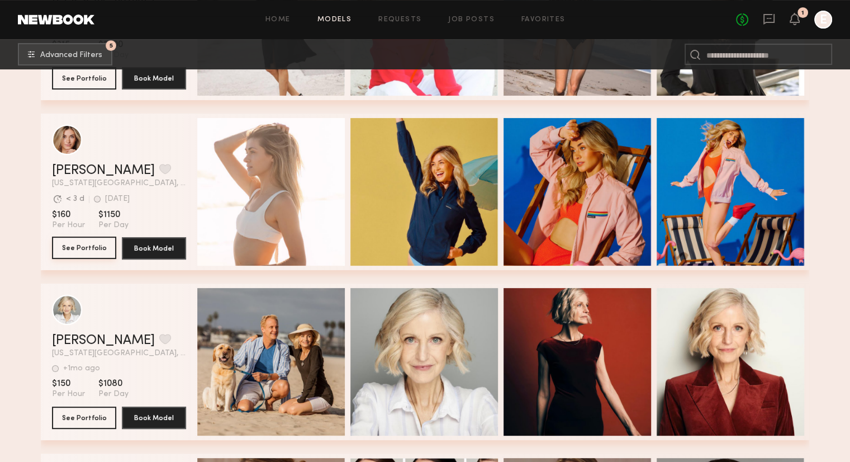
click at [77, 248] on button "See Portfolio" at bounding box center [84, 247] width 64 height 22
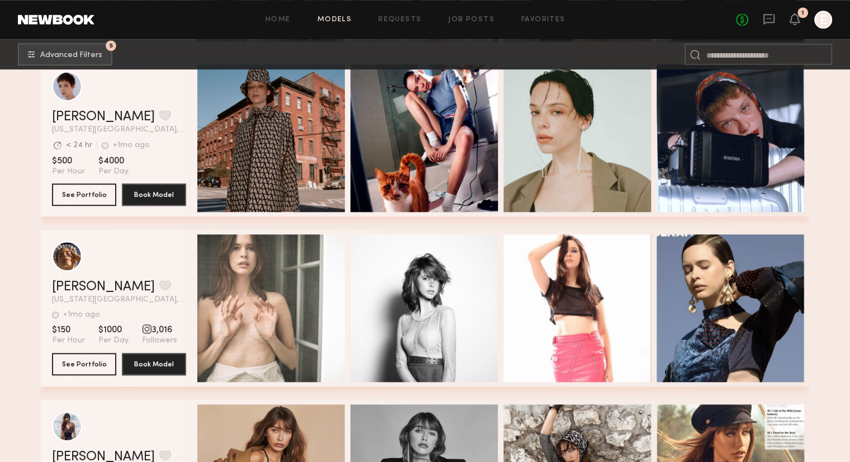
scroll to position [5163, 0]
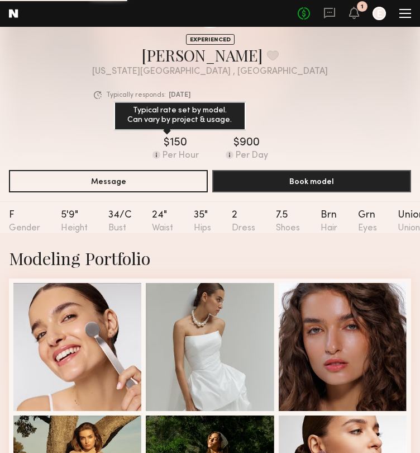
scroll to position [58, 0]
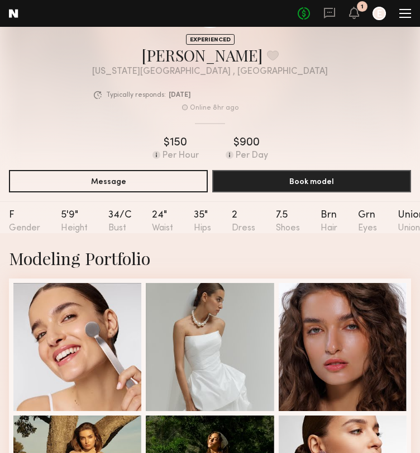
click at [94, 119] on div "EXPERIENCED Online 8hr ago [PERSON_NAME] Favorite [US_STATE][GEOGRAPHIC_DATA] ,…" at bounding box center [210, 56] width 402 height 138
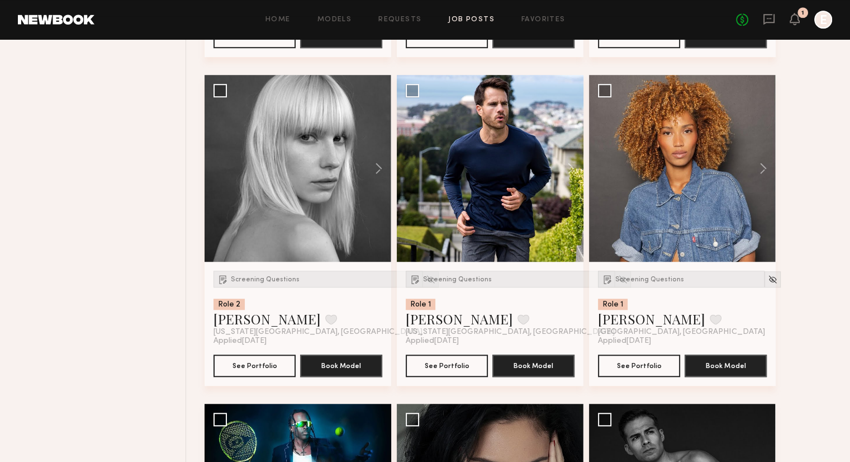
scroll to position [761, 0]
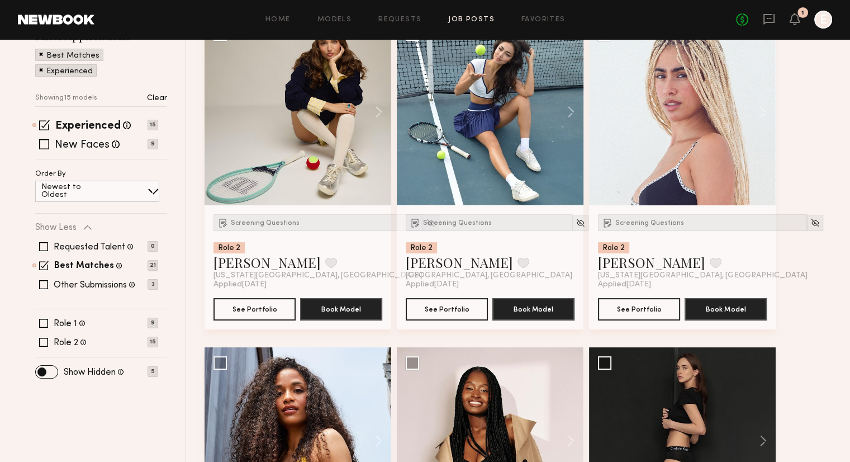
scroll to position [0, 0]
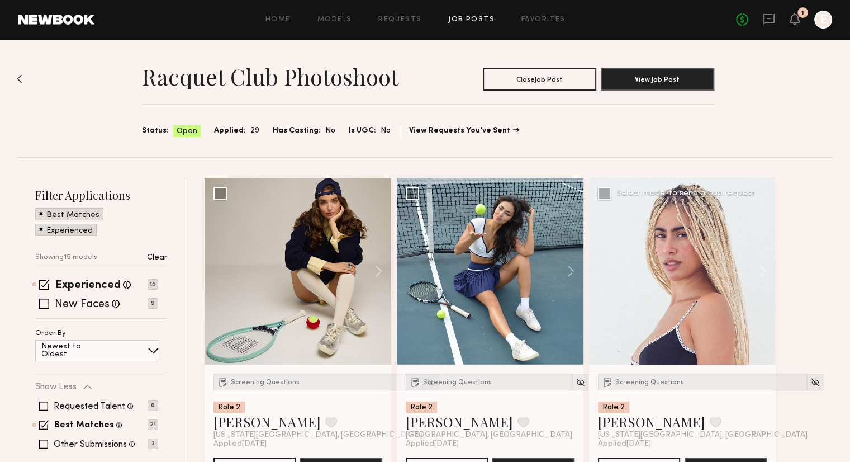
click at [690, 281] on div at bounding box center [682, 271] width 187 height 187
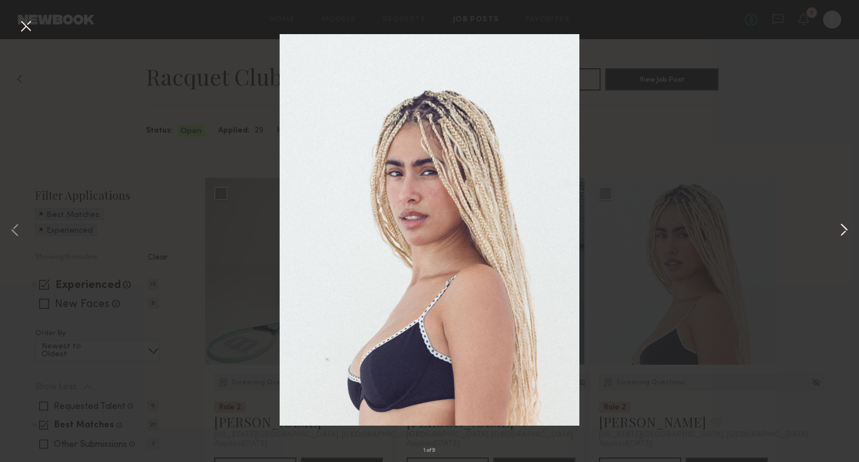
click at [841, 236] on button at bounding box center [843, 231] width 13 height 370
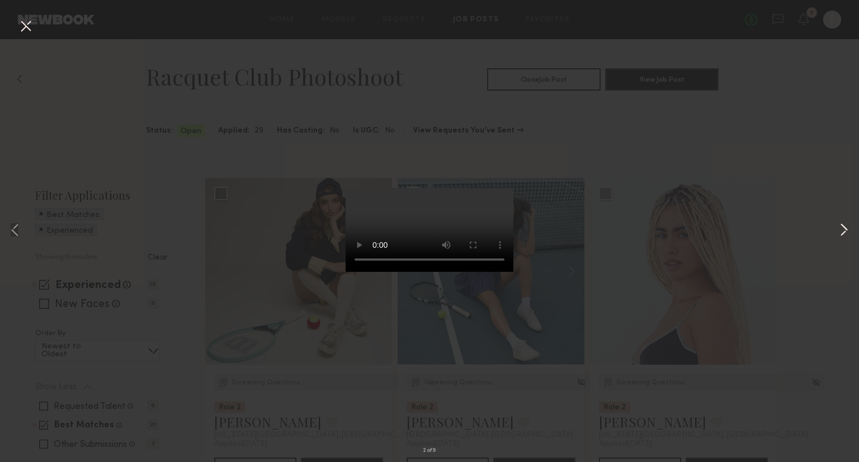
click at [841, 236] on button at bounding box center [843, 231] width 13 height 370
click at [669, 135] on div "3 of 9" at bounding box center [429, 231] width 859 height 462
click at [32, 27] on button at bounding box center [26, 27] width 18 height 20
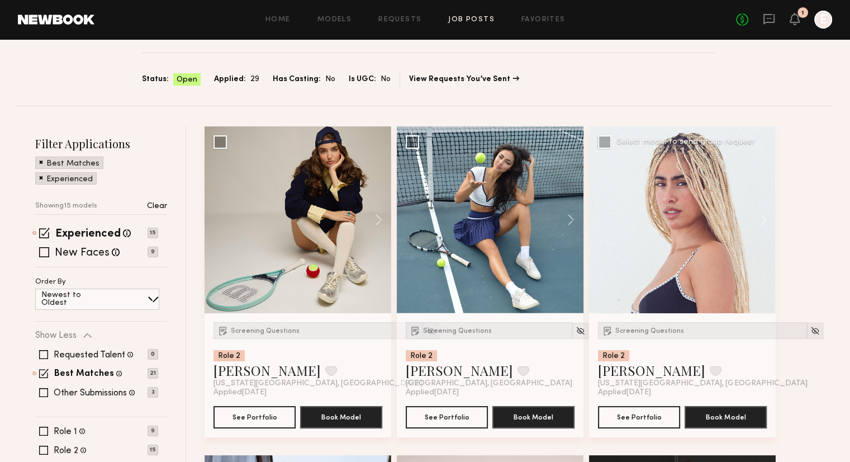
scroll to position [54, 0]
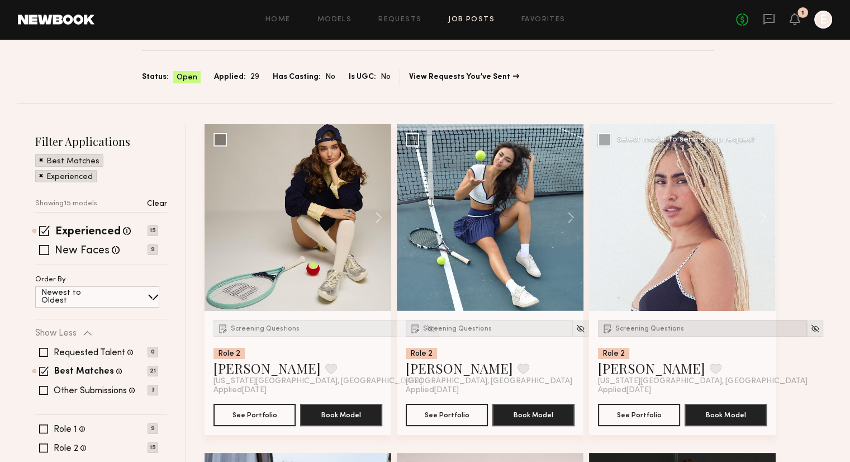
click at [635, 326] on span "Screening Questions" at bounding box center [649, 328] width 69 height 7
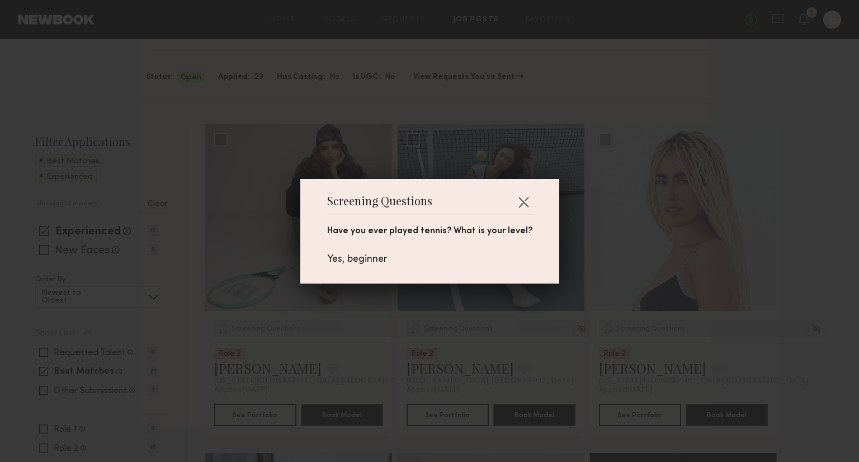
click at [525, 199] on div "Screening Questions Have you ever played tennis? What is your level? Yes, begin…" at bounding box center [429, 231] width 259 height 105
click at [518, 200] on button "button" at bounding box center [523, 202] width 18 height 18
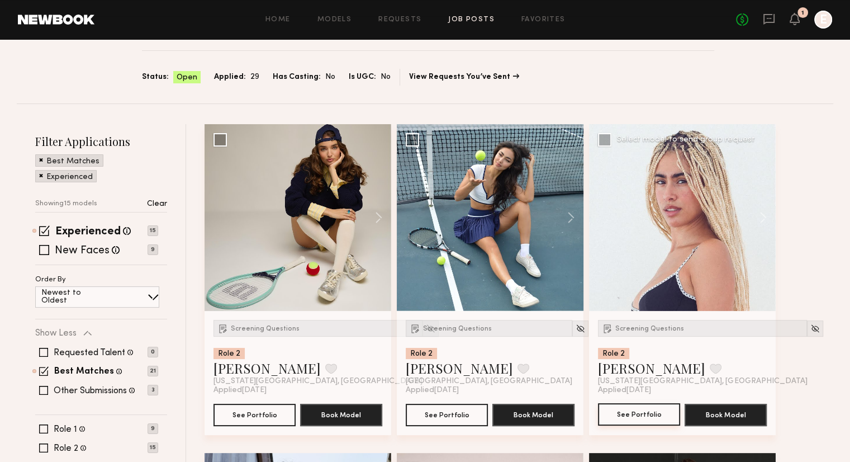
click at [646, 407] on button "See Portfolio" at bounding box center [639, 414] width 82 height 22
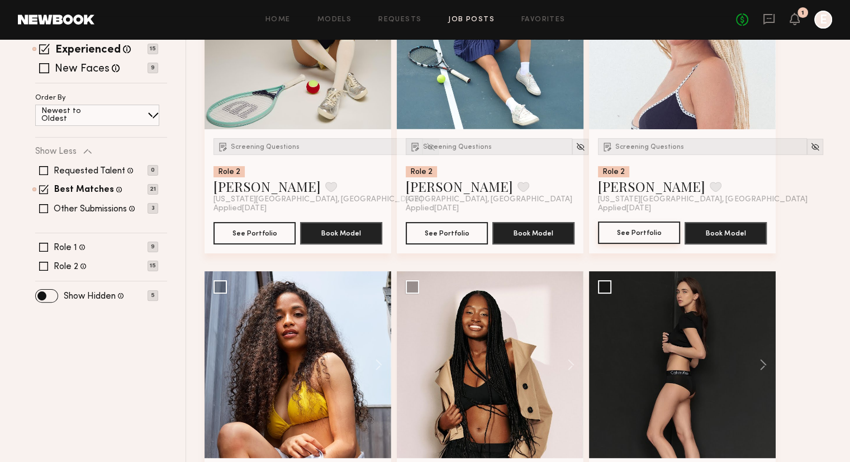
scroll to position [0, 0]
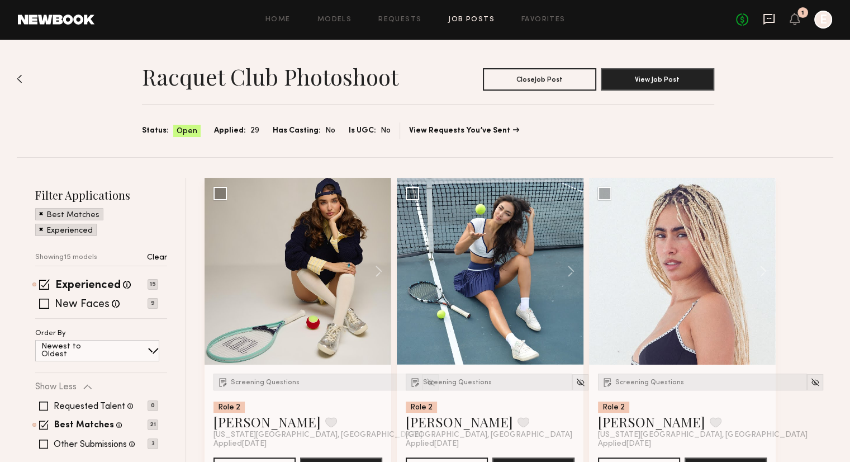
click at [764, 22] on icon at bounding box center [769, 19] width 11 height 11
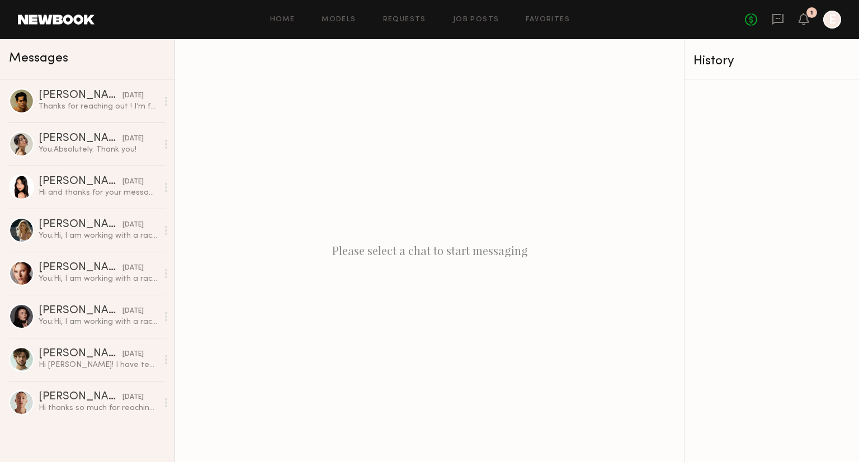
click at [461, 24] on div "Home Models Requests Job Posts Favorites Sign Out No fees up to $5,000 1 E" at bounding box center [467, 20] width 746 height 18
click at [462, 20] on link "Job Posts" at bounding box center [476, 19] width 46 height 7
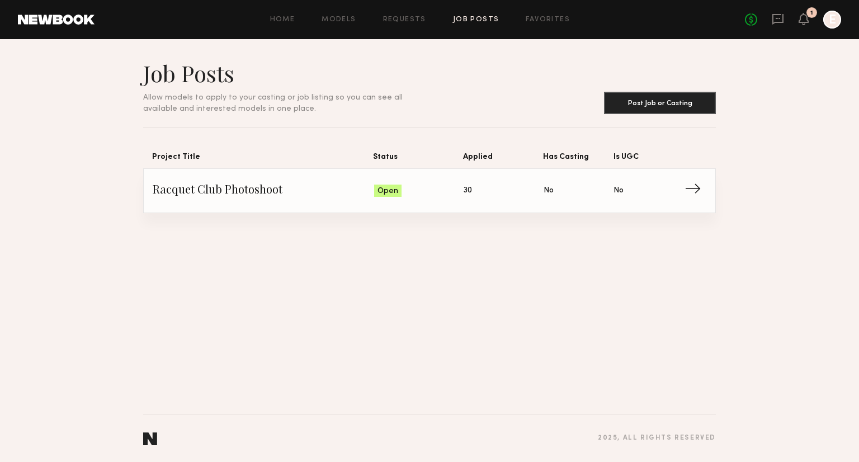
click at [329, 193] on span "Racquet Club Photoshoot" at bounding box center [263, 190] width 221 height 17
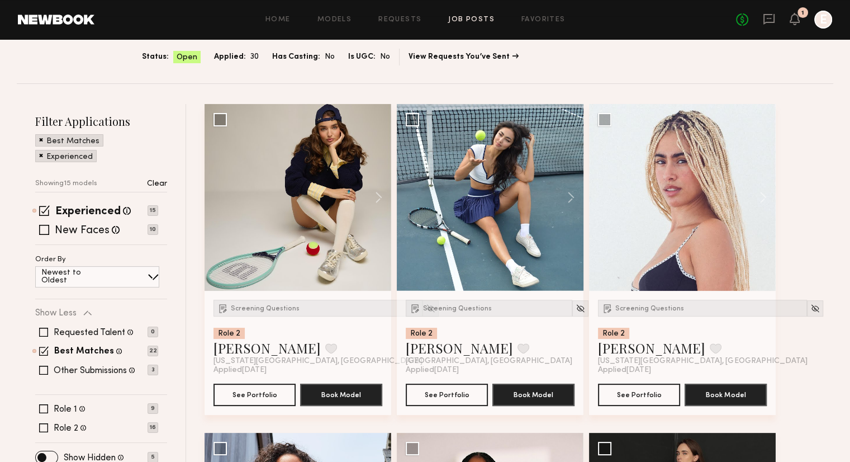
scroll to position [84, 0]
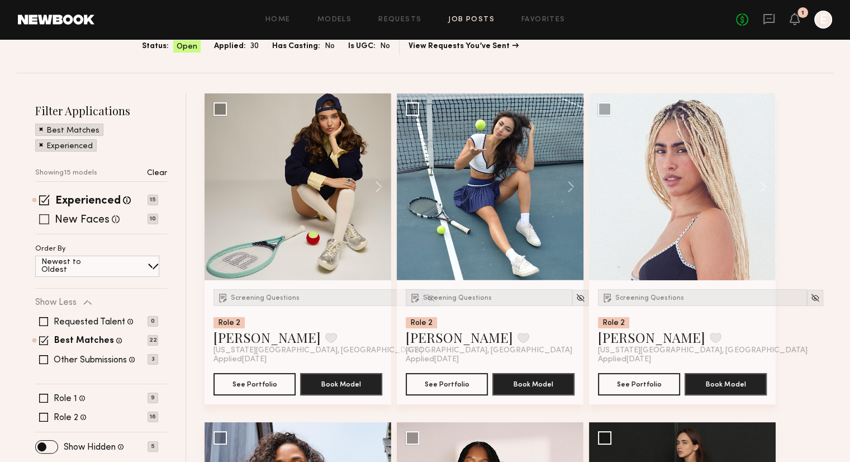
click at [50, 216] on div "New Faces Talent we've deemed to be in the early stages of their professional c…" at bounding box center [96, 219] width 123 height 9
click at [47, 202] on span at bounding box center [44, 200] width 11 height 11
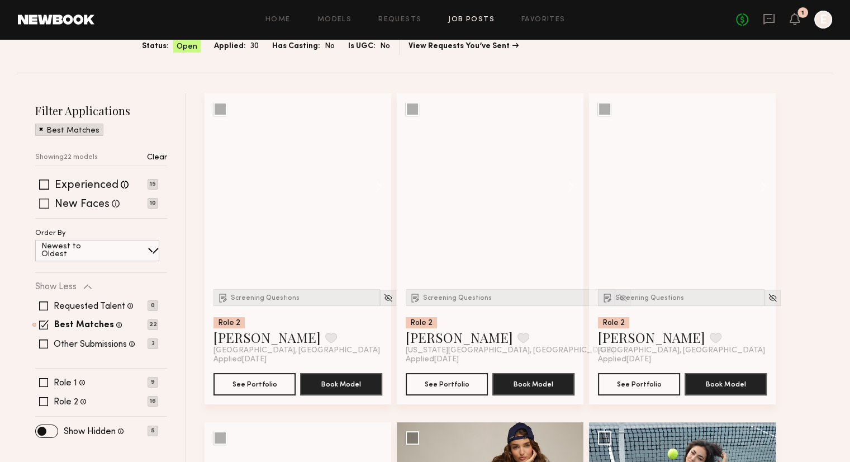
click at [42, 203] on span at bounding box center [44, 203] width 10 height 10
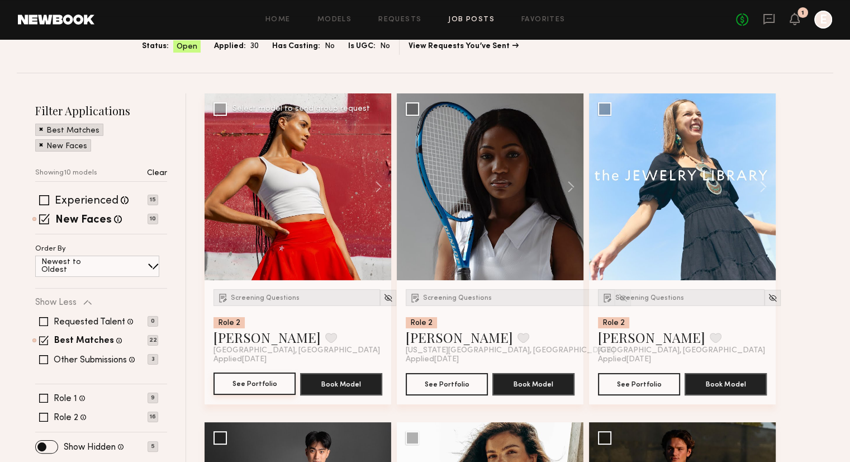
click at [276, 387] on button "See Portfolio" at bounding box center [255, 383] width 82 height 22
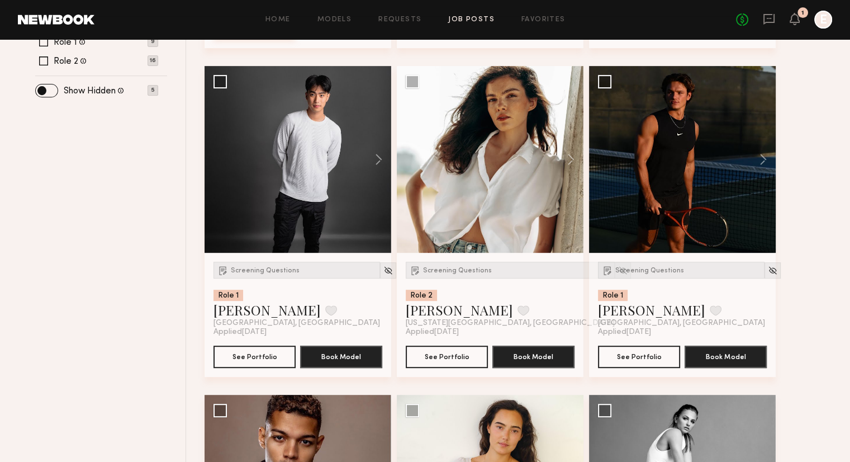
scroll to position [441, 0]
click at [572, 157] on button at bounding box center [566, 159] width 36 height 187
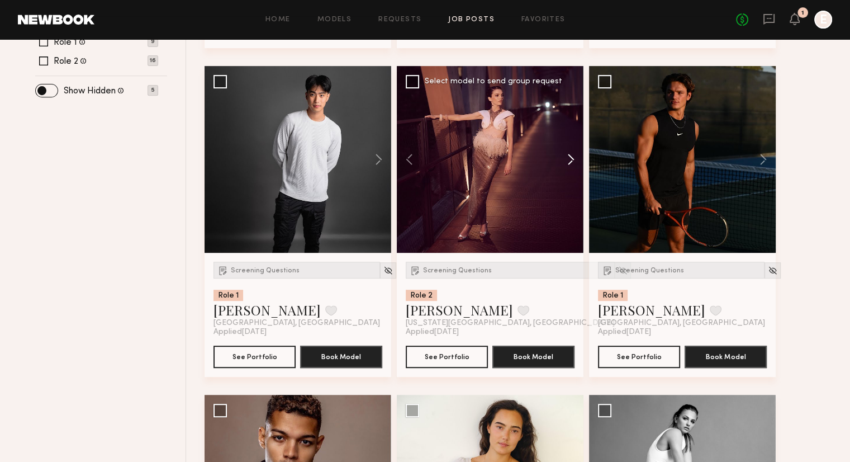
click at [578, 161] on button at bounding box center [566, 159] width 36 height 187
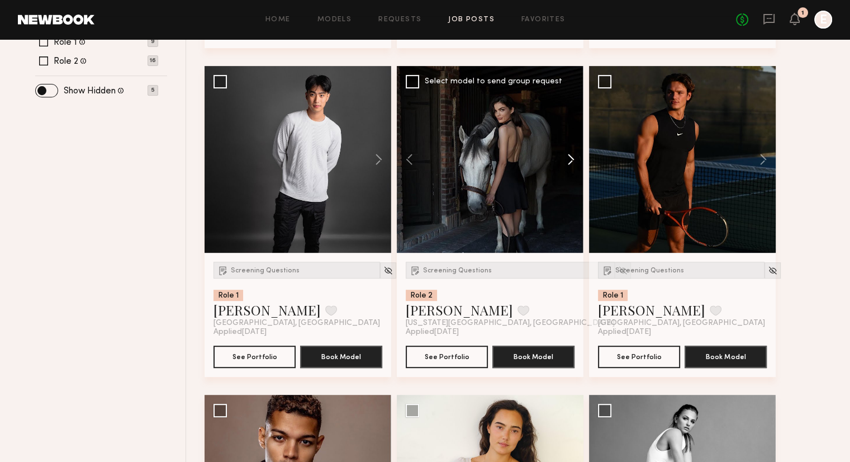
click at [578, 161] on button at bounding box center [566, 159] width 36 height 187
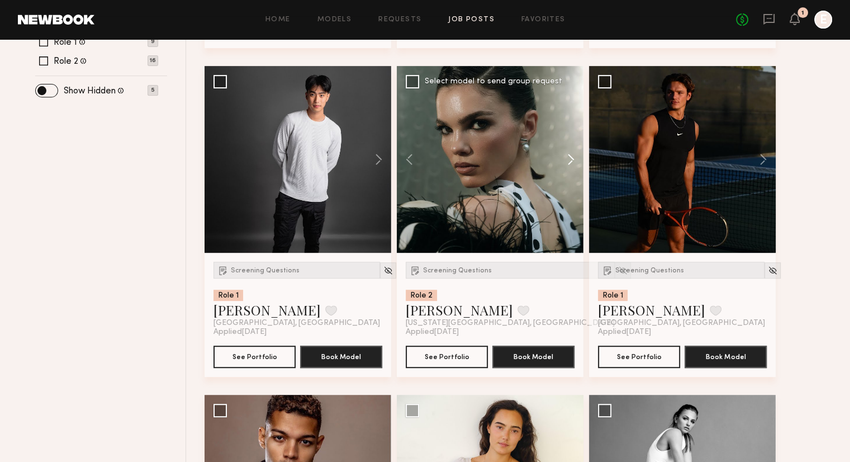
click at [578, 161] on button at bounding box center [566, 159] width 36 height 187
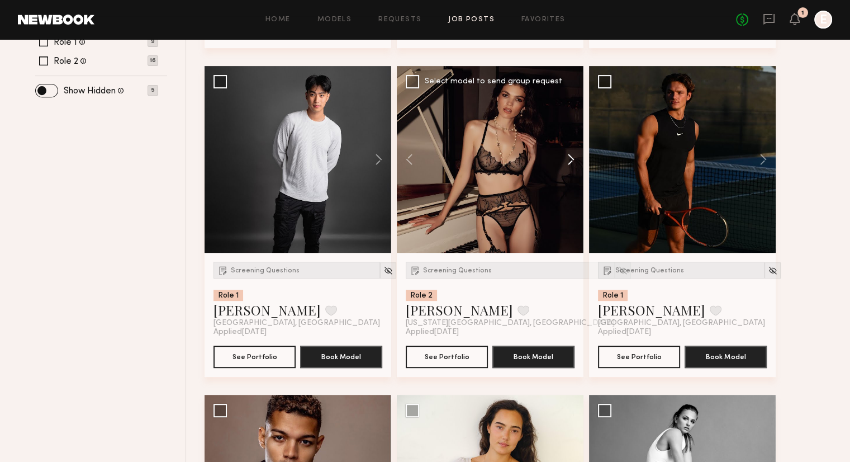
click at [578, 161] on button at bounding box center [566, 159] width 36 height 187
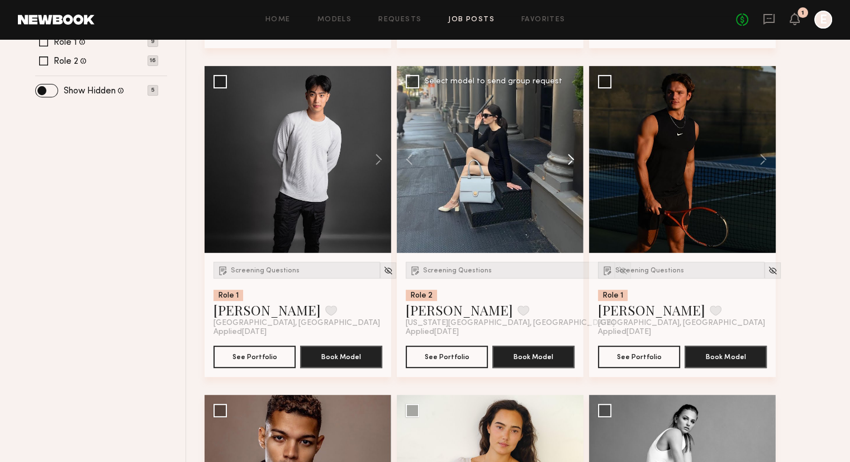
click at [578, 161] on button at bounding box center [566, 159] width 36 height 187
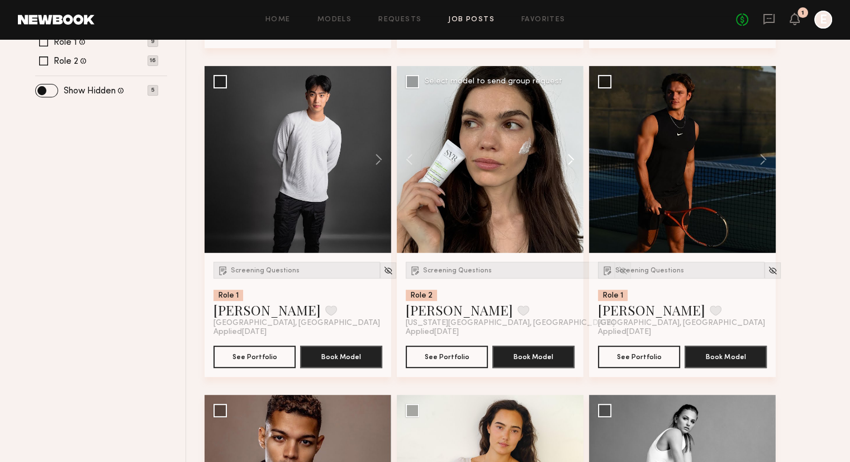
click at [578, 161] on button at bounding box center [566, 159] width 36 height 187
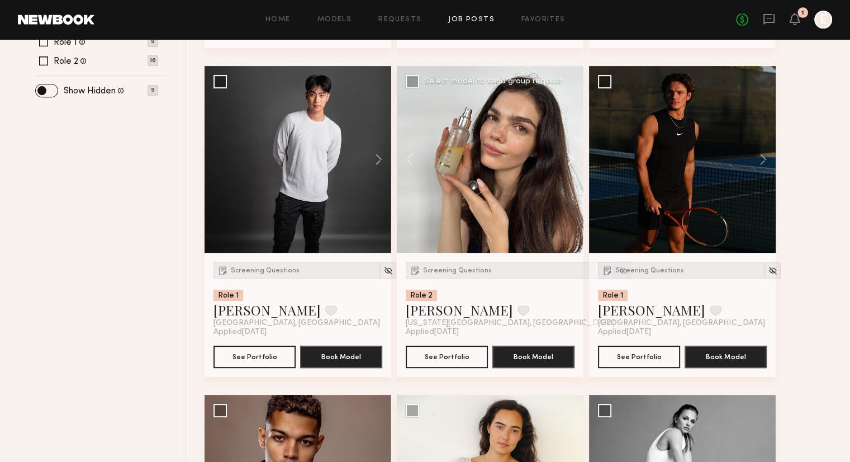
click at [578, 161] on button at bounding box center [566, 159] width 36 height 187
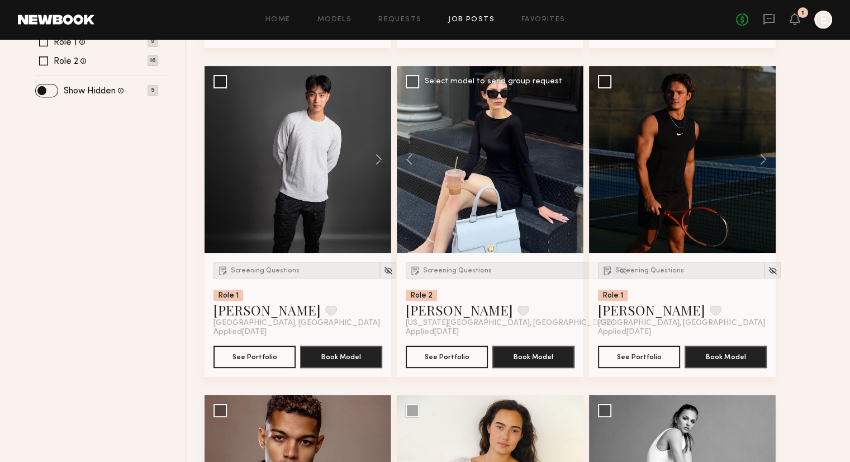
click at [578, 161] on div at bounding box center [490, 159] width 187 height 187
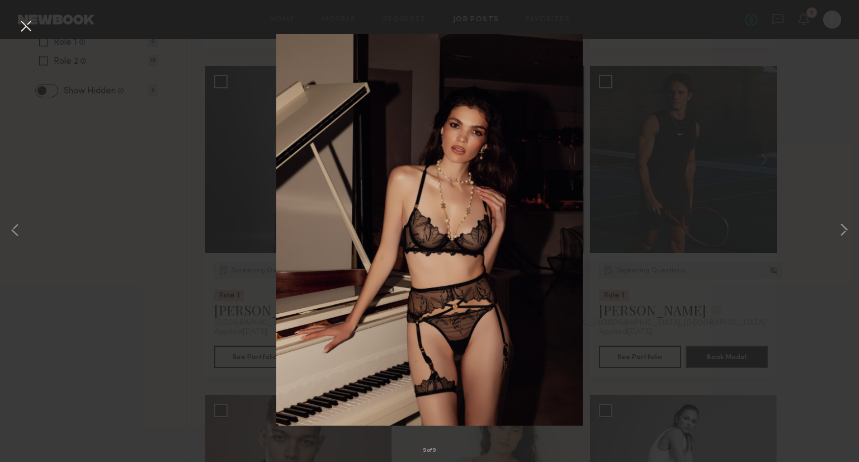
click at [807, 188] on div "9 of 9" at bounding box center [429, 231] width 859 height 462
click at [29, 34] on button at bounding box center [26, 27] width 18 height 20
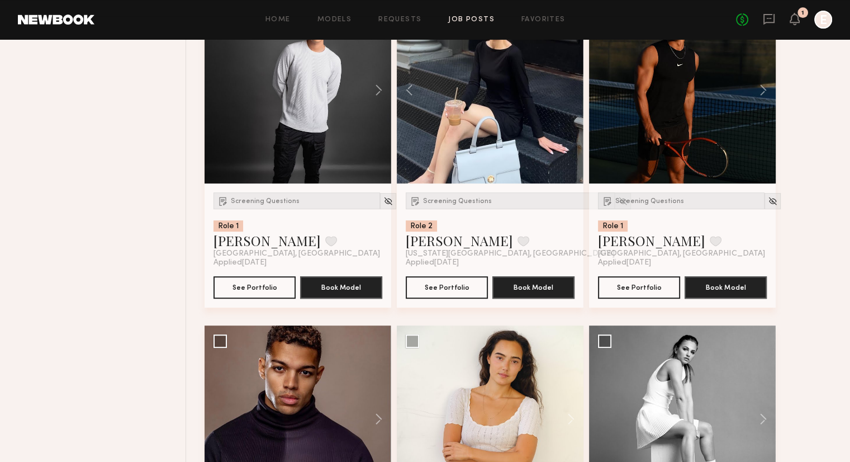
scroll to position [498, 0]
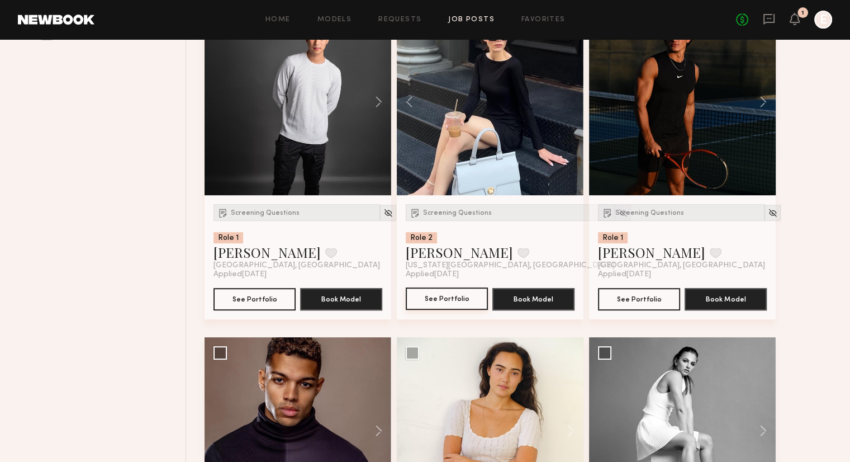
click at [446, 298] on button "See Portfolio" at bounding box center [447, 298] width 82 height 22
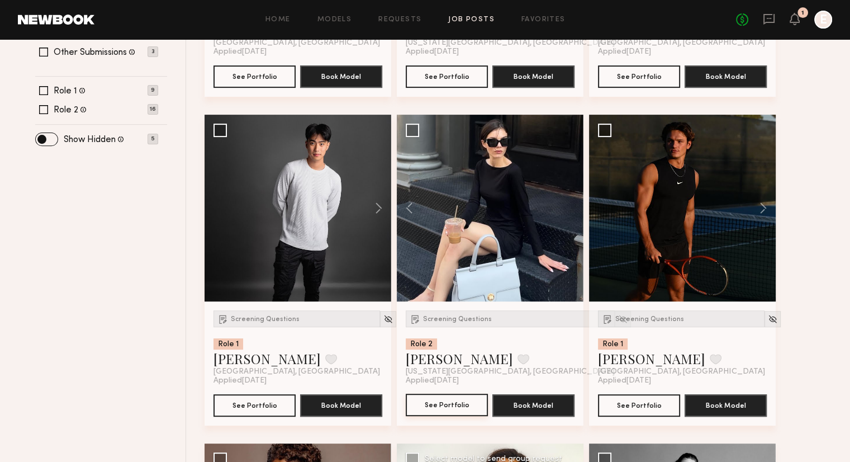
scroll to position [319, 0]
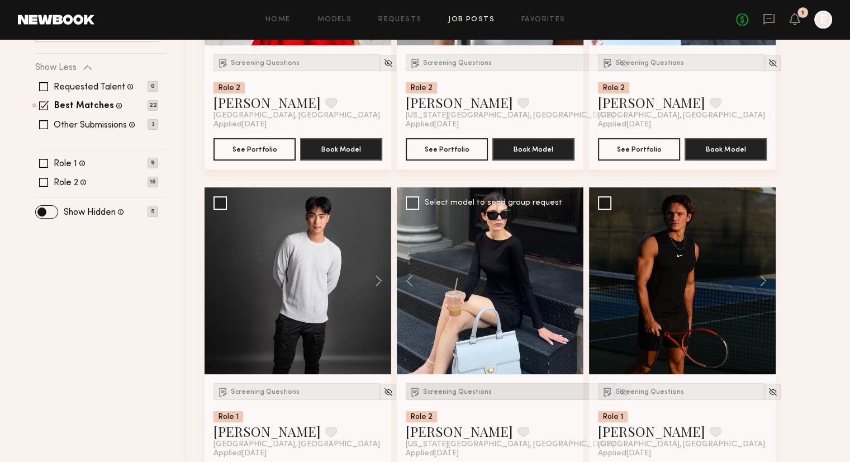
click at [436, 394] on span "Screening Questions" at bounding box center [457, 392] width 69 height 7
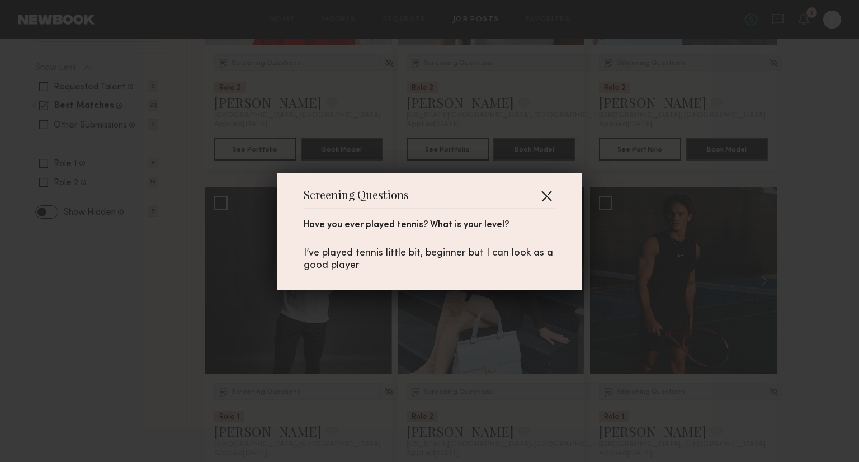
click at [543, 191] on button "button" at bounding box center [546, 196] width 18 height 18
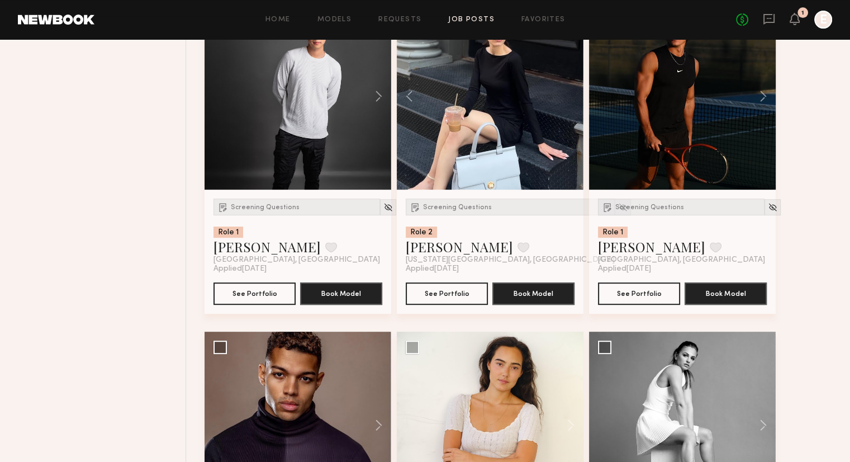
scroll to position [504, 0]
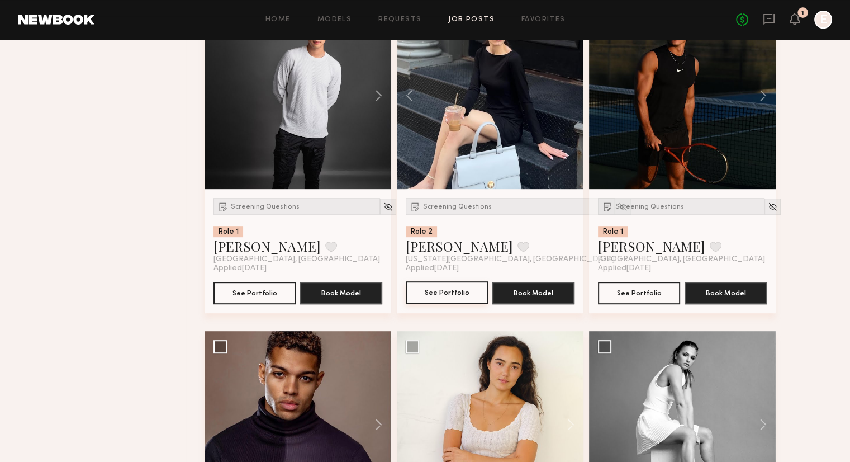
click at [450, 286] on button "See Portfolio" at bounding box center [447, 292] width 82 height 22
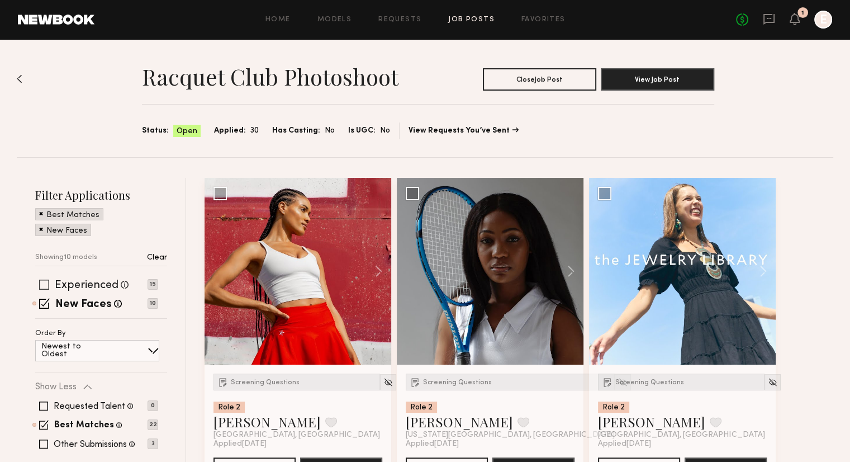
click at [42, 280] on span at bounding box center [44, 285] width 10 height 10
click at [42, 301] on span at bounding box center [44, 303] width 11 height 11
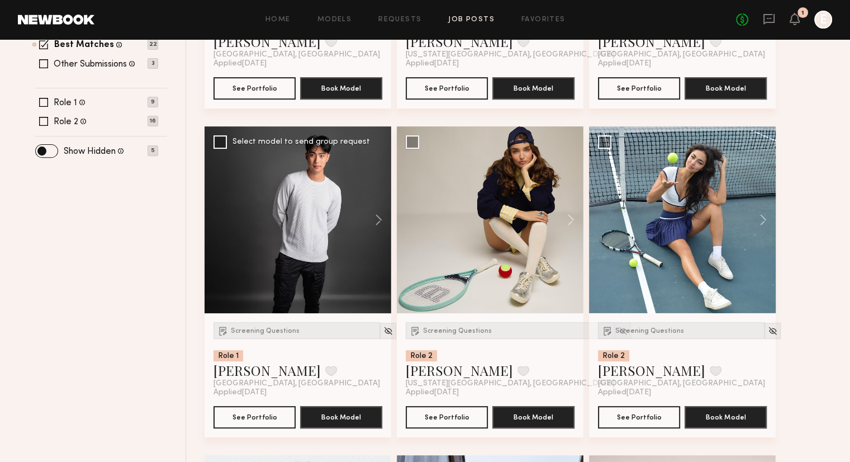
scroll to position [380, 0]
click at [380, 331] on div at bounding box center [388, 331] width 16 height 16
click at [383, 327] on img at bounding box center [388, 331] width 10 height 10
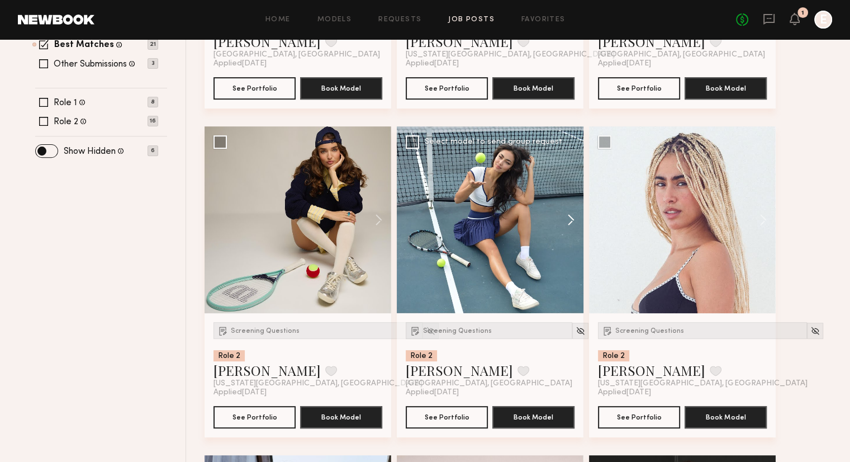
click at [573, 211] on button at bounding box center [566, 219] width 36 height 187
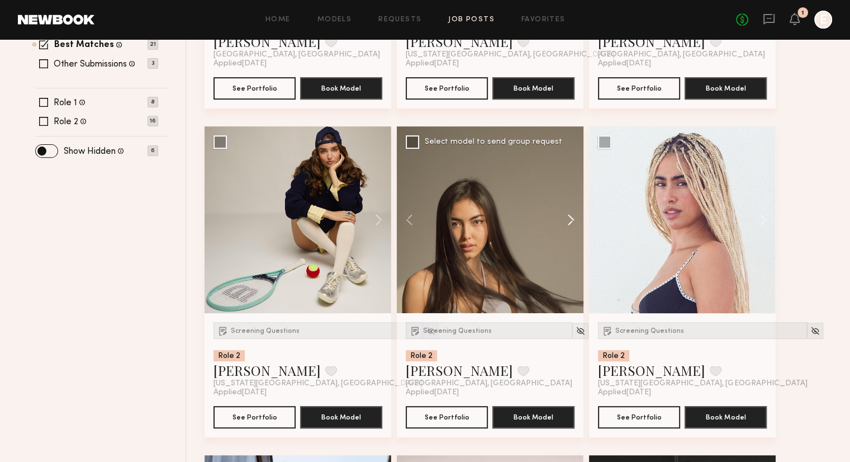
click at [573, 211] on button at bounding box center [566, 219] width 36 height 187
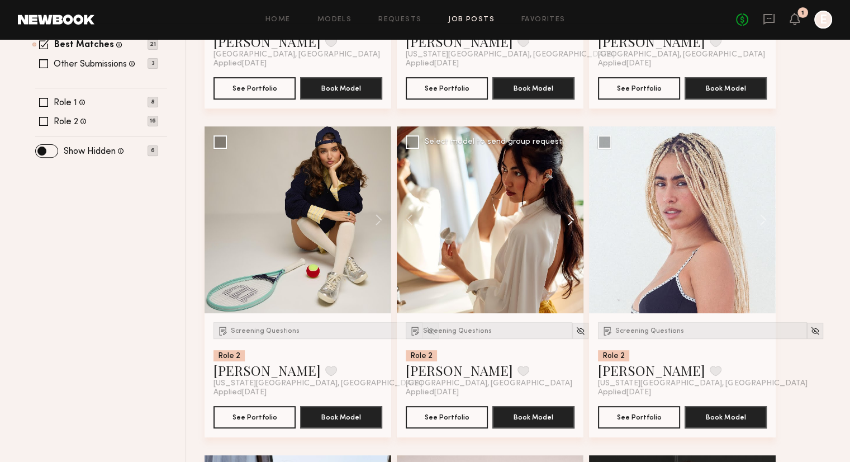
click at [573, 211] on button at bounding box center [566, 219] width 36 height 187
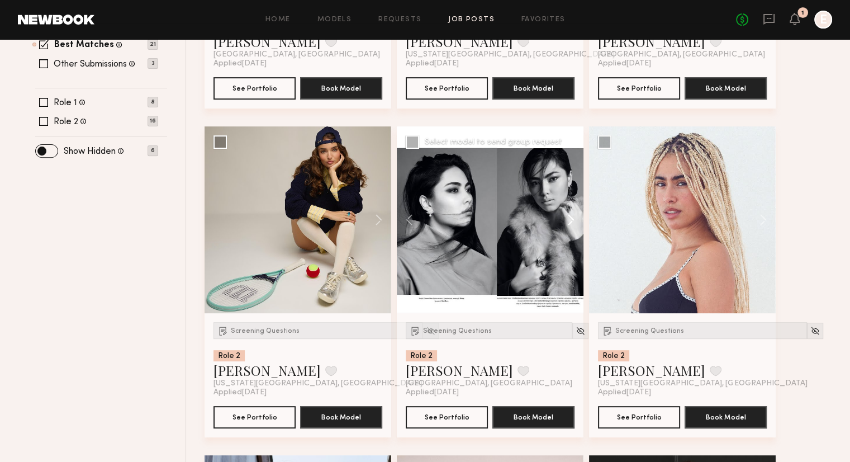
click at [573, 211] on button at bounding box center [566, 219] width 36 height 187
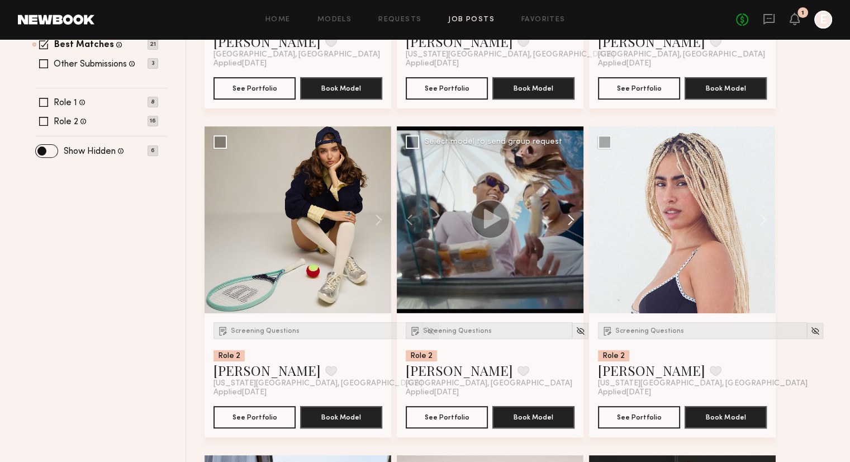
click at [573, 211] on button at bounding box center [566, 219] width 36 height 187
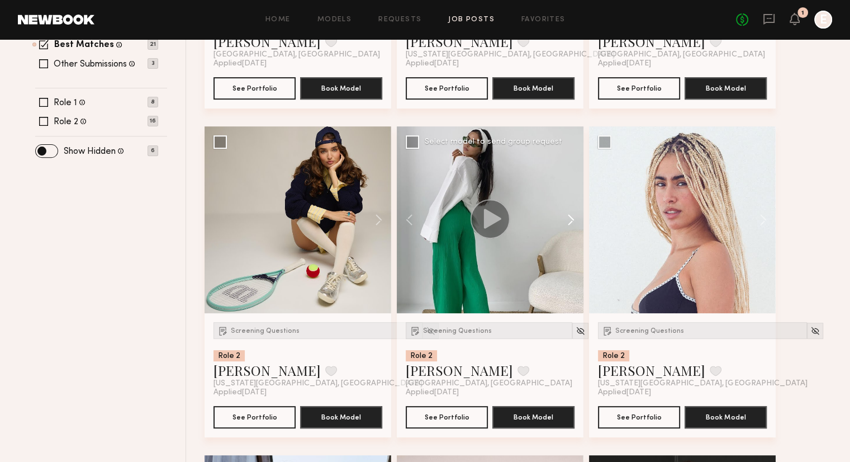
click at [573, 211] on button at bounding box center [566, 219] width 36 height 187
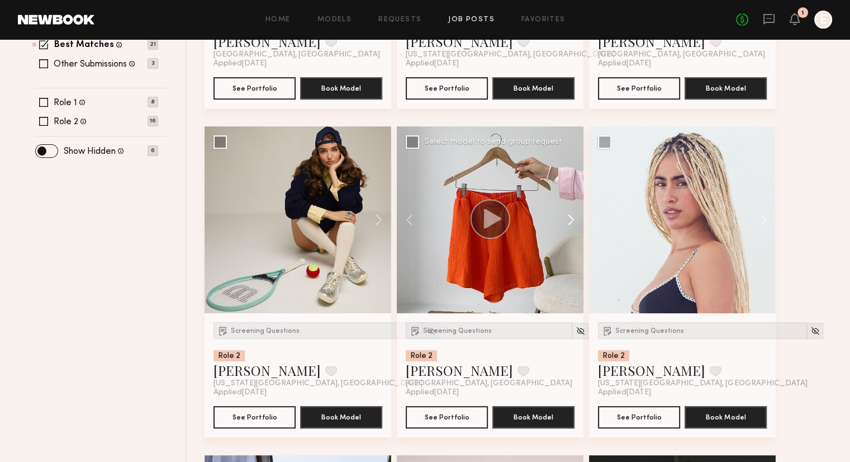
click at [573, 211] on button at bounding box center [566, 219] width 36 height 187
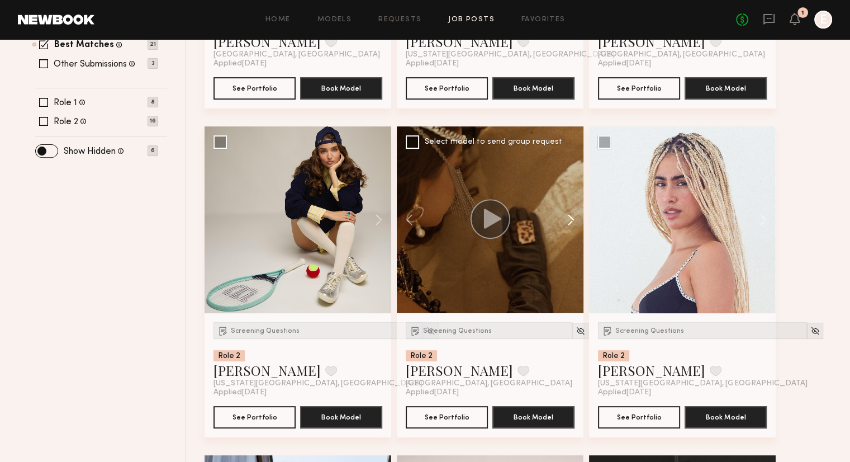
click at [573, 211] on button at bounding box center [566, 219] width 36 height 187
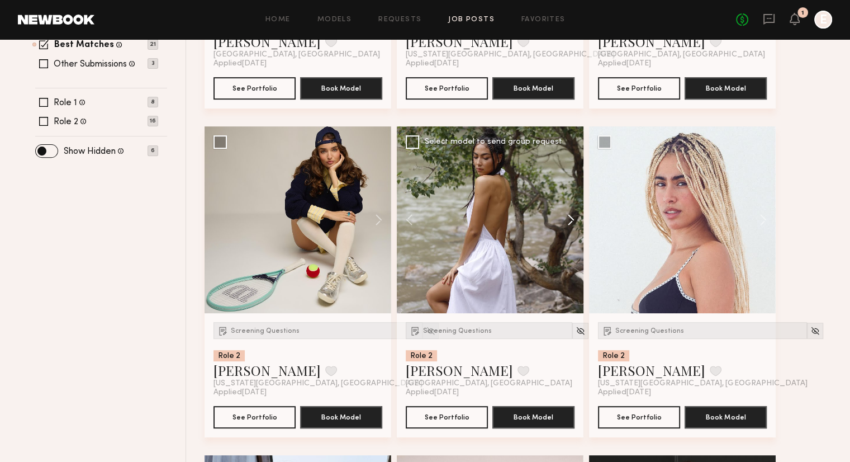
click at [573, 211] on button at bounding box center [566, 219] width 36 height 187
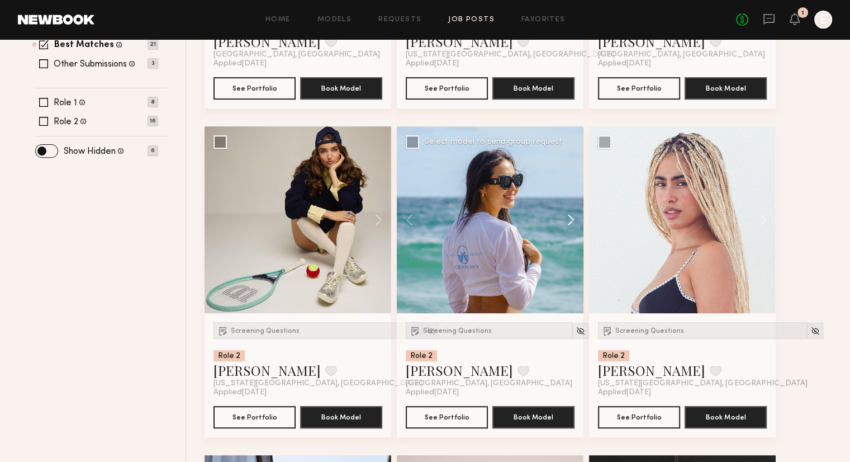
click at [573, 211] on button at bounding box center [566, 219] width 36 height 187
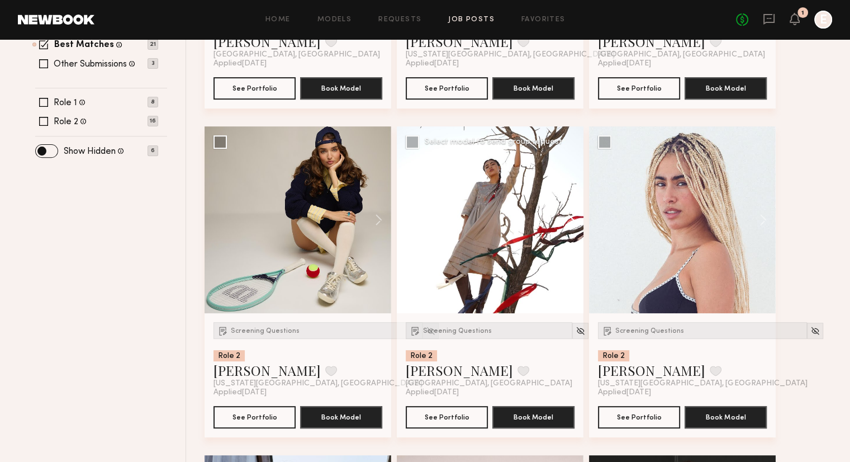
click at [573, 211] on button at bounding box center [566, 219] width 36 height 187
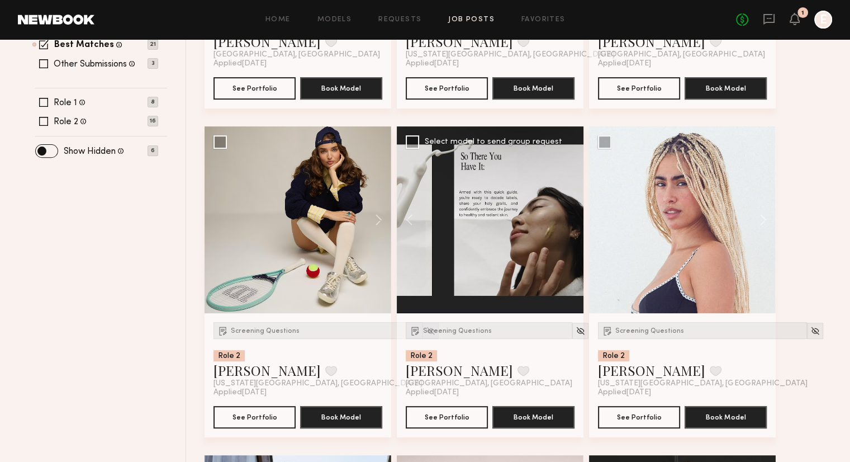
click at [573, 211] on div at bounding box center [490, 219] width 187 height 187
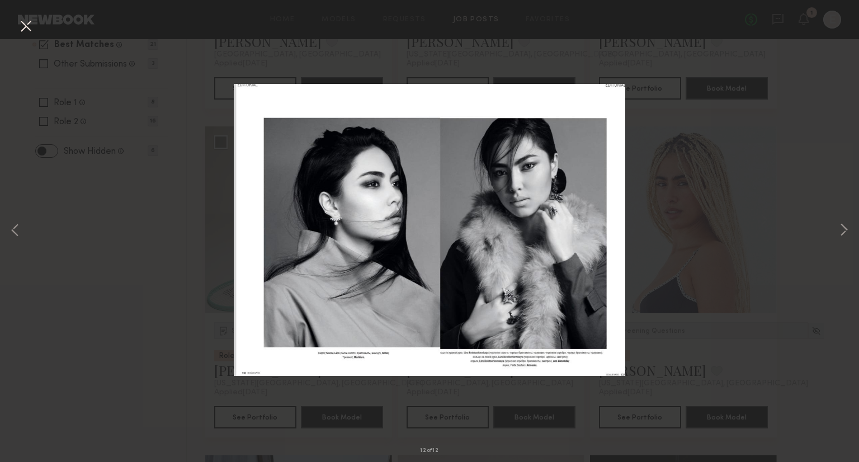
click at [711, 194] on div "12 of 12" at bounding box center [429, 231] width 859 height 462
click at [27, 32] on button at bounding box center [26, 27] width 18 height 20
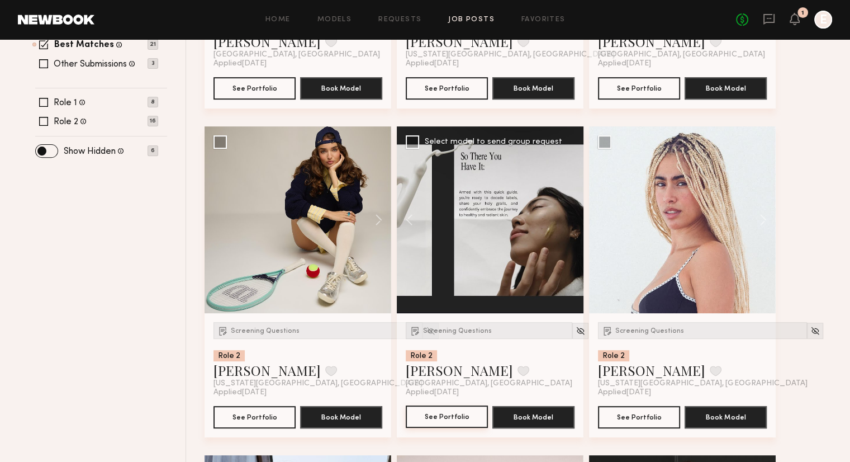
click at [468, 418] on button "See Portfolio" at bounding box center [447, 416] width 82 height 22
click at [236, 423] on button "See Portfolio" at bounding box center [255, 416] width 82 height 22
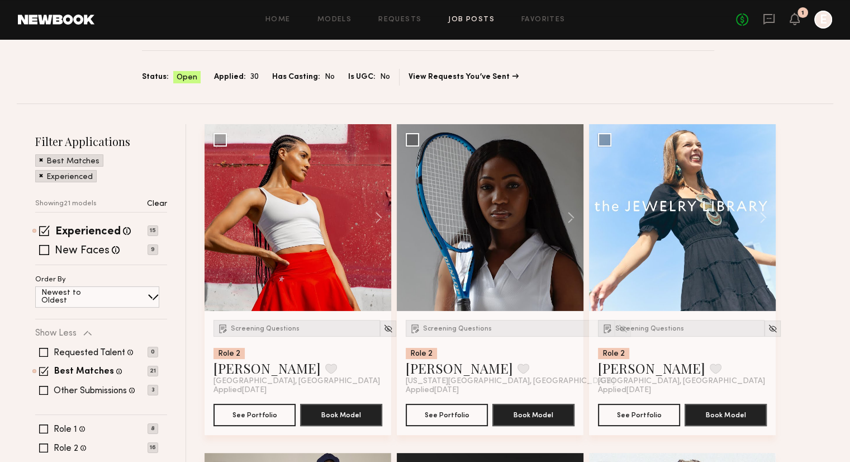
scroll to position [0, 0]
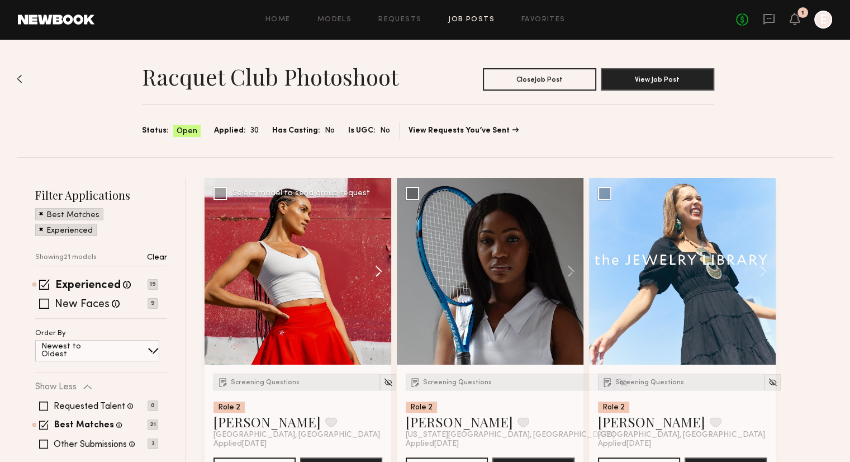
click at [379, 267] on button at bounding box center [374, 271] width 36 height 187
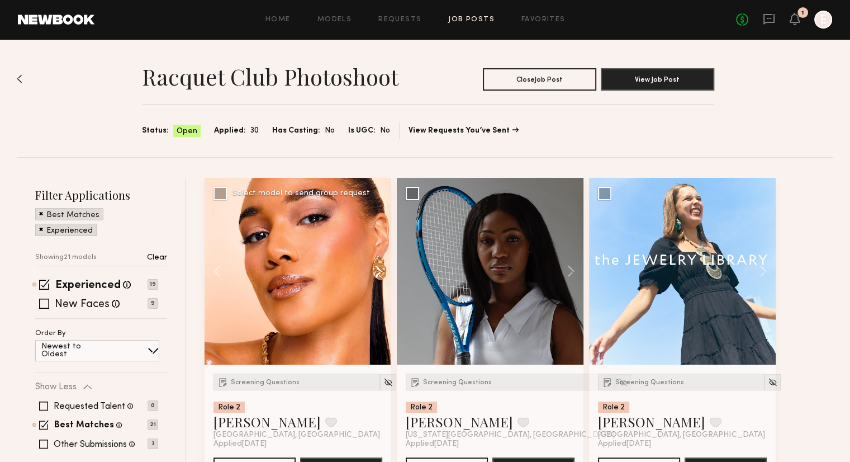
click at [379, 267] on button at bounding box center [374, 271] width 36 height 187
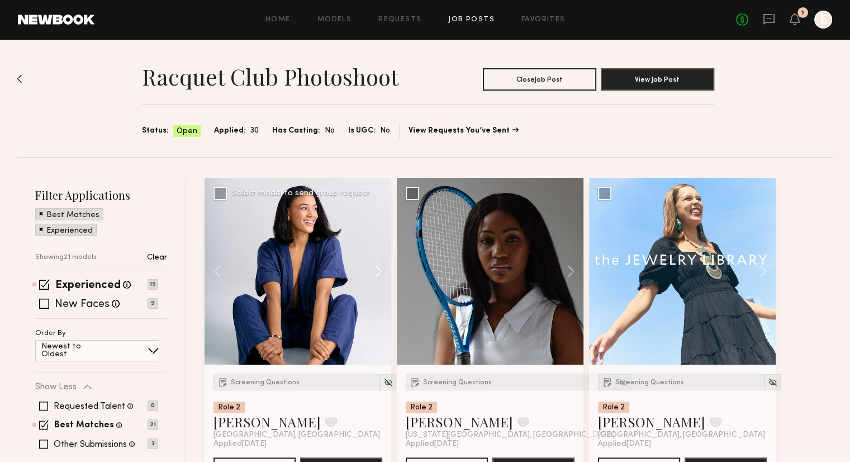
click at [379, 267] on button at bounding box center [374, 271] width 36 height 187
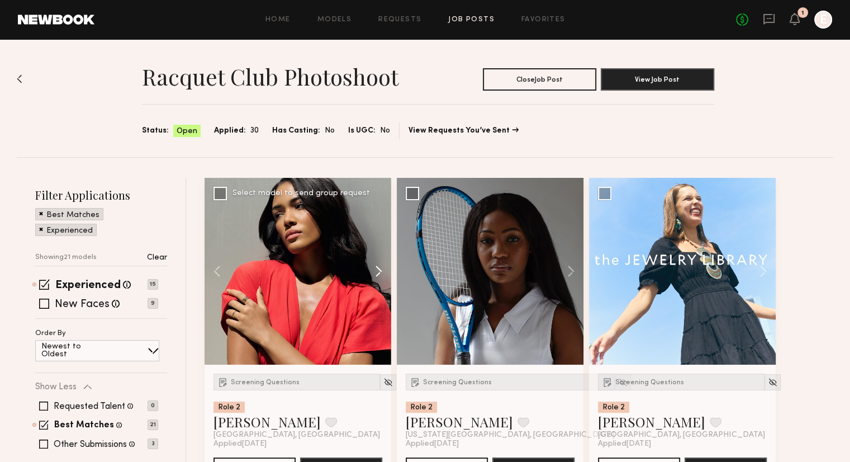
click at [379, 267] on button at bounding box center [374, 271] width 36 height 187
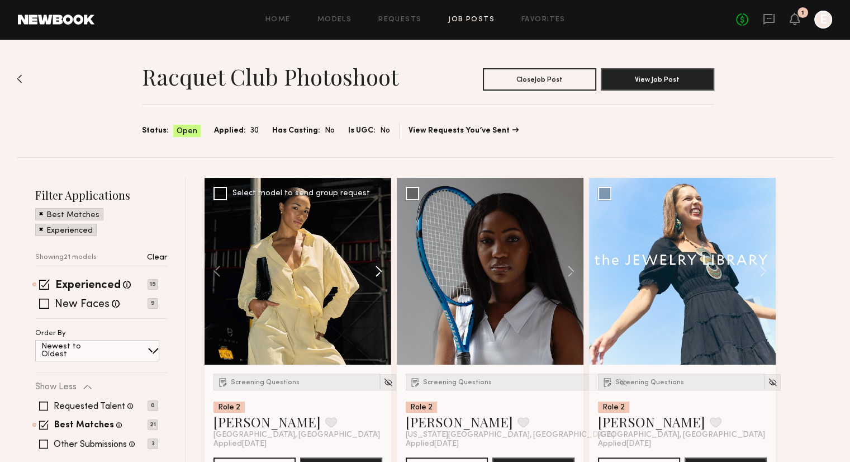
click at [379, 267] on button at bounding box center [374, 271] width 36 height 187
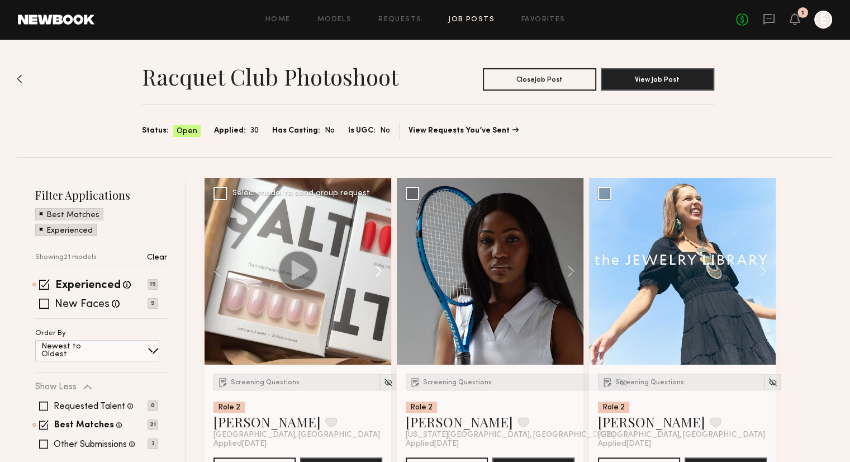
click at [379, 267] on button at bounding box center [374, 271] width 36 height 187
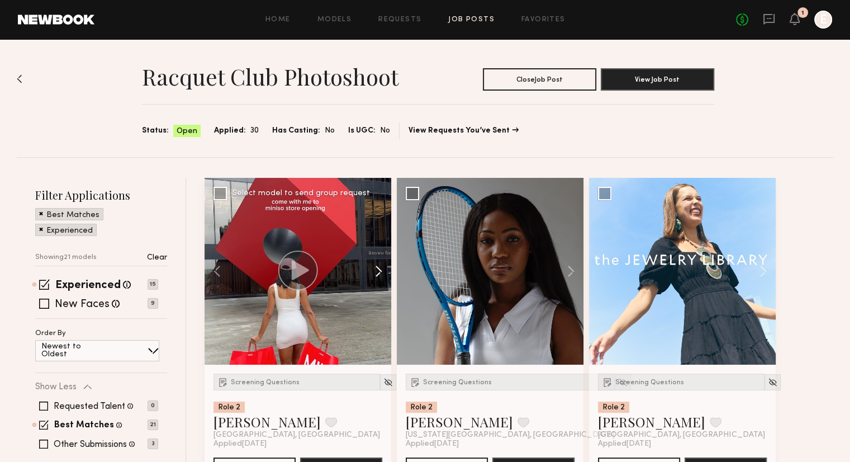
click at [379, 267] on button at bounding box center [374, 271] width 36 height 187
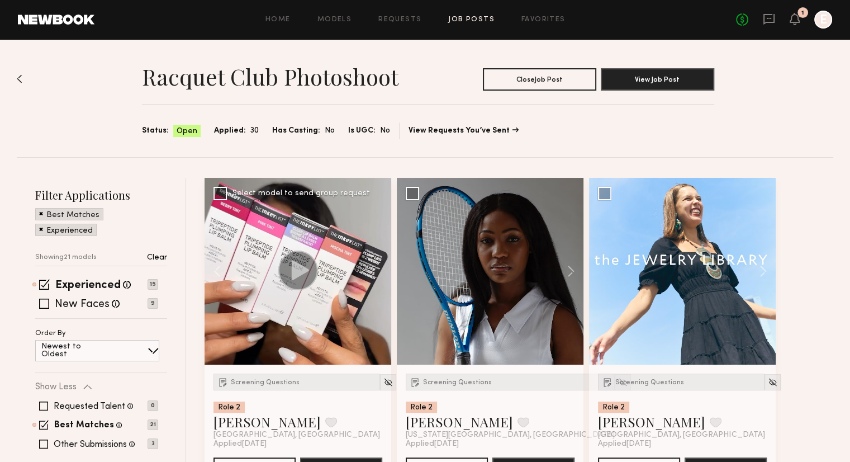
click at [379, 267] on div at bounding box center [298, 271] width 187 height 187
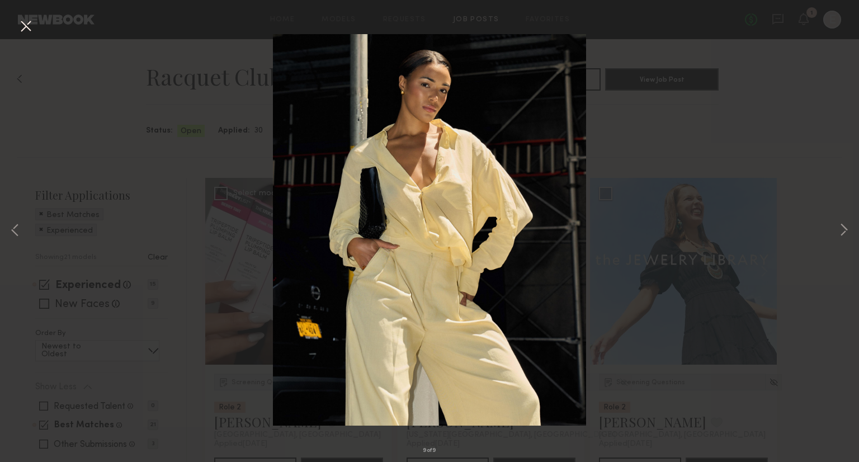
click at [379, 267] on img at bounding box center [429, 229] width 313 height 391
click at [28, 27] on button at bounding box center [26, 27] width 18 height 20
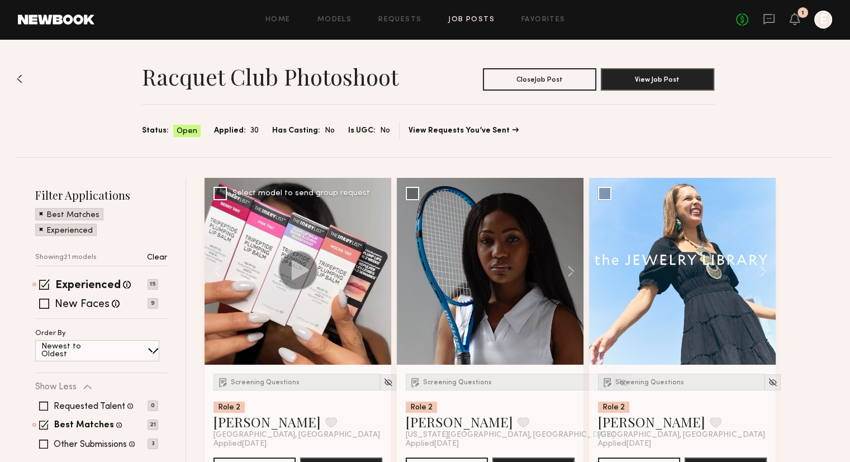
click at [258, 372] on div "Screening Questions Role 2 Zoe M. Favorite Manhattan, NY Applied 09/18/2025 See…" at bounding box center [298, 426] width 187 height 124
click at [260, 379] on span "Screening Questions" at bounding box center [265, 382] width 69 height 7
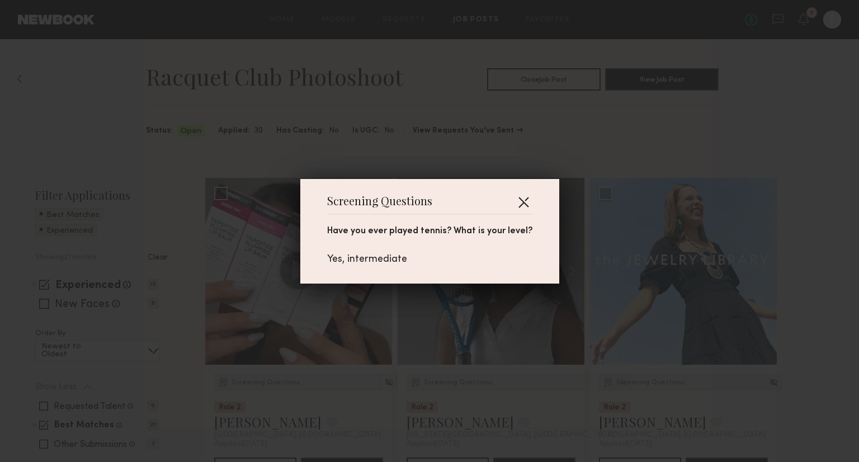
click at [514, 197] on button "button" at bounding box center [523, 202] width 18 height 18
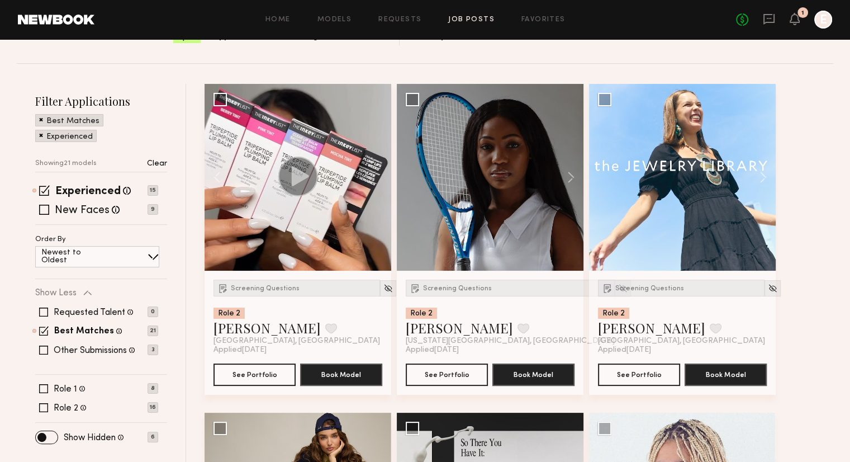
scroll to position [102, 0]
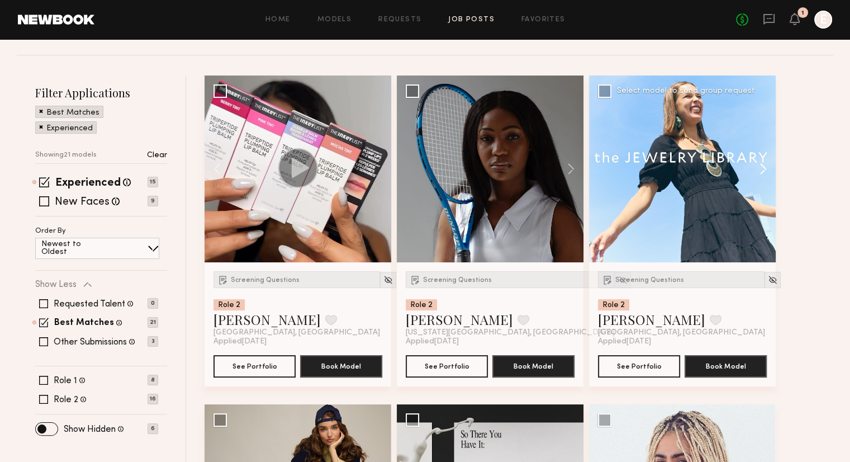
click at [763, 173] on button at bounding box center [758, 168] width 36 height 187
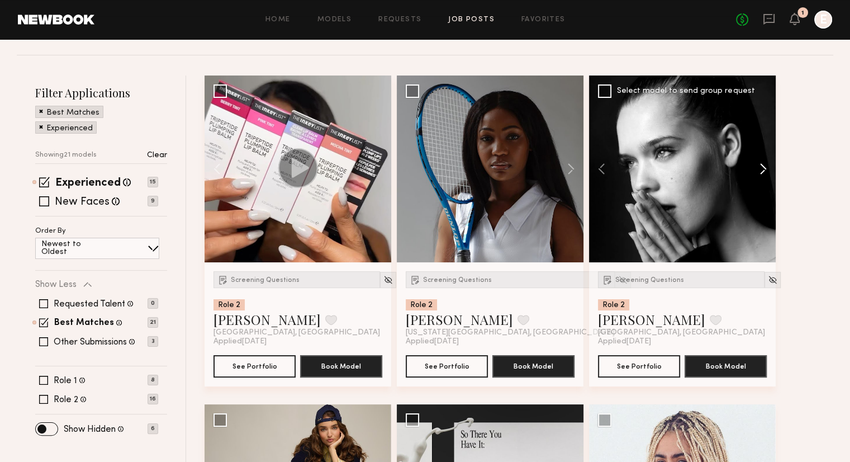
click at [763, 173] on button at bounding box center [758, 168] width 36 height 187
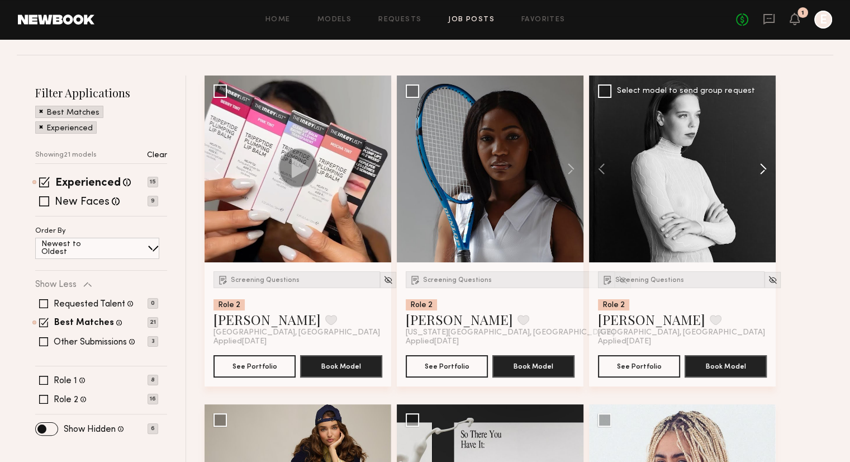
click at [763, 173] on button at bounding box center [758, 168] width 36 height 187
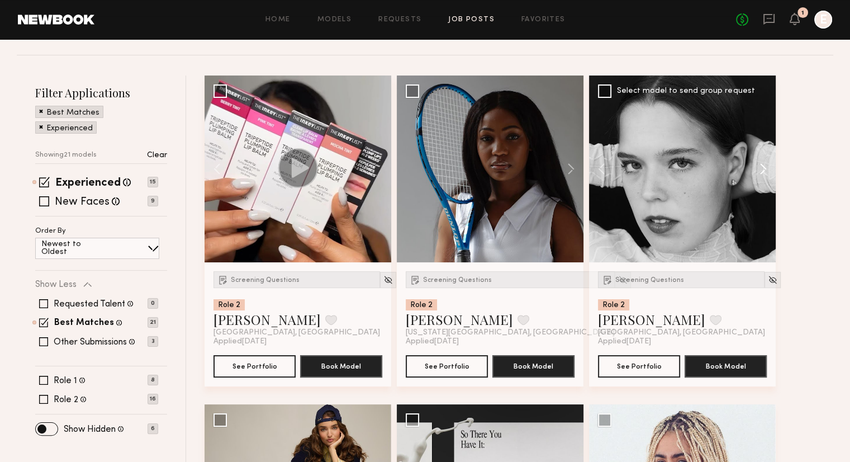
click at [763, 172] on button at bounding box center [758, 168] width 36 height 187
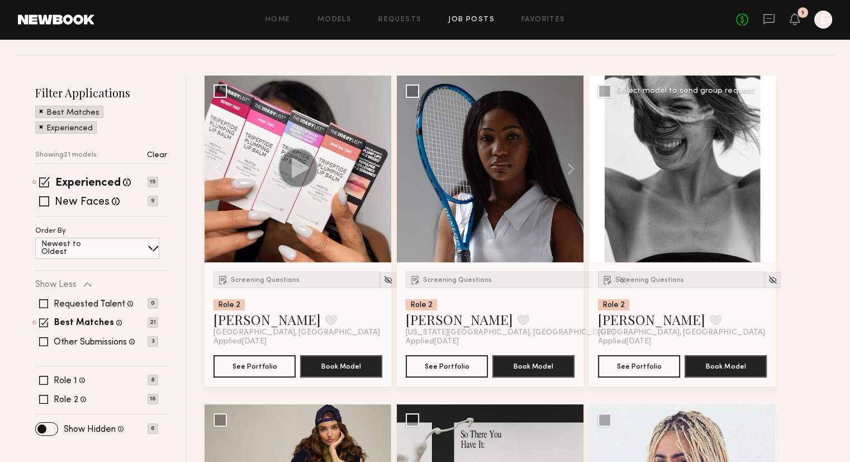
click at [762, 170] on button at bounding box center [758, 168] width 36 height 187
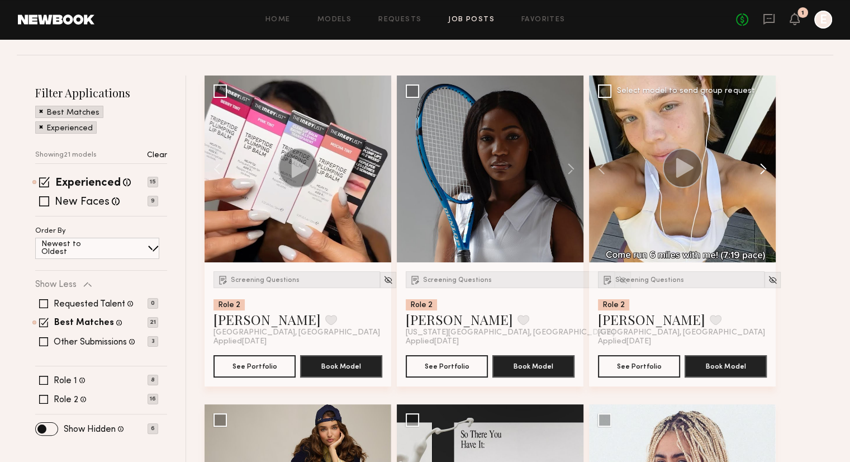
click at [762, 170] on button at bounding box center [758, 168] width 36 height 187
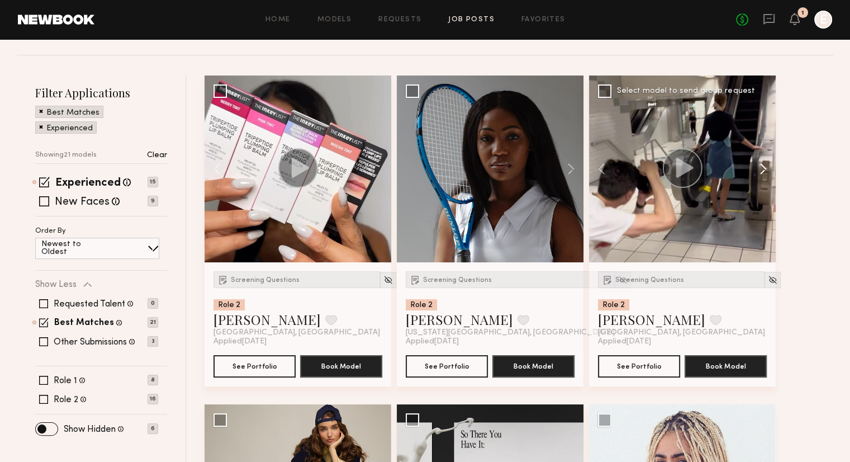
click at [762, 170] on button at bounding box center [758, 168] width 36 height 187
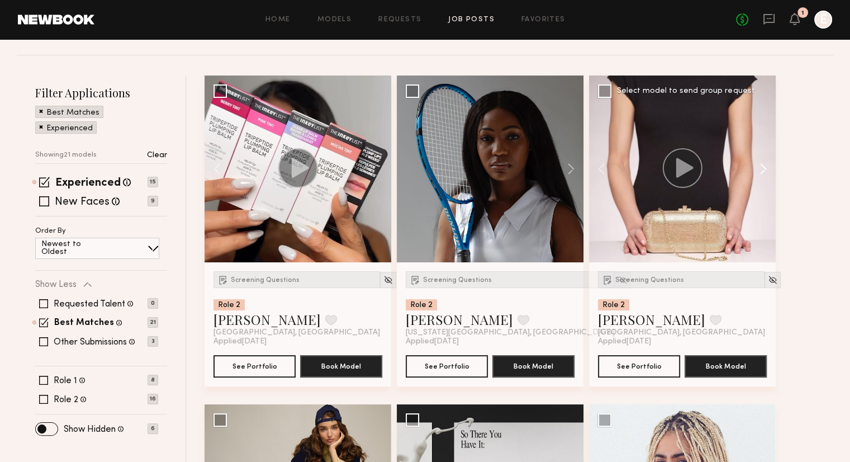
click at [762, 170] on button at bounding box center [758, 168] width 36 height 187
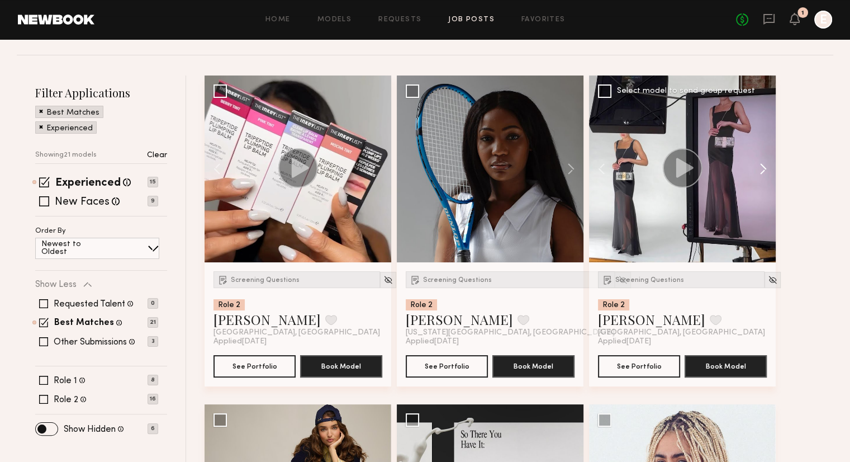
click at [762, 170] on button at bounding box center [758, 168] width 36 height 187
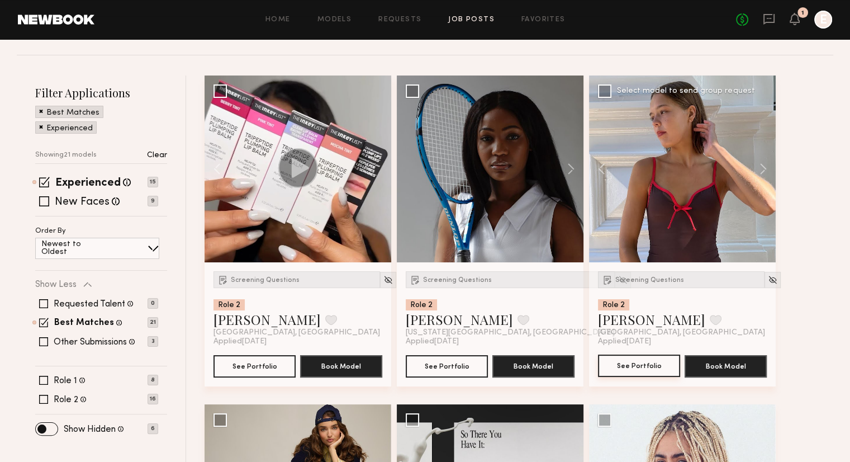
click at [664, 365] on button "See Portfolio" at bounding box center [639, 365] width 82 height 22
click at [765, 285] on div at bounding box center [773, 280] width 16 height 16
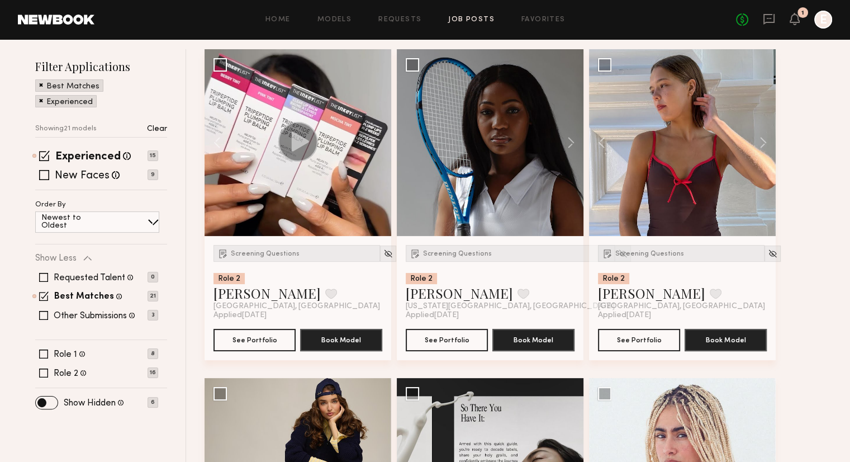
scroll to position [129, 0]
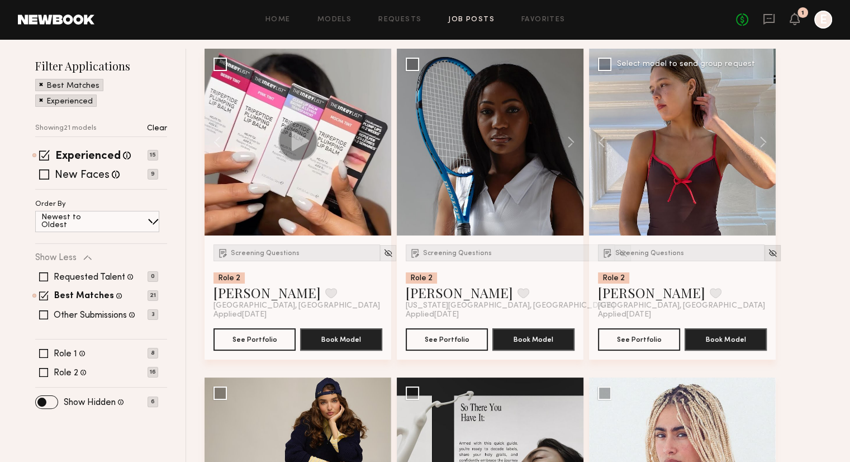
click at [768, 253] on img at bounding box center [773, 253] width 10 height 10
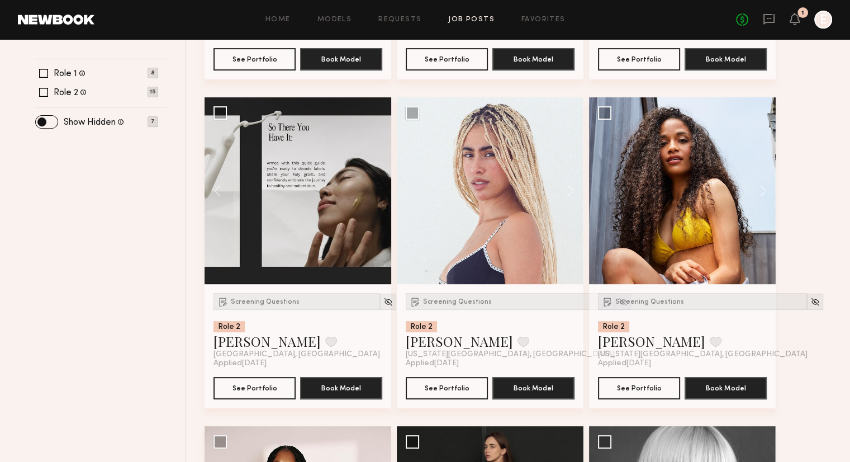
scroll to position [409, 0]
click at [566, 191] on button at bounding box center [566, 190] width 36 height 187
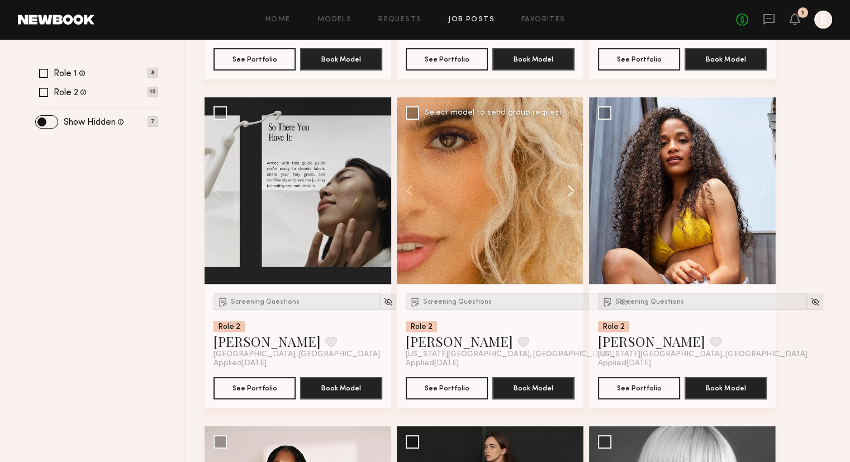
click at [566, 191] on button at bounding box center [566, 190] width 36 height 187
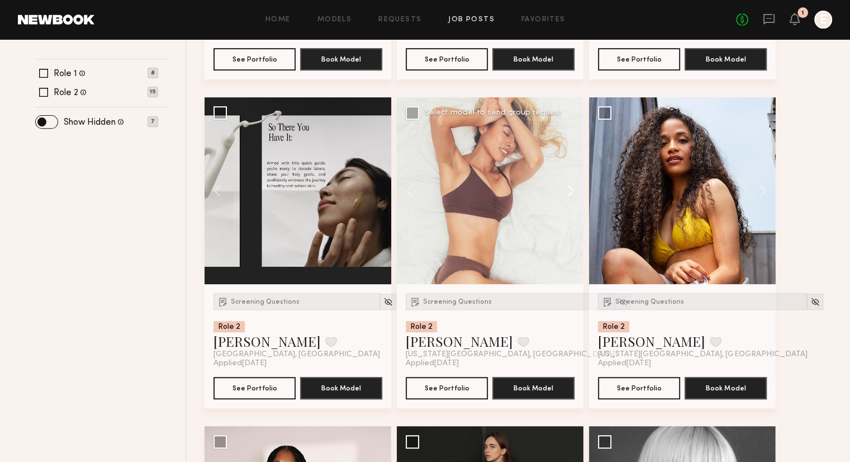
click at [566, 191] on button at bounding box center [566, 190] width 36 height 187
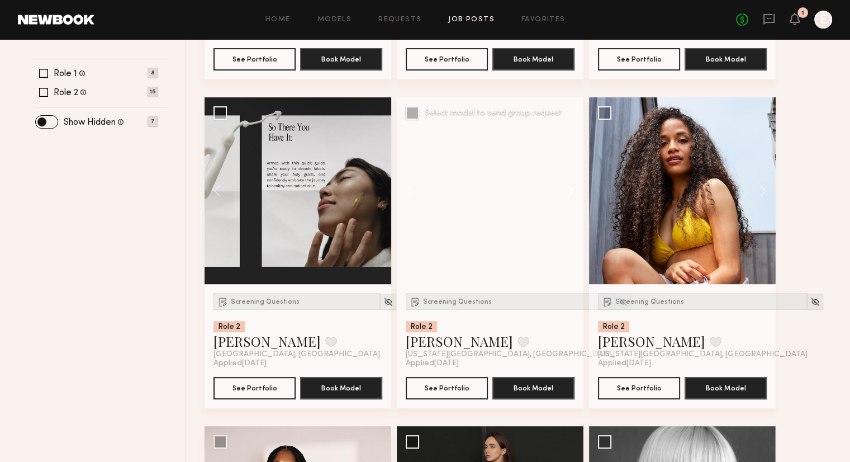
click at [566, 191] on button at bounding box center [566, 190] width 36 height 187
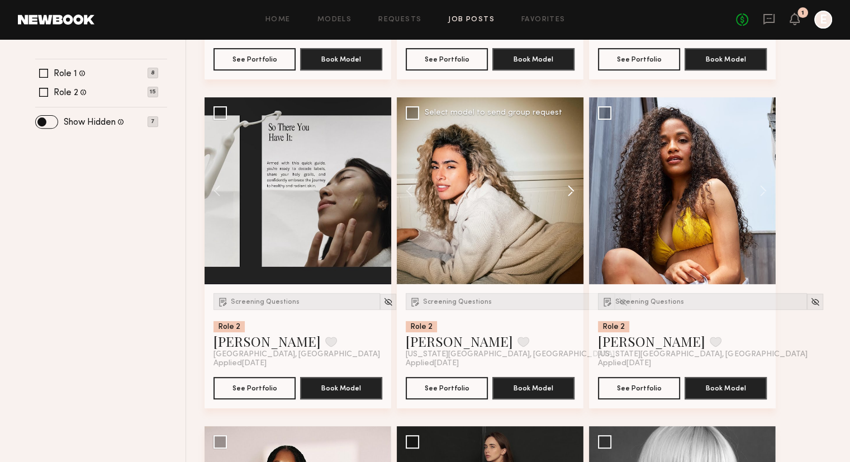
click at [566, 191] on button at bounding box center [566, 190] width 36 height 187
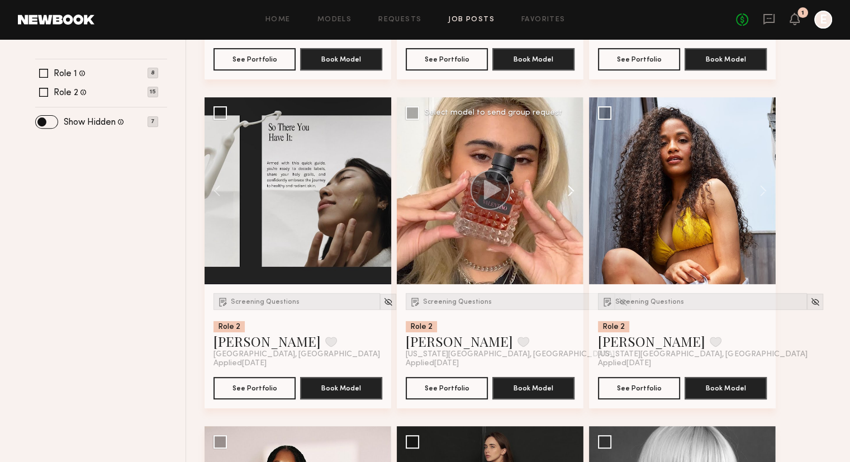
click at [566, 191] on button at bounding box center [566, 190] width 36 height 187
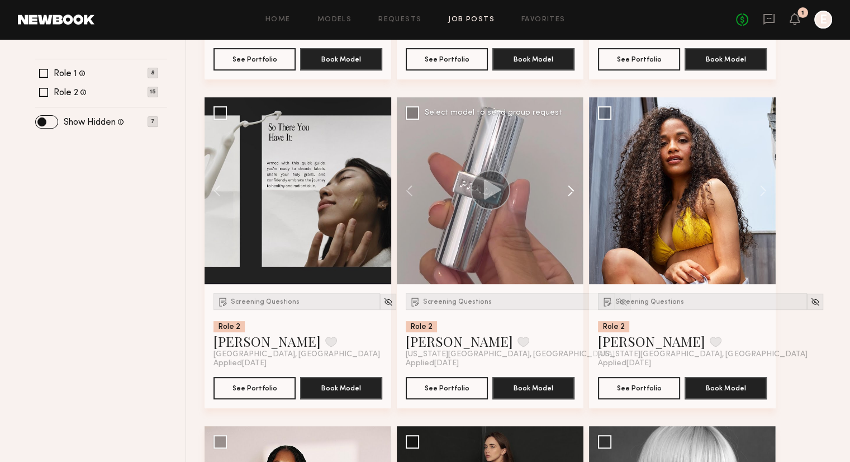
click at [566, 191] on button at bounding box center [566, 190] width 36 height 187
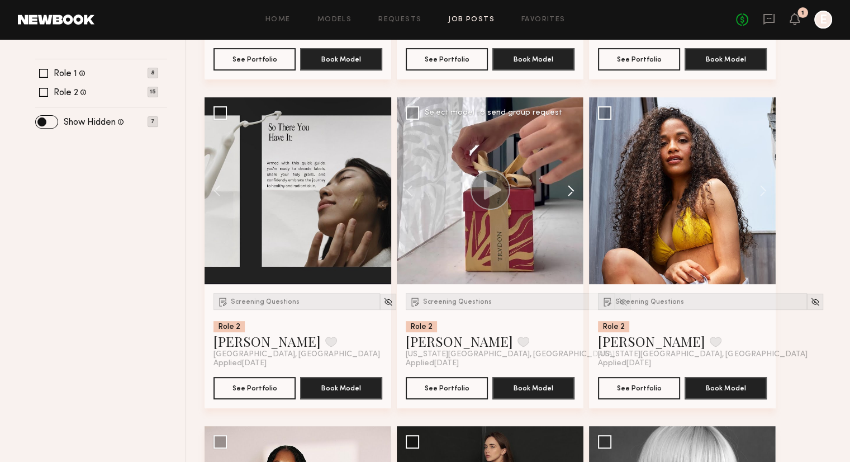
click at [566, 191] on button at bounding box center [566, 190] width 36 height 187
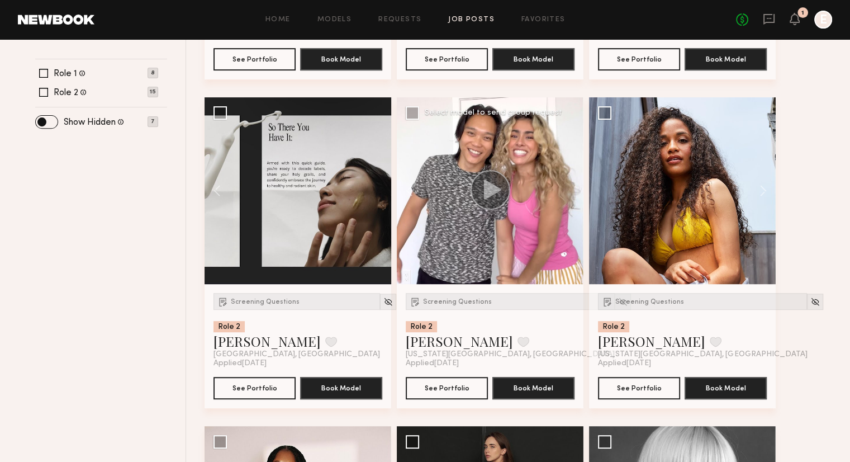
click at [566, 191] on div at bounding box center [490, 190] width 187 height 187
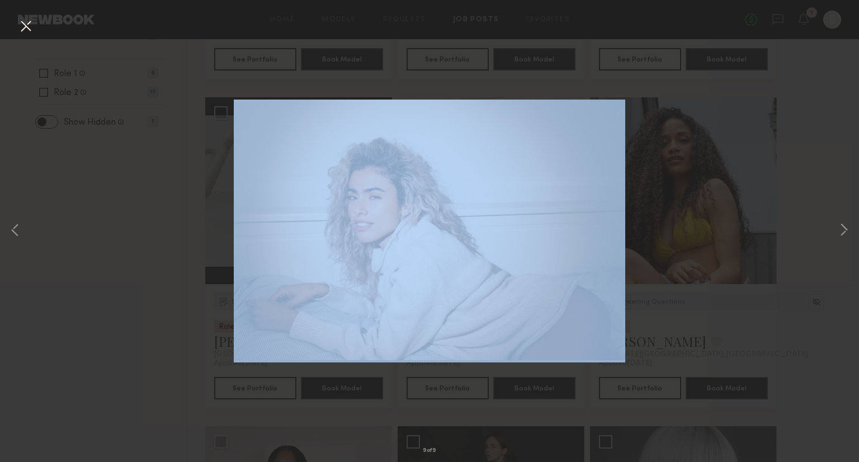
click at [566, 191] on div "9 of 9" at bounding box center [429, 231] width 859 height 462
click at [22, 35] on button at bounding box center [26, 27] width 18 height 20
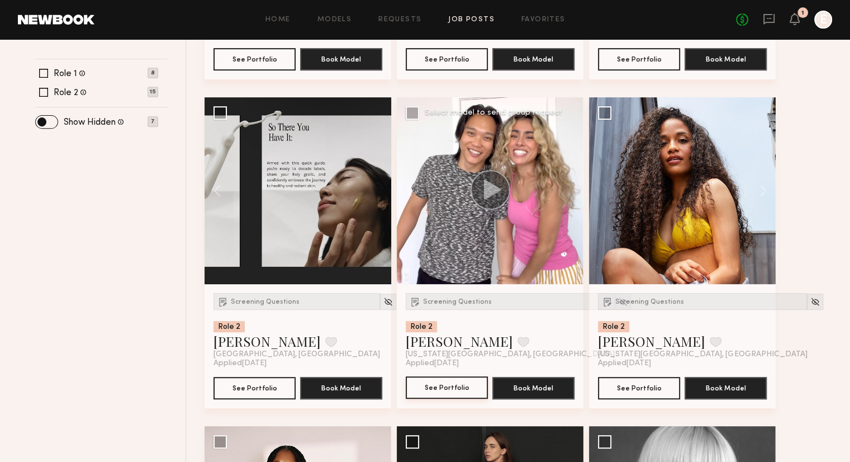
click at [427, 385] on button "See Portfolio" at bounding box center [447, 387] width 82 height 22
click at [394, 22] on link "Requests" at bounding box center [399, 19] width 43 height 7
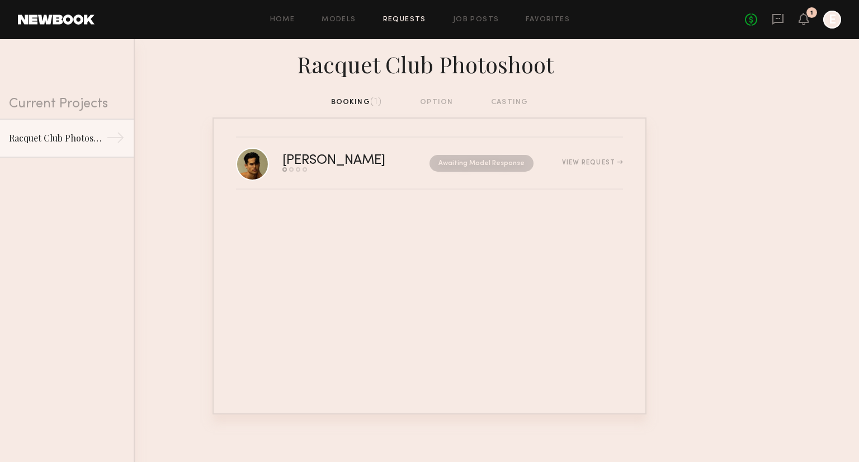
click at [499, 18] on div "Home Models Requests Job Posts Favorites Sign Out" at bounding box center [419, 19] width 650 height 7
click at [489, 19] on link "Job Posts" at bounding box center [476, 19] width 46 height 7
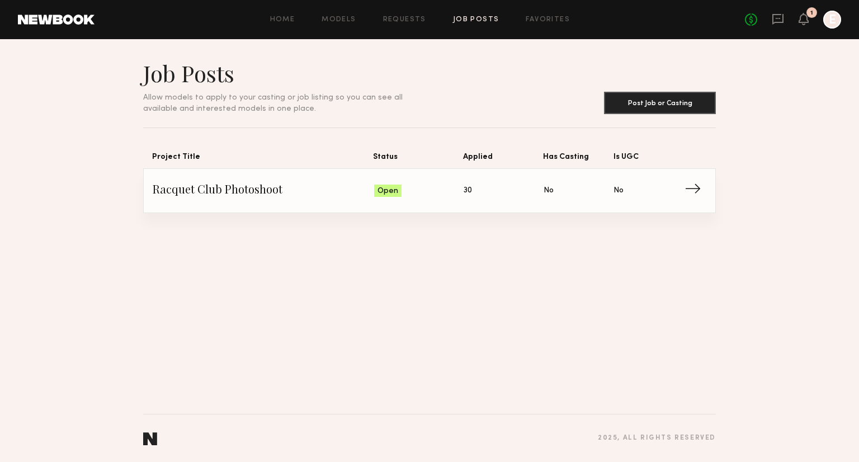
click at [434, 184] on span "Status: Open" at bounding box center [419, 190] width 90 height 17
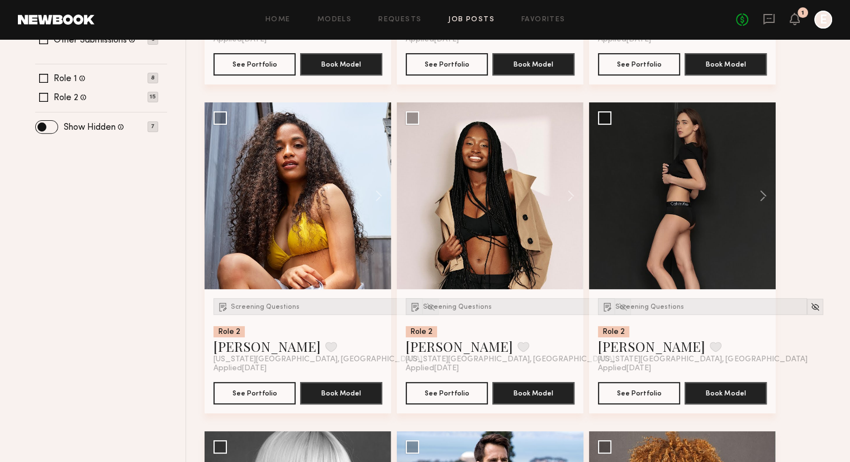
scroll to position [404, 0]
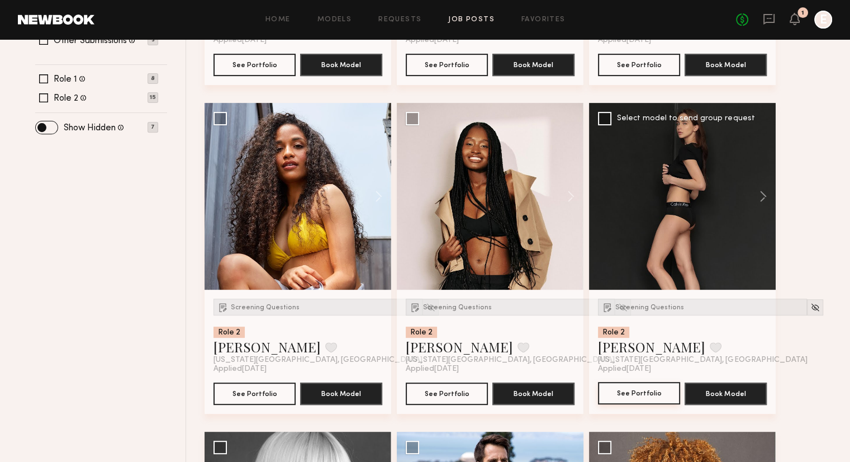
click at [626, 391] on button "See Portfolio" at bounding box center [639, 393] width 82 height 22
click at [767, 18] on icon at bounding box center [769, 18] width 4 height 1
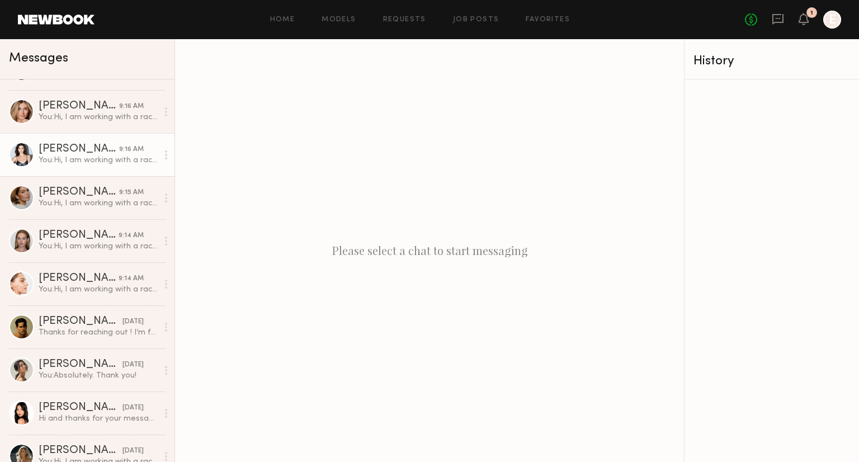
scroll to position [106, 0]
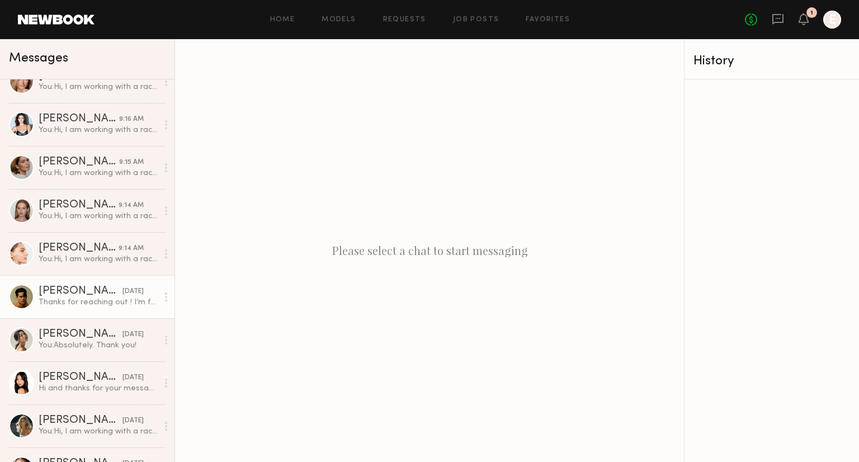
click at [63, 296] on div "[PERSON_NAME]" at bounding box center [81, 291] width 84 height 11
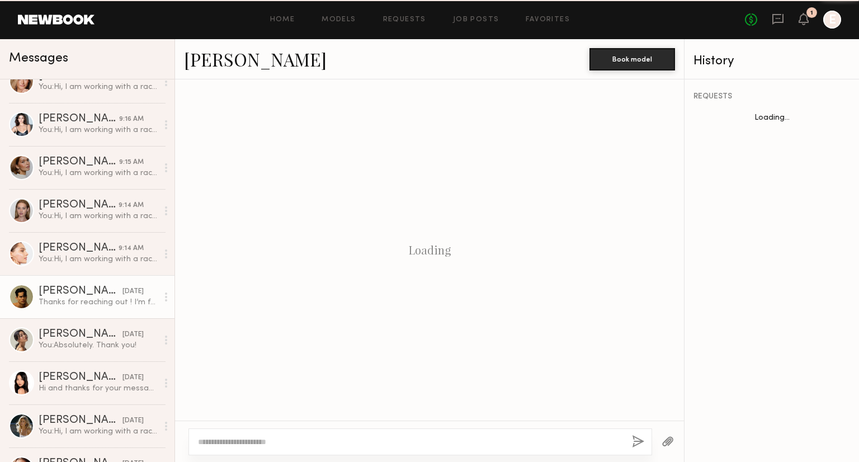
scroll to position [209, 0]
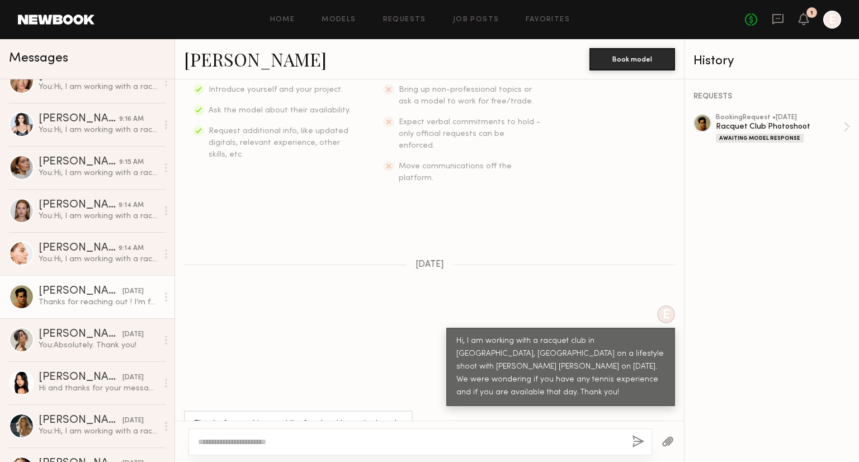
click at [190, 66] on link "[PERSON_NAME]" at bounding box center [255, 59] width 143 height 24
click at [461, 162] on div "Keep direct messages professional and related only to paid job opportunities. M…" at bounding box center [429, 47] width 509 height 344
click at [406, 18] on link "Requests" at bounding box center [404, 19] width 43 height 7
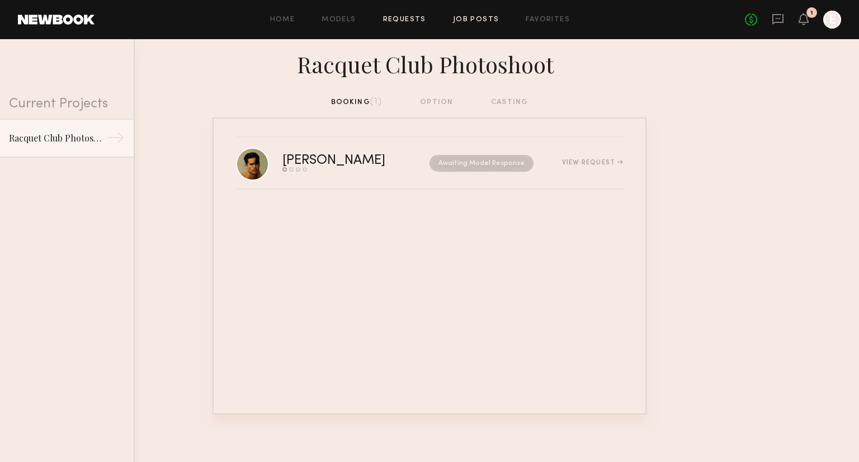
click at [456, 22] on link "Job Posts" at bounding box center [476, 19] width 46 height 7
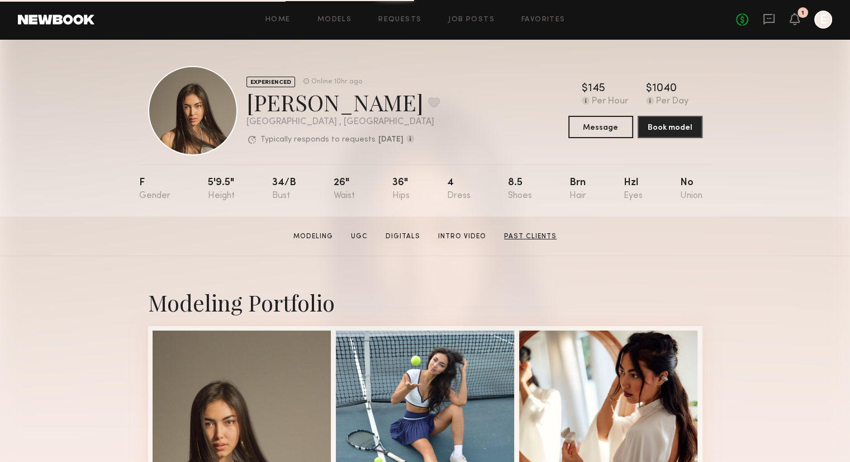
click at [537, 238] on link "Past Clients" at bounding box center [530, 236] width 61 height 10
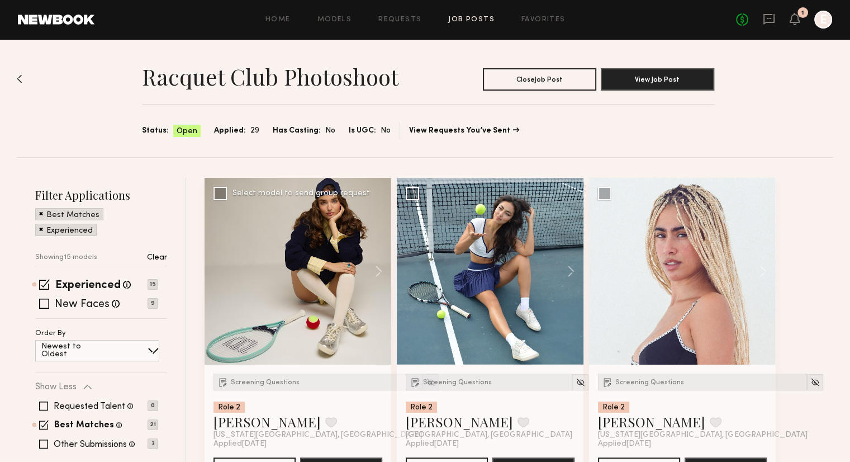
scroll to position [119, 0]
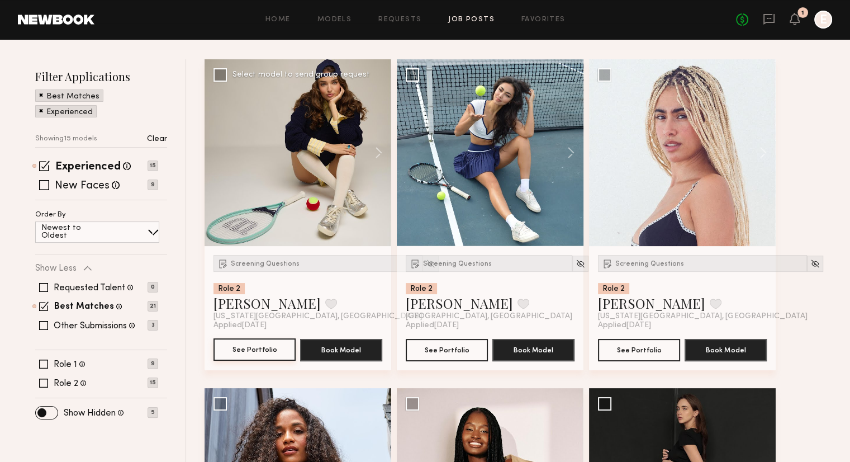
click at [257, 356] on button "See Portfolio" at bounding box center [255, 349] width 82 height 22
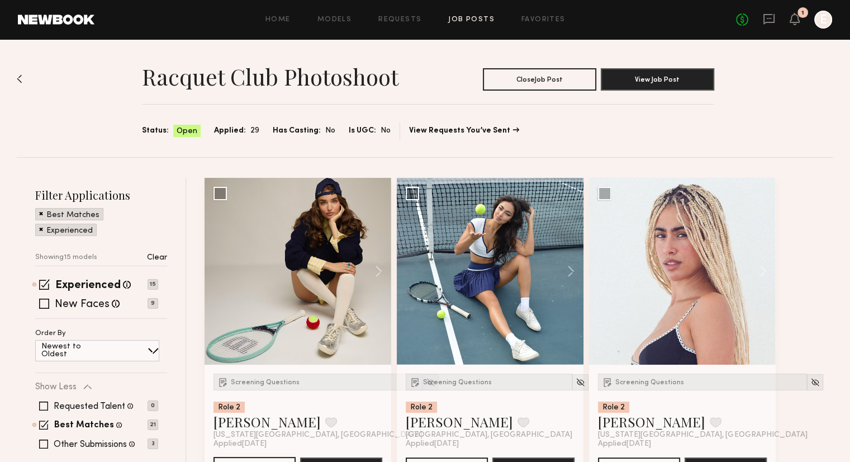
scroll to position [0, 0]
click at [765, 17] on icon at bounding box center [769, 19] width 11 height 11
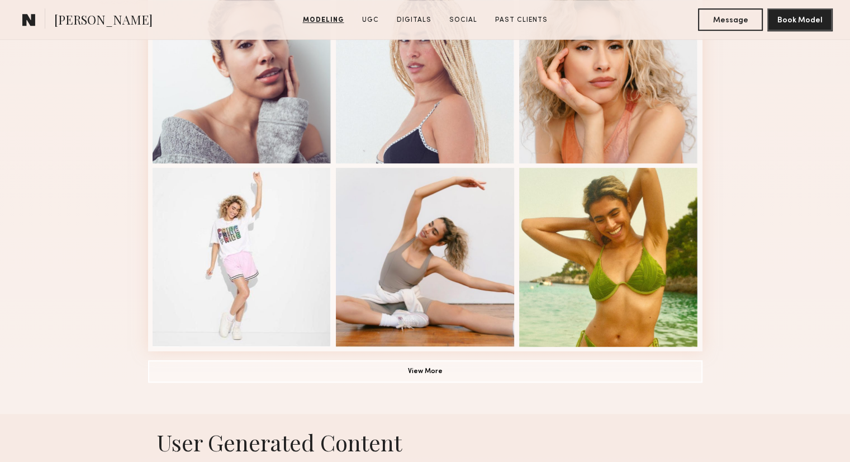
scroll to position [712, 0]
click at [433, 376] on button "View More" at bounding box center [425, 371] width 555 height 22
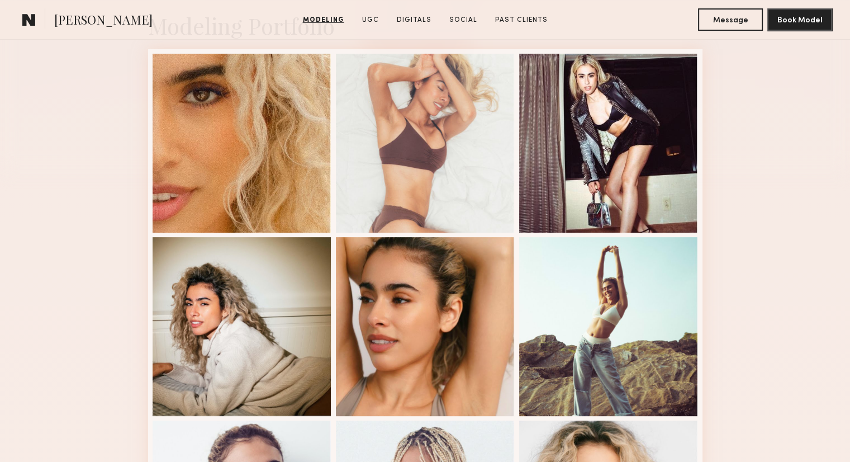
scroll to position [0, 0]
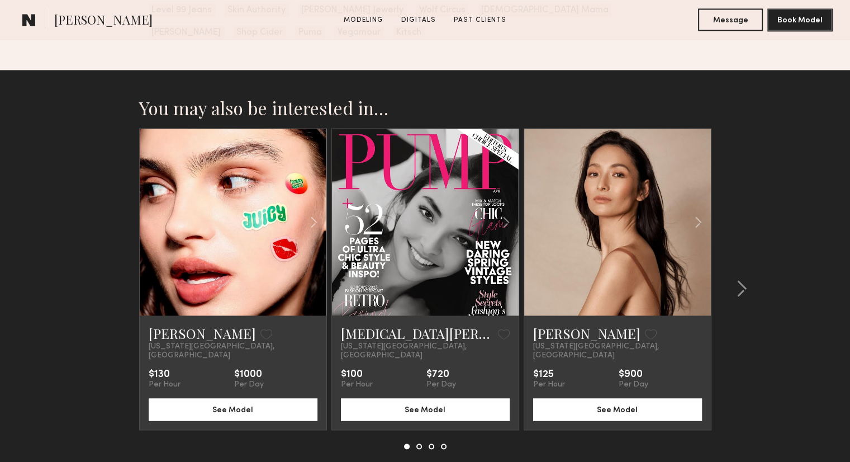
scroll to position [1711, 0]
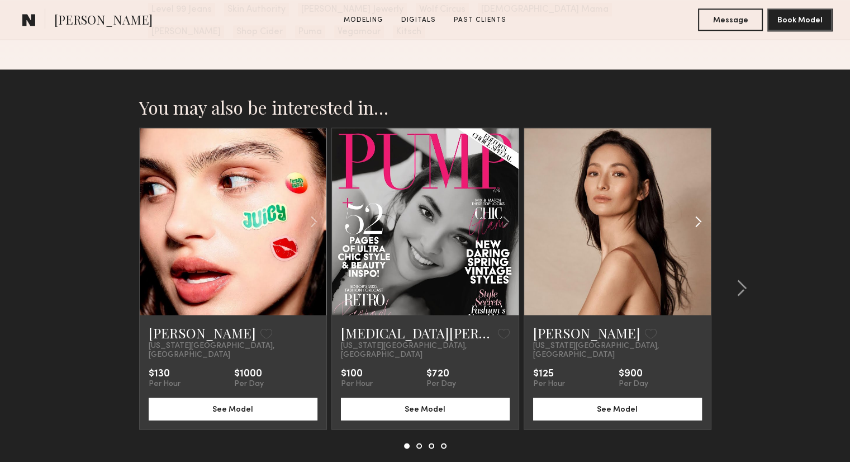
click at [699, 211] on common-icon at bounding box center [698, 221] width 16 height 21
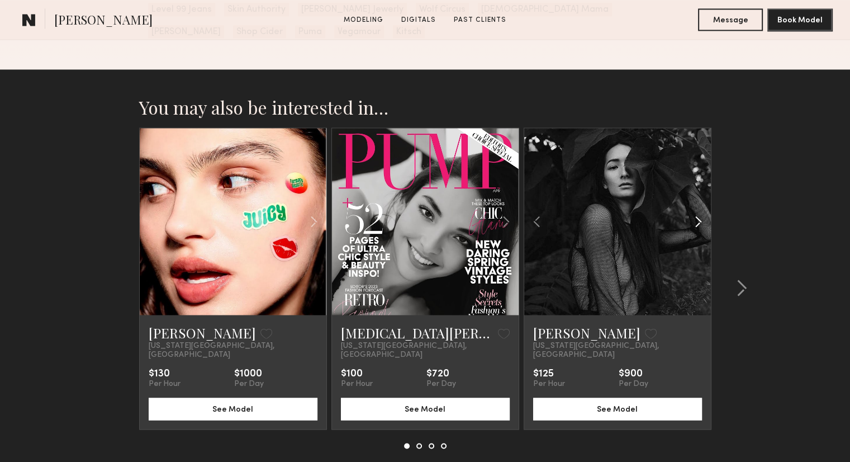
click at [699, 211] on common-icon at bounding box center [698, 221] width 16 height 21
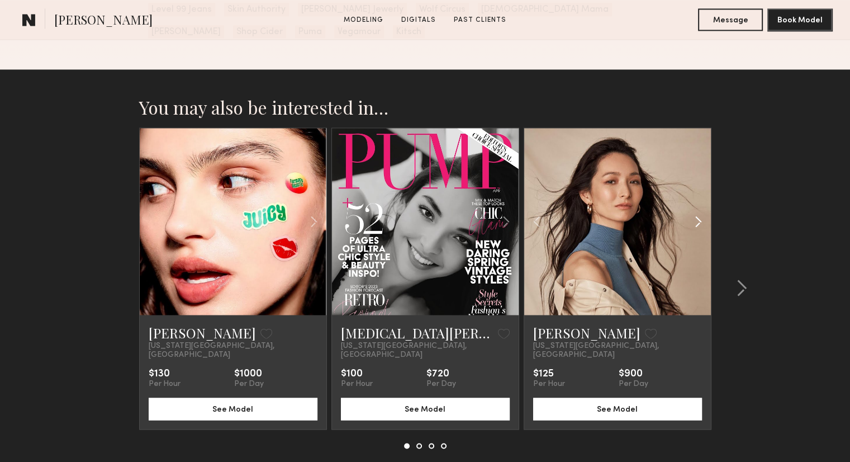
click at [699, 211] on common-icon at bounding box center [698, 221] width 16 height 21
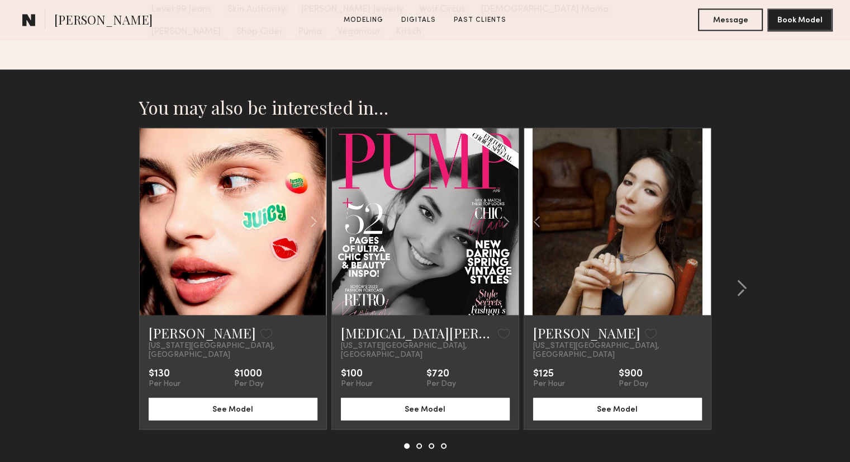
click at [699, 204] on div at bounding box center [617, 221] width 187 height 187
click at [504, 211] on common-icon at bounding box center [506, 221] width 16 height 21
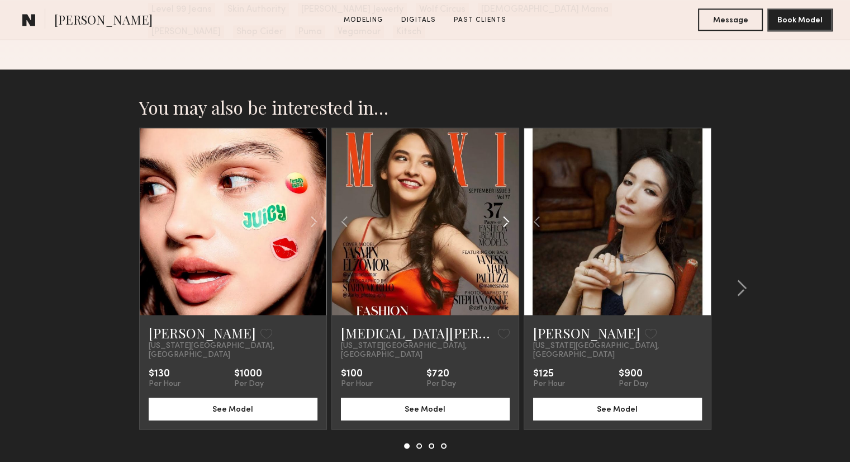
click at [504, 211] on common-icon at bounding box center [506, 221] width 16 height 21
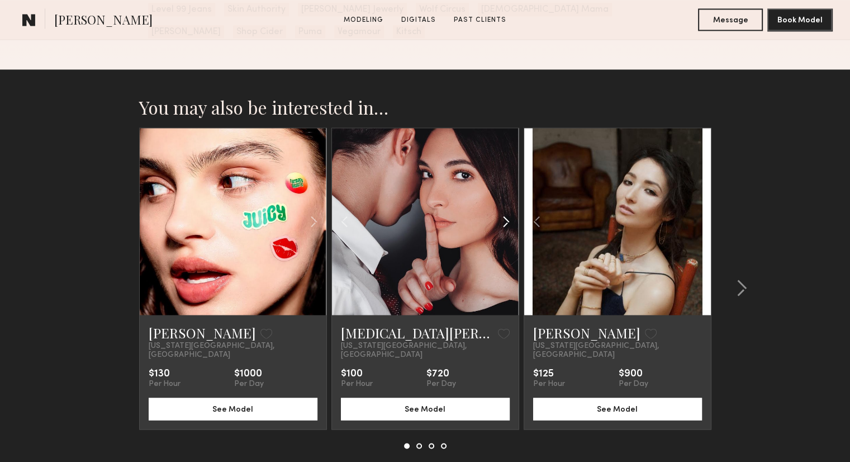
click at [504, 211] on common-icon at bounding box center [506, 221] width 16 height 21
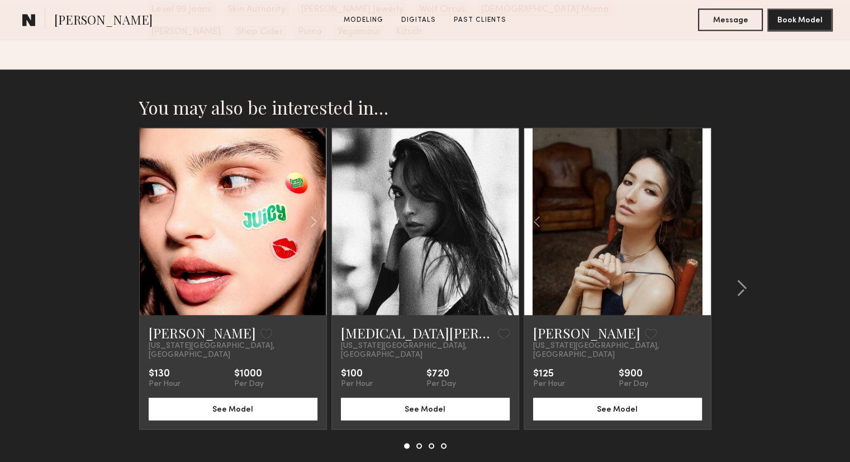
click at [504, 205] on div at bounding box center [425, 221] width 187 height 187
click at [308, 211] on common-icon at bounding box center [314, 221] width 16 height 21
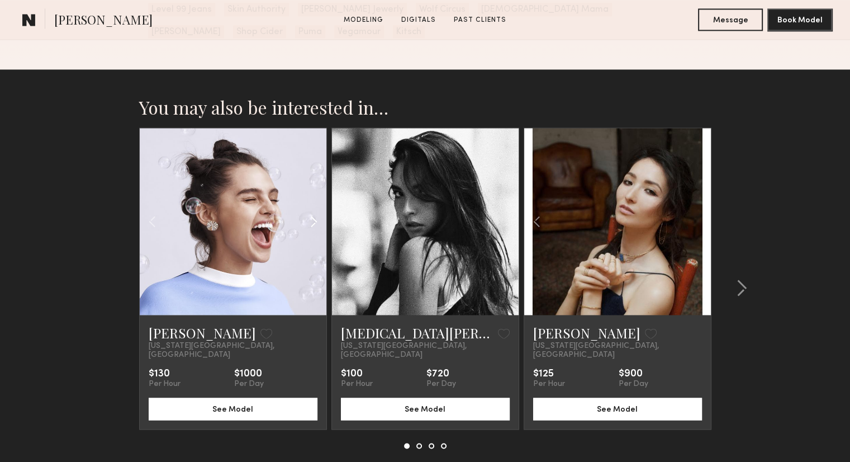
click at [308, 211] on common-icon at bounding box center [314, 221] width 16 height 21
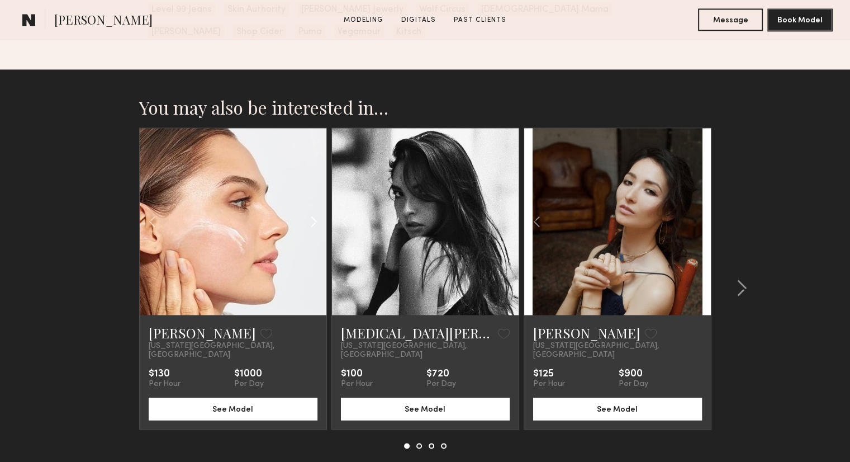
click at [308, 211] on common-icon at bounding box center [314, 221] width 16 height 21
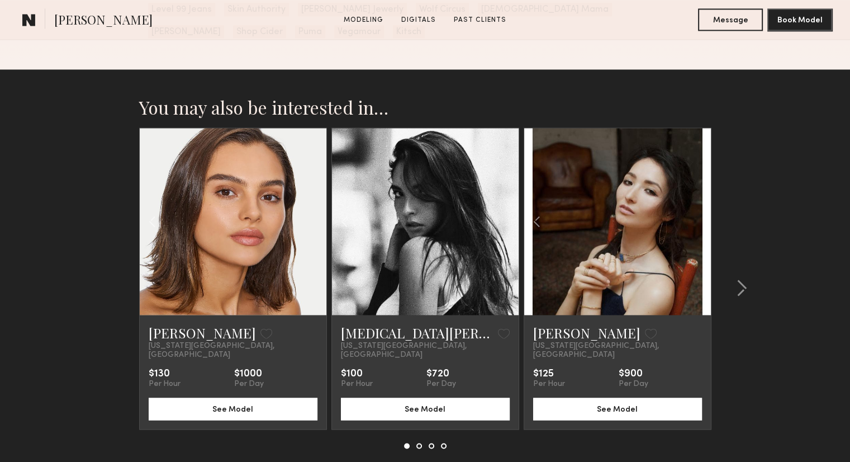
click at [308, 207] on div at bounding box center [233, 221] width 187 height 187
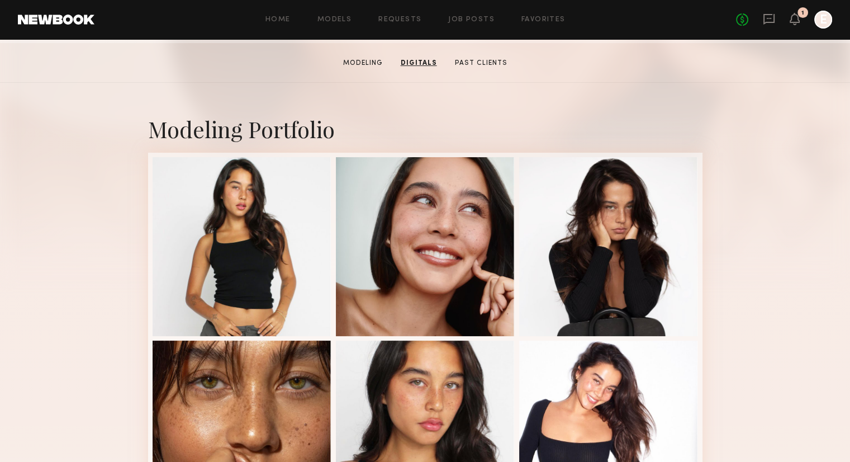
scroll to position [0, 0]
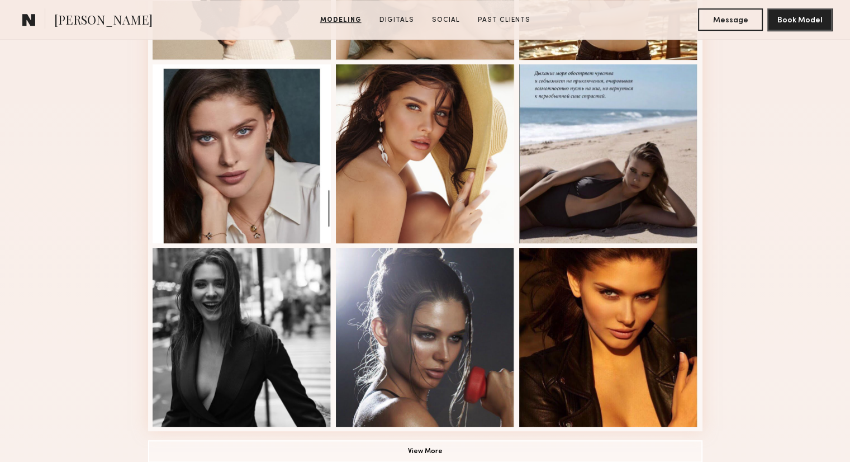
scroll to position [677, 0]
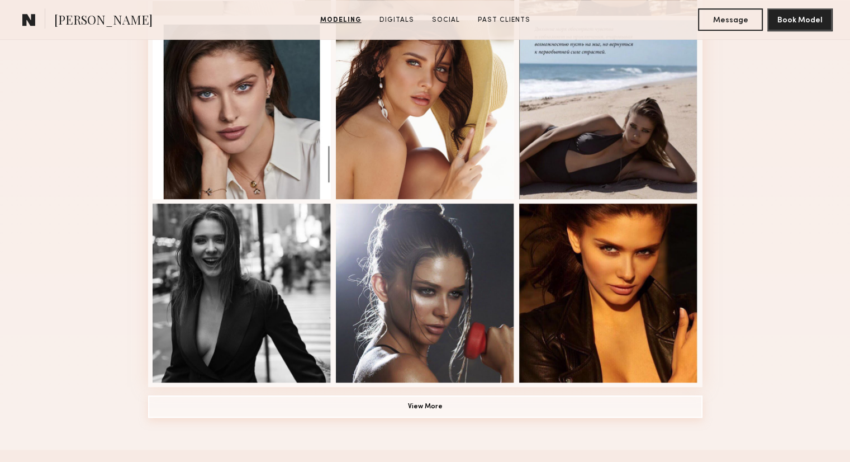
click at [427, 404] on button "View More" at bounding box center [425, 406] width 555 height 22
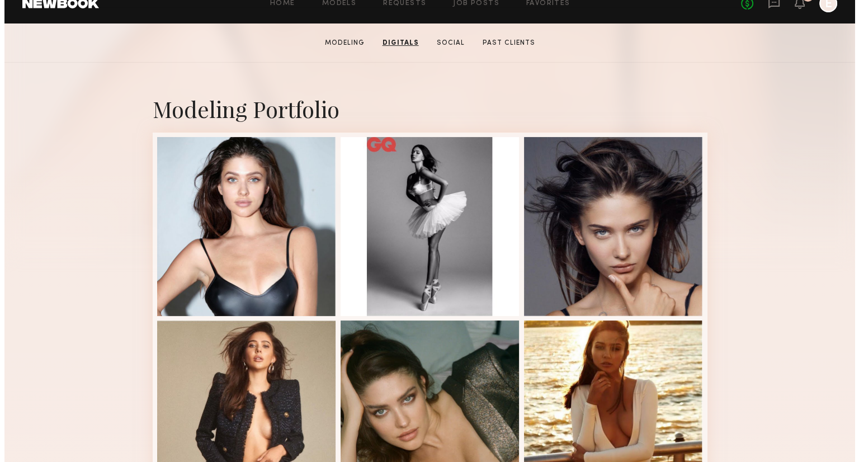
scroll to position [0, 0]
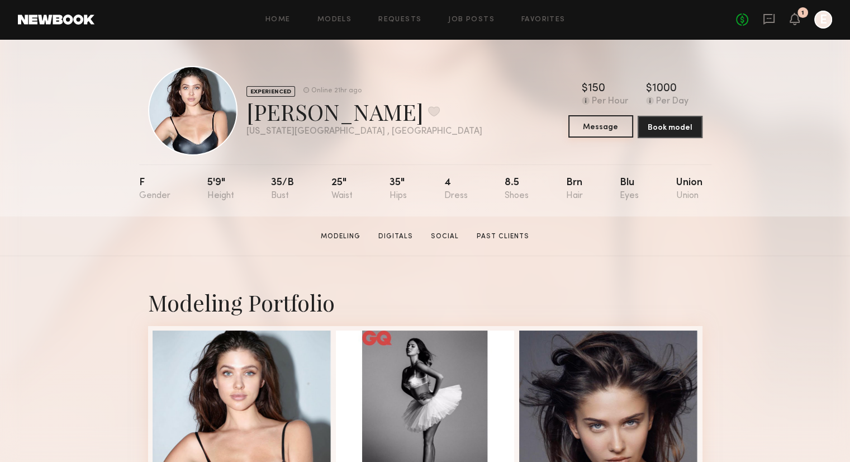
click at [601, 131] on button "Message" at bounding box center [601, 126] width 65 height 22
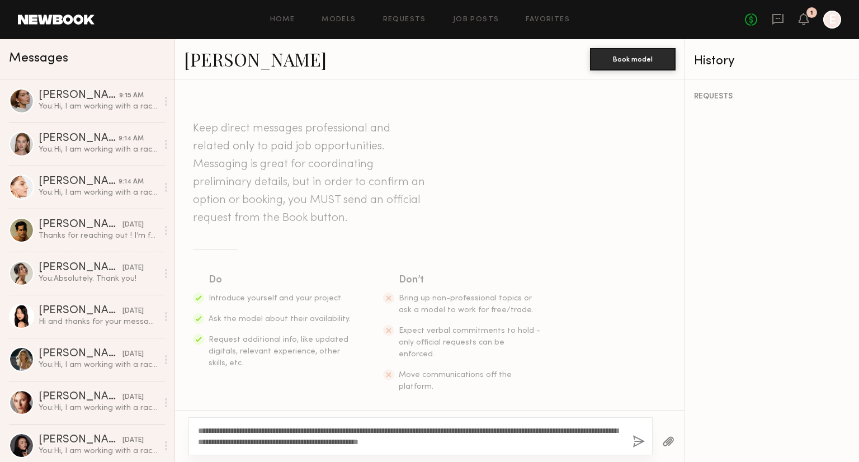
type textarea "**********"
click at [637, 441] on button "button" at bounding box center [638, 442] width 12 height 14
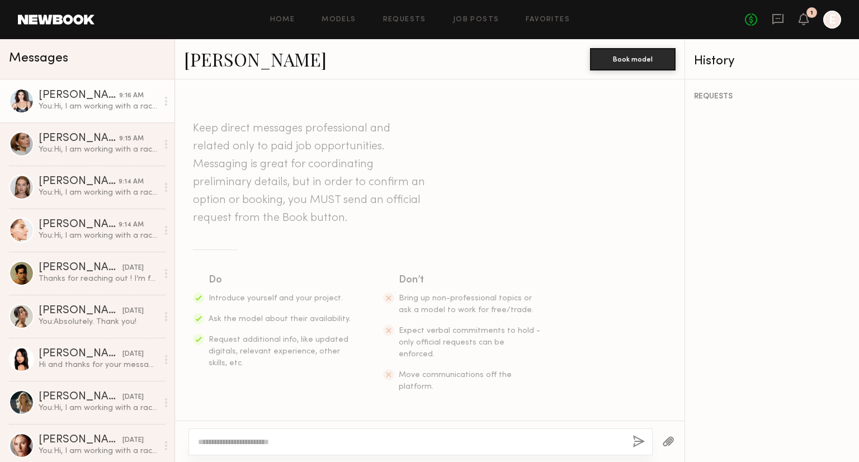
scroll to position [165, 0]
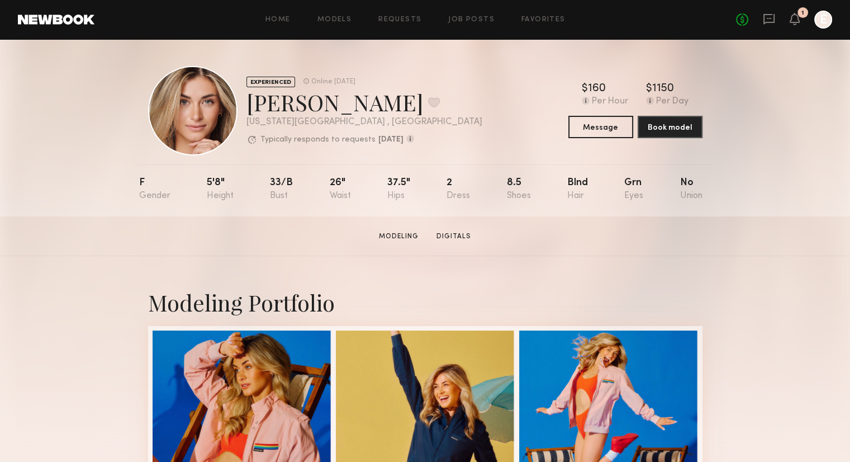
click at [599, 144] on div "EXPERIENCED Online 1wk ago Alyssa K. Favorite New York City , NY Typically resp…" at bounding box center [425, 110] width 555 height 89
click at [599, 132] on button "Message" at bounding box center [601, 126] width 65 height 22
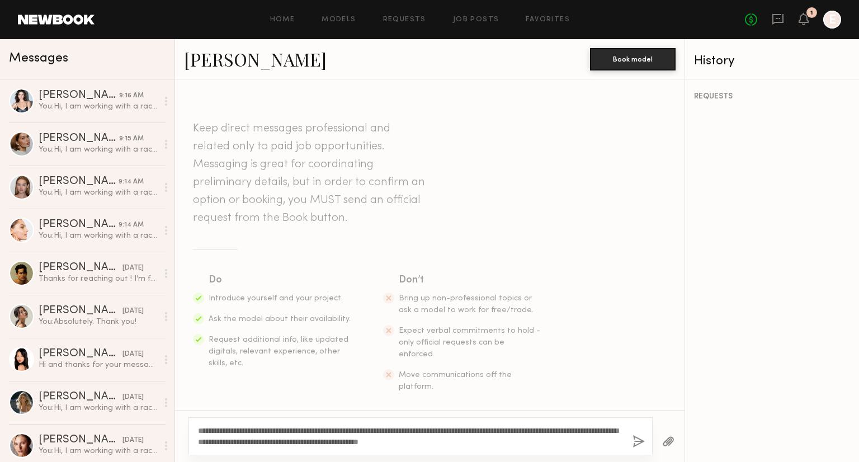
type textarea "**********"
click at [640, 442] on button "button" at bounding box center [638, 442] width 12 height 14
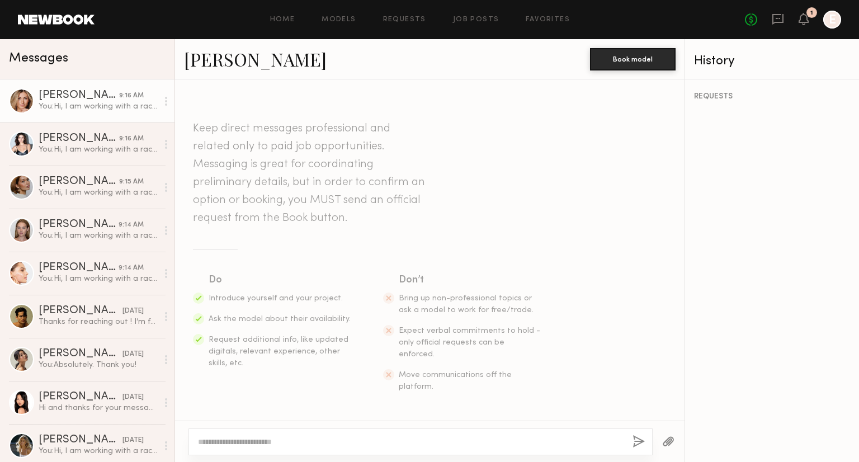
scroll to position [165, 0]
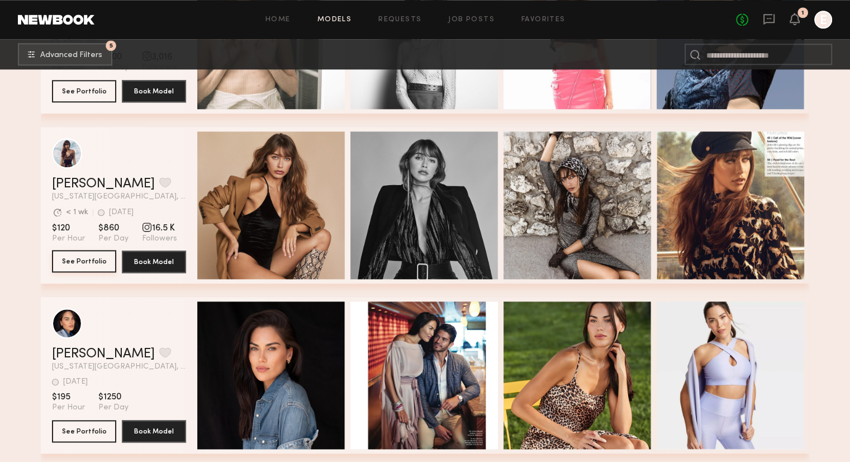
scroll to position [5554, 0]
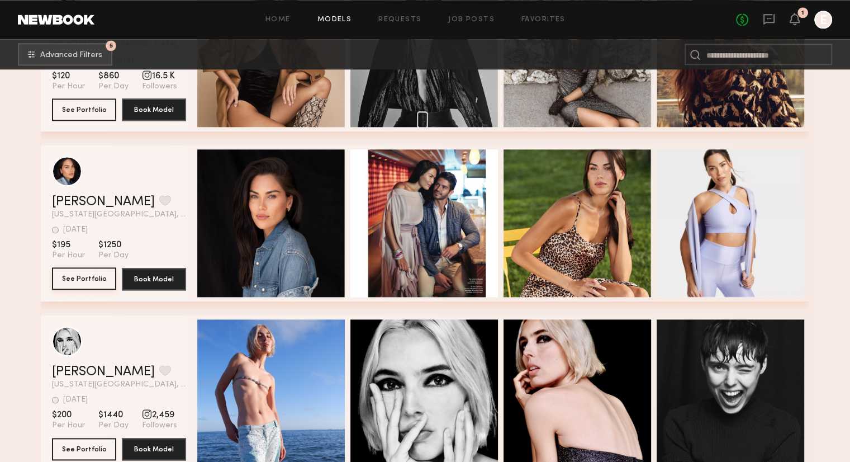
click at [69, 281] on button "See Portfolio" at bounding box center [84, 278] width 64 height 22
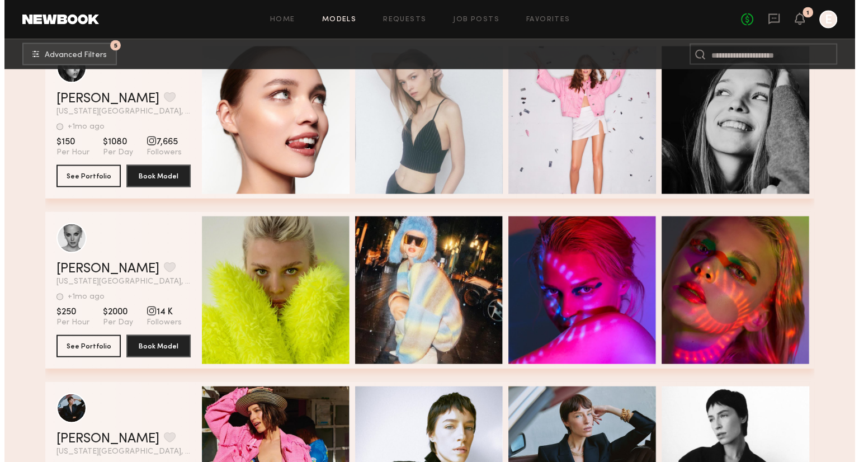
scroll to position [6325, 0]
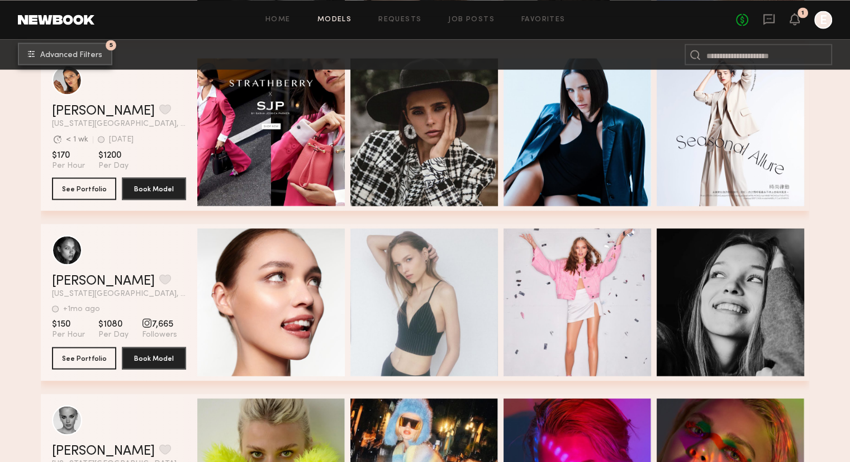
click at [100, 58] on span "Advanced Filters" at bounding box center [71, 55] width 62 height 8
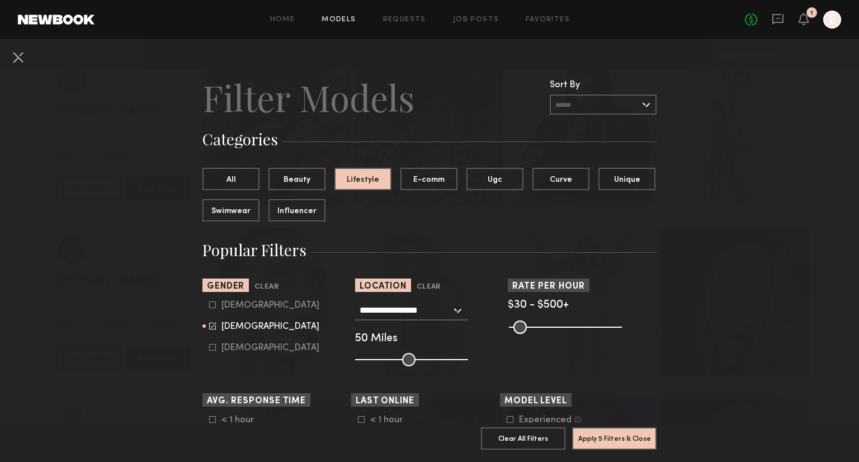
scroll to position [246, 0]
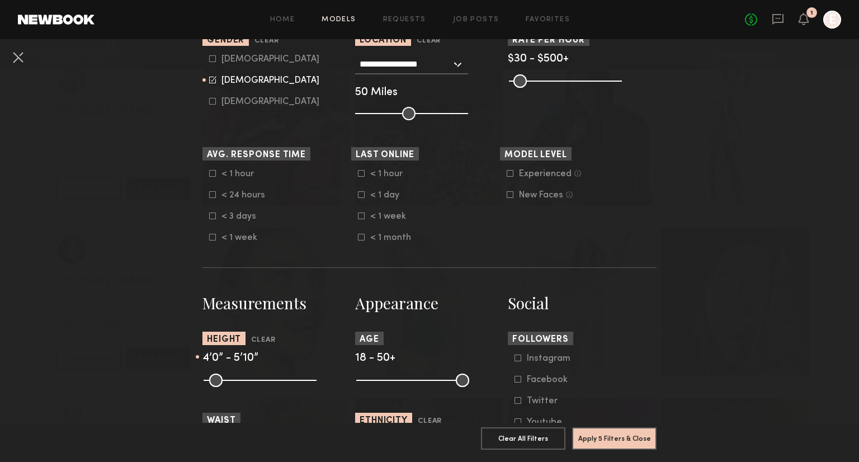
click at [390, 372] on nb-browse-filter "Age 18 - 50+" at bounding box center [429, 358] width 149 height 54
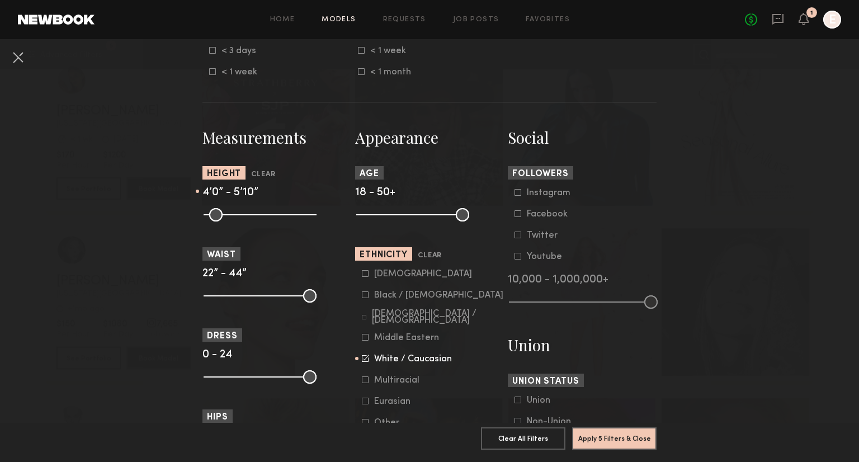
scroll to position [514, 0]
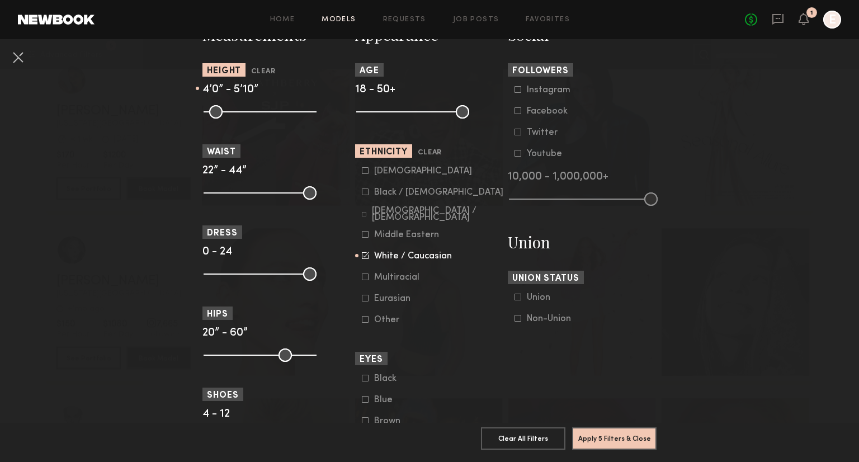
click at [362, 258] on icon at bounding box center [365, 255] width 7 height 7
click at [364, 164] on nb-browse-filter "Ethnicity Asian Black / African American Hispanic / Latino Middle Eastern White…" at bounding box center [429, 234] width 149 height 181
click at [363, 170] on icon at bounding box center [365, 170] width 7 height 7
click at [362, 297] on icon at bounding box center [365, 298] width 6 height 6
click at [598, 427] on button "Apply 5 Filters & Close" at bounding box center [614, 438] width 84 height 22
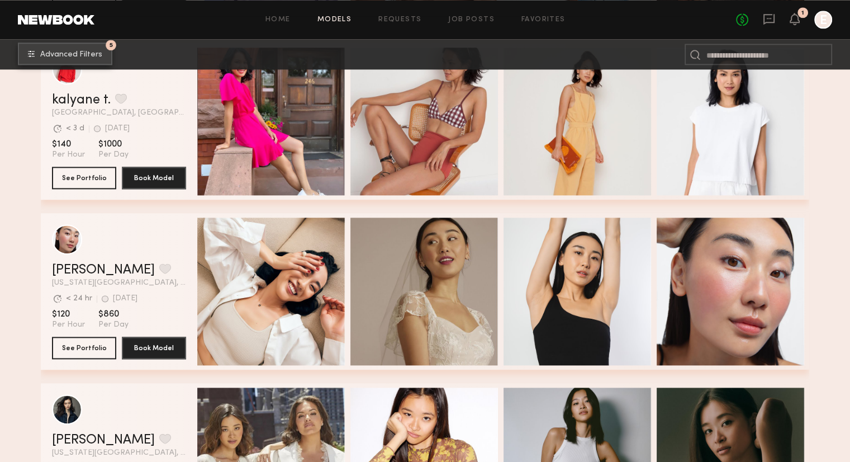
scroll to position [1497, 0]
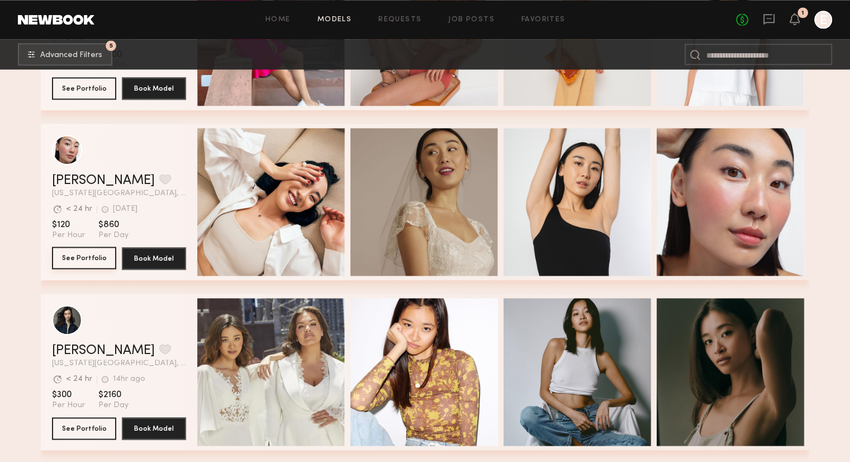
click at [80, 258] on button "See Portfolio" at bounding box center [84, 258] width 64 height 22
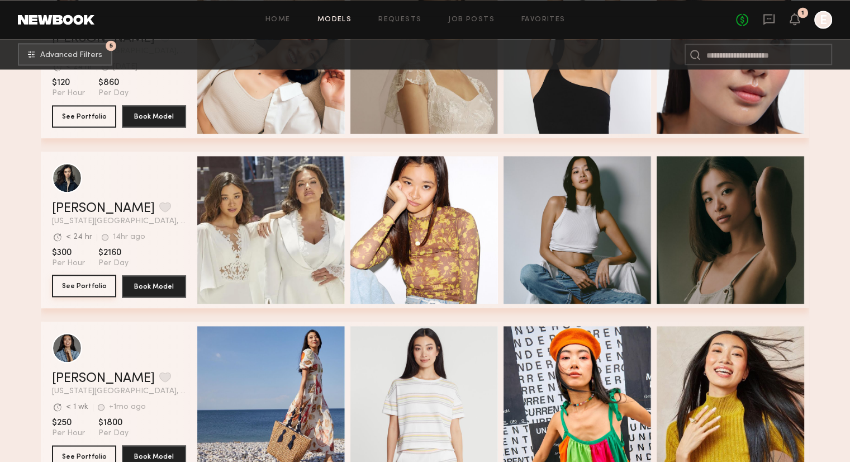
click at [74, 292] on button "See Portfolio" at bounding box center [84, 285] width 64 height 22
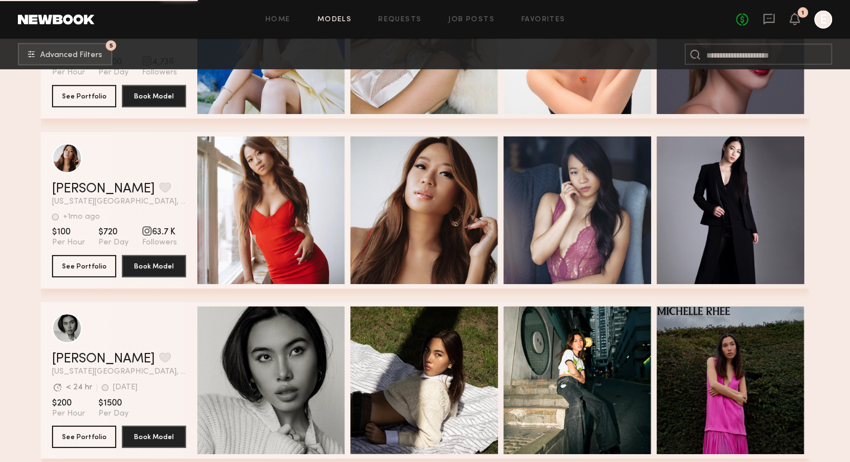
scroll to position [3696, 0]
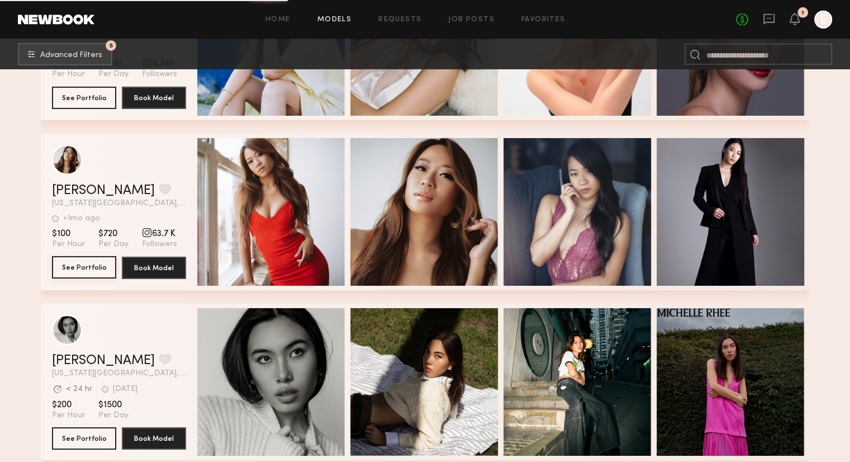
click at [76, 273] on button "See Portfolio" at bounding box center [84, 267] width 64 height 22
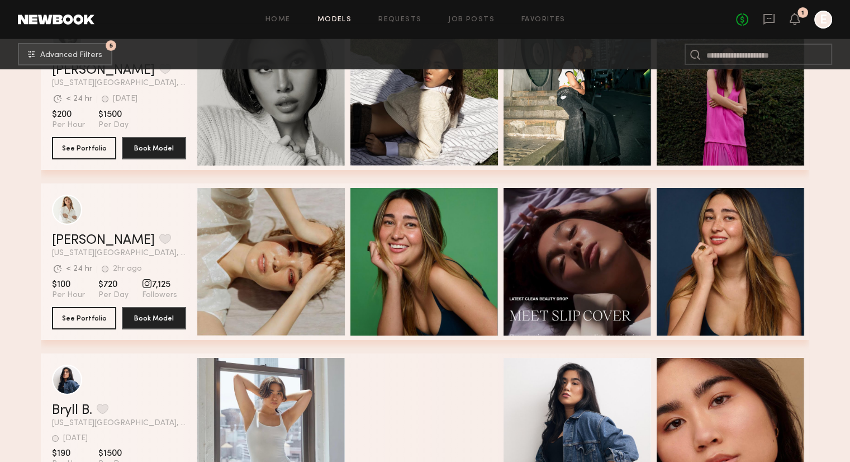
scroll to position [3853, 0]
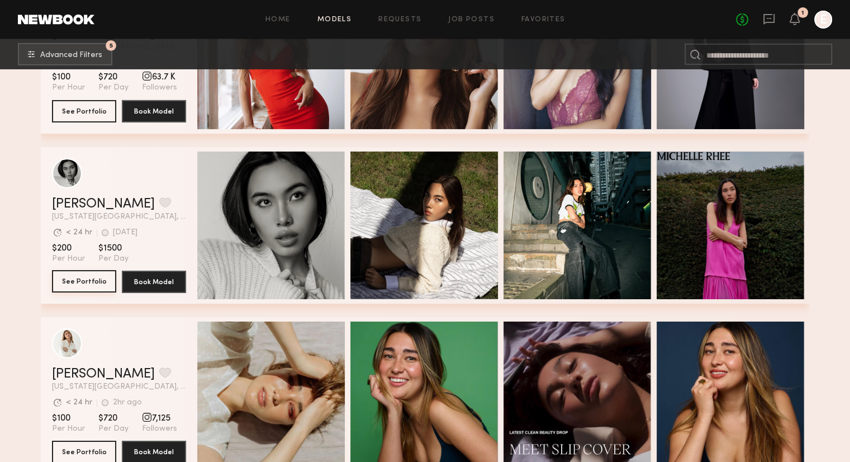
click at [84, 291] on button "See Portfolio" at bounding box center [84, 281] width 64 height 22
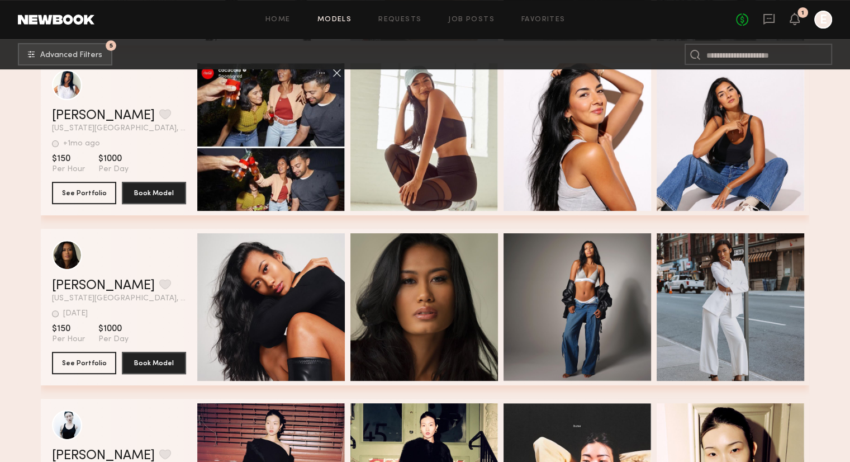
scroll to position [0, 4]
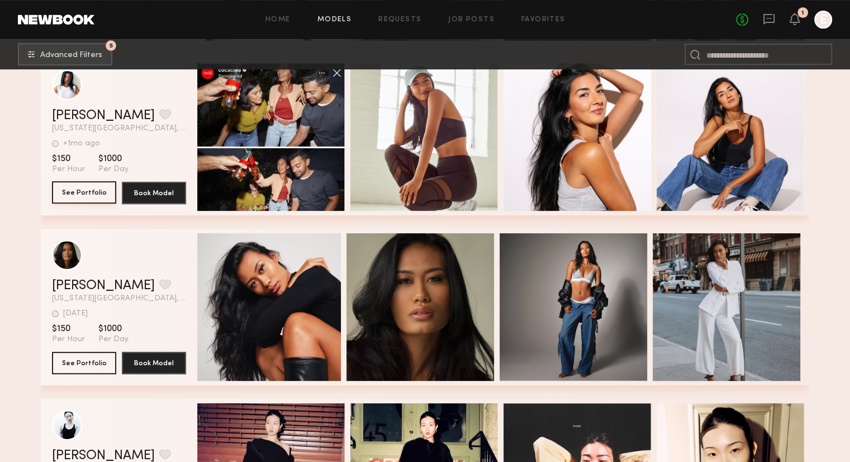
click at [98, 195] on button "See Portfolio" at bounding box center [84, 192] width 64 height 22
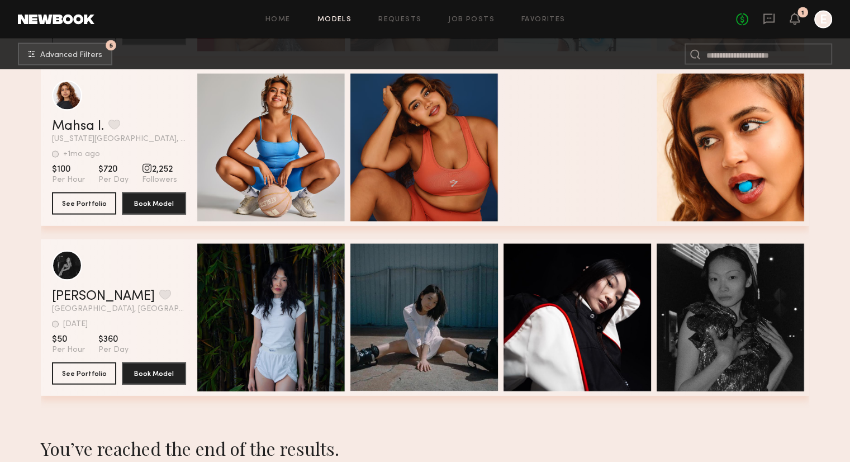
scroll to position [6607, 0]
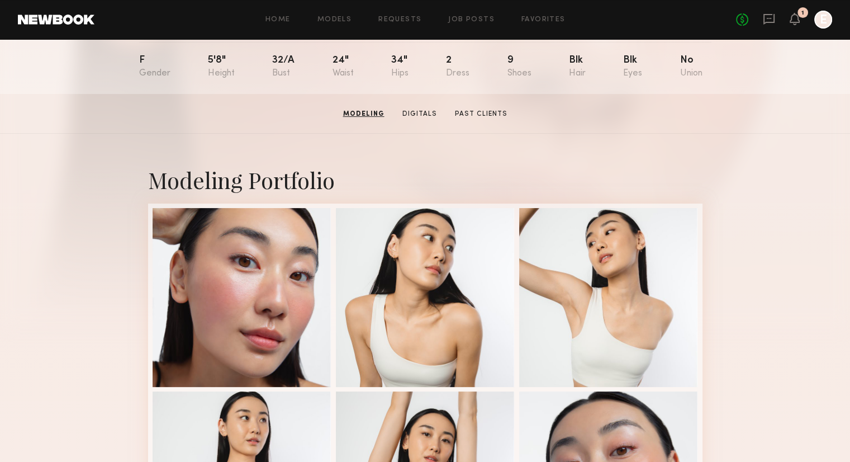
scroll to position [123, 0]
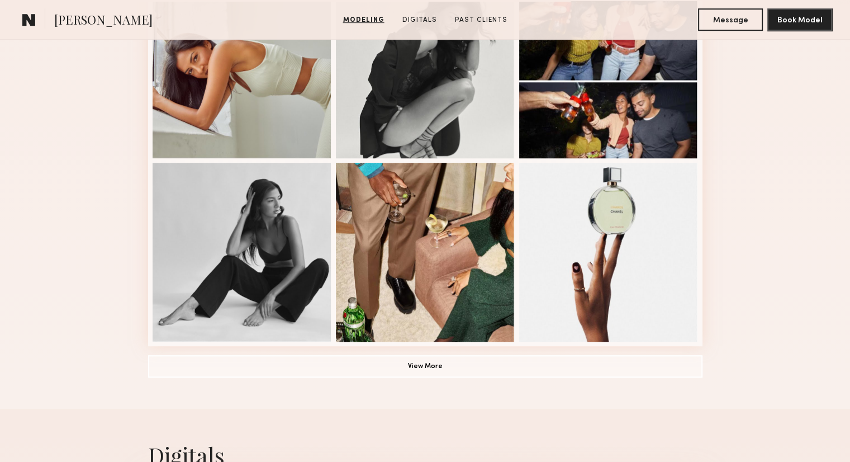
scroll to position [733, 0]
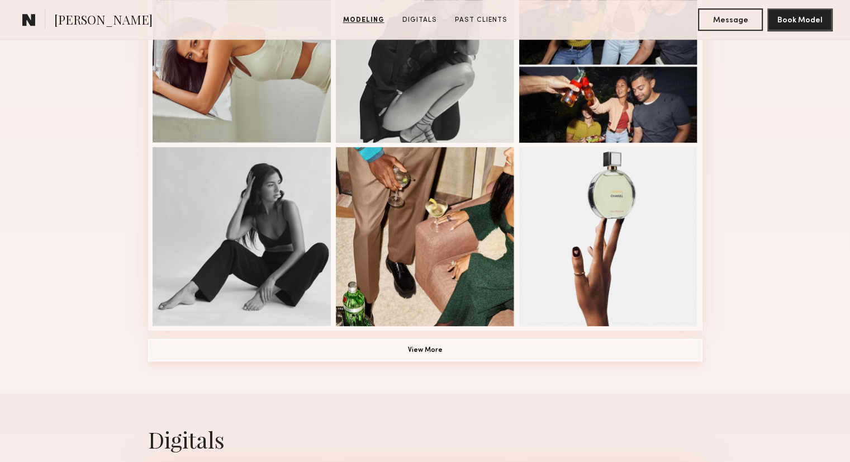
click at [345, 358] on button "View More" at bounding box center [425, 350] width 555 height 22
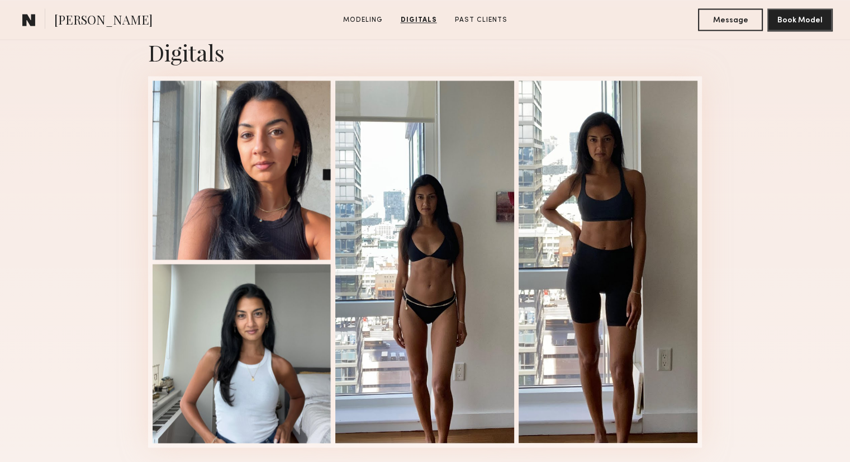
scroll to position [1822, 0]
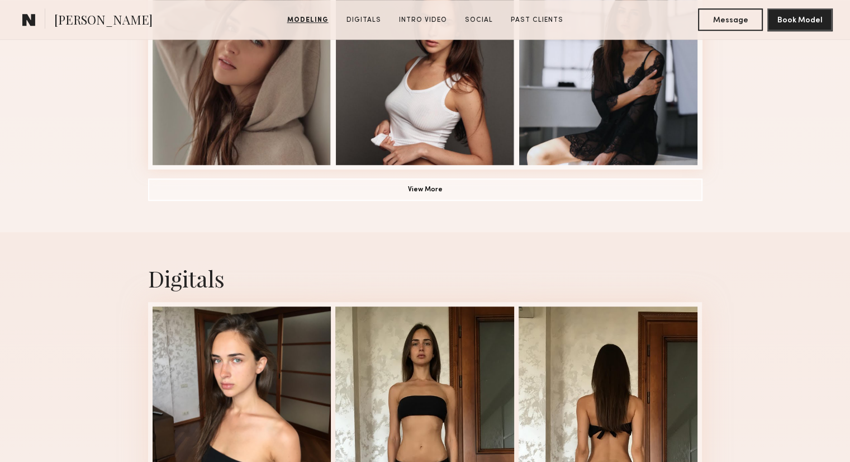
scroll to position [751, 0]
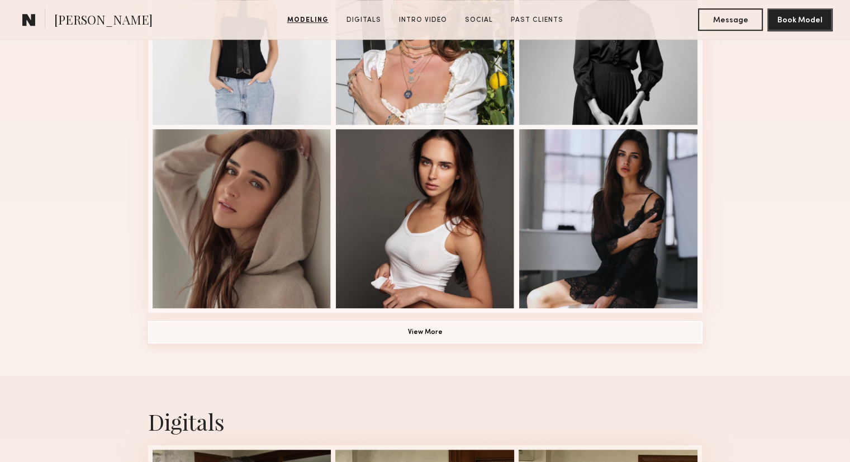
click at [254, 339] on button "View More" at bounding box center [425, 332] width 555 height 22
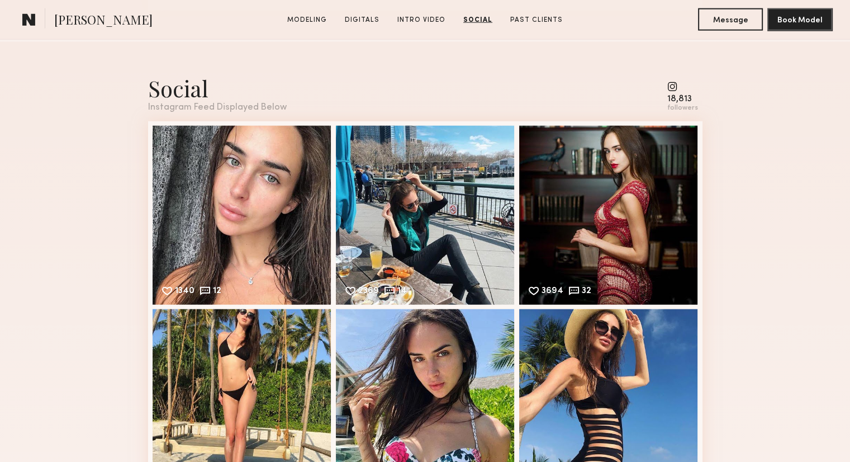
scroll to position [2933, 0]
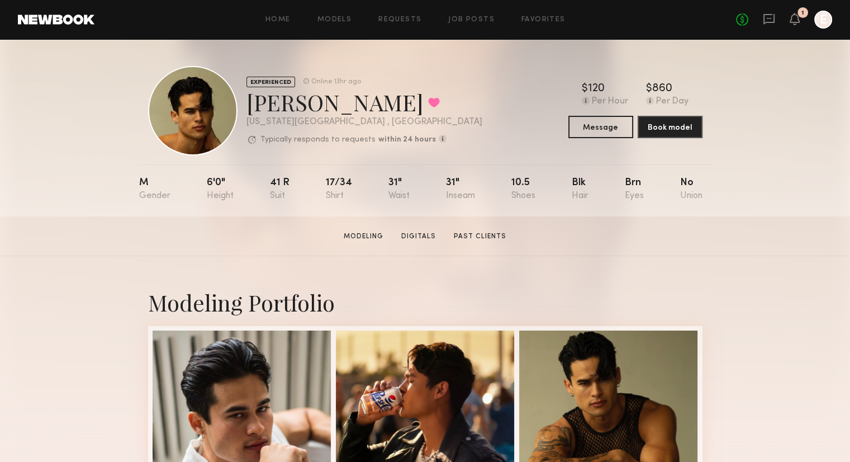
click at [73, 130] on div "EXPERIENCED Online 13hr ago [PERSON_NAME] Favorited [US_STATE][GEOGRAPHIC_DATA]…" at bounding box center [425, 127] width 850 height 177
